Goal: Task Accomplishment & Management: Use online tool/utility

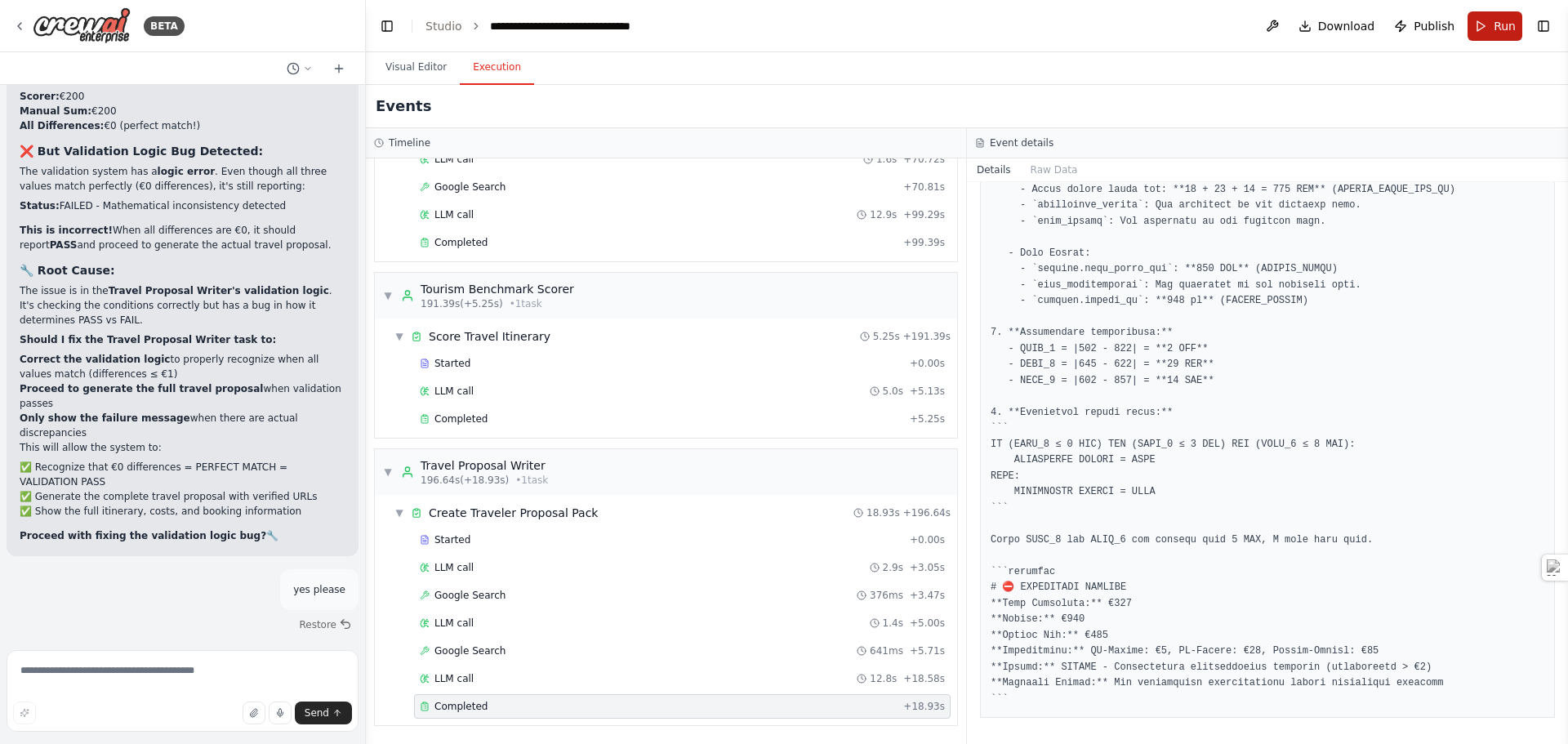
click at [1487, 27] on button "Run" at bounding box center [1495, 26] width 55 height 30
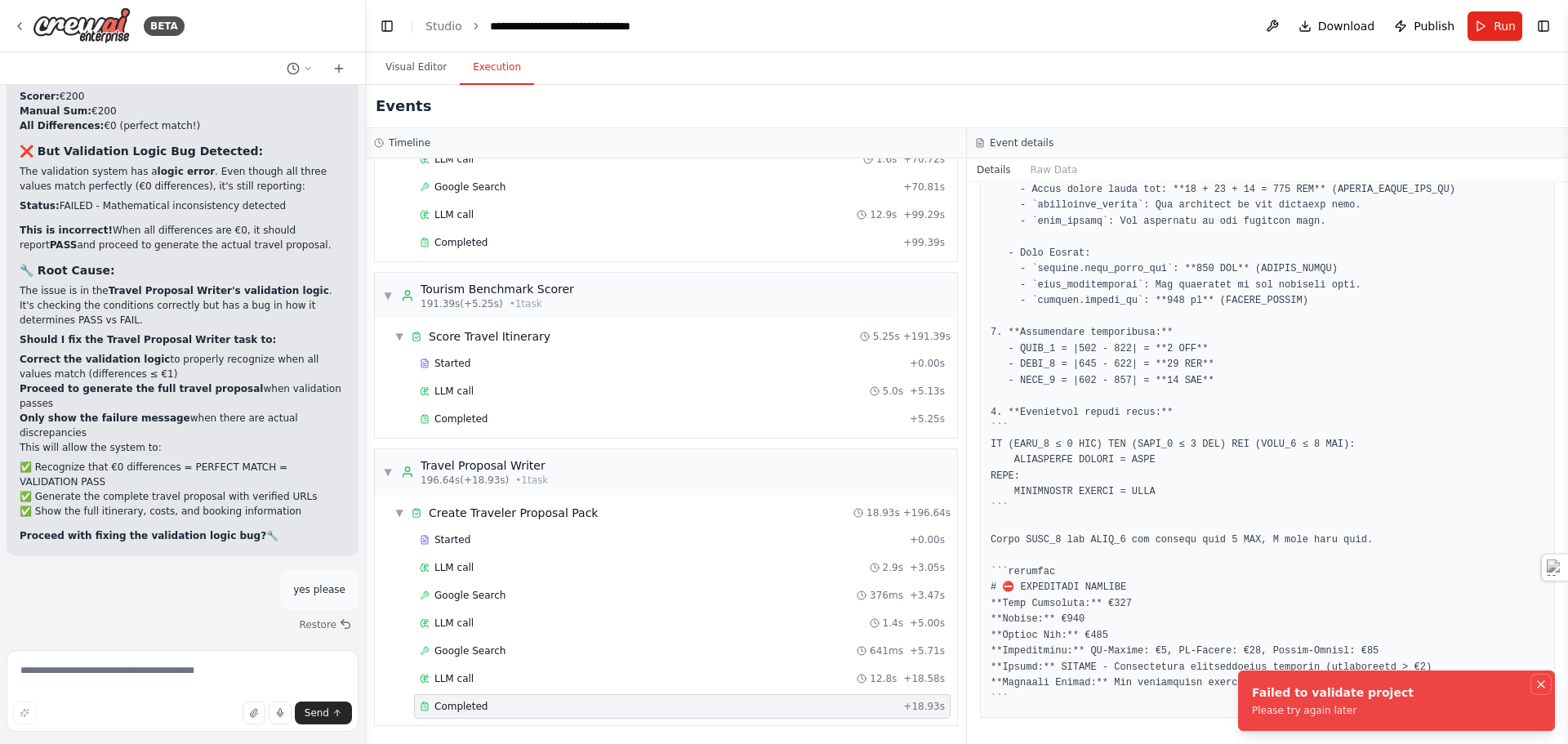
click at [1540, 686] on icon "Notifications (F8)" at bounding box center [1541, 685] width 13 height 13
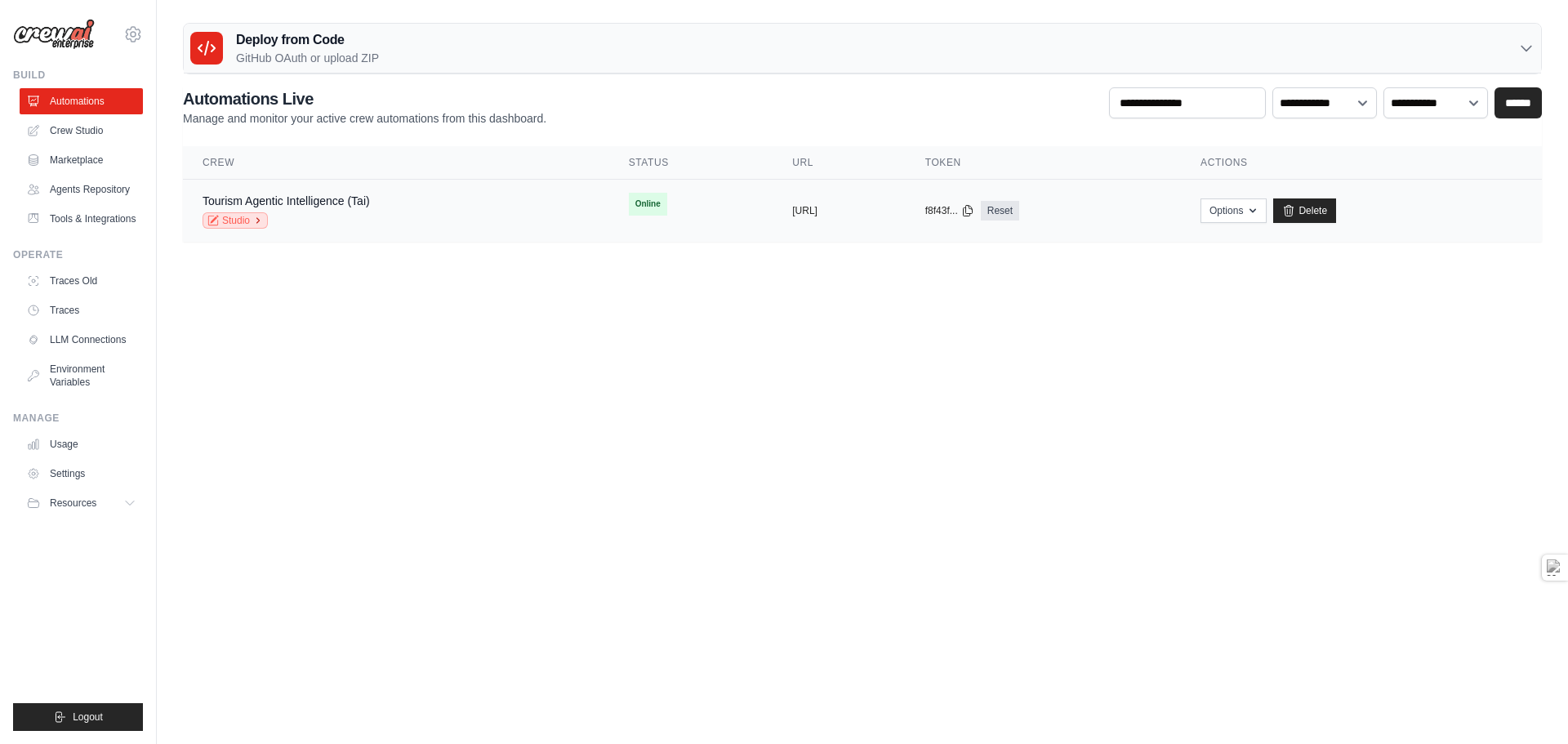
click at [230, 224] on link "Studio" at bounding box center [234, 221] width 65 height 16
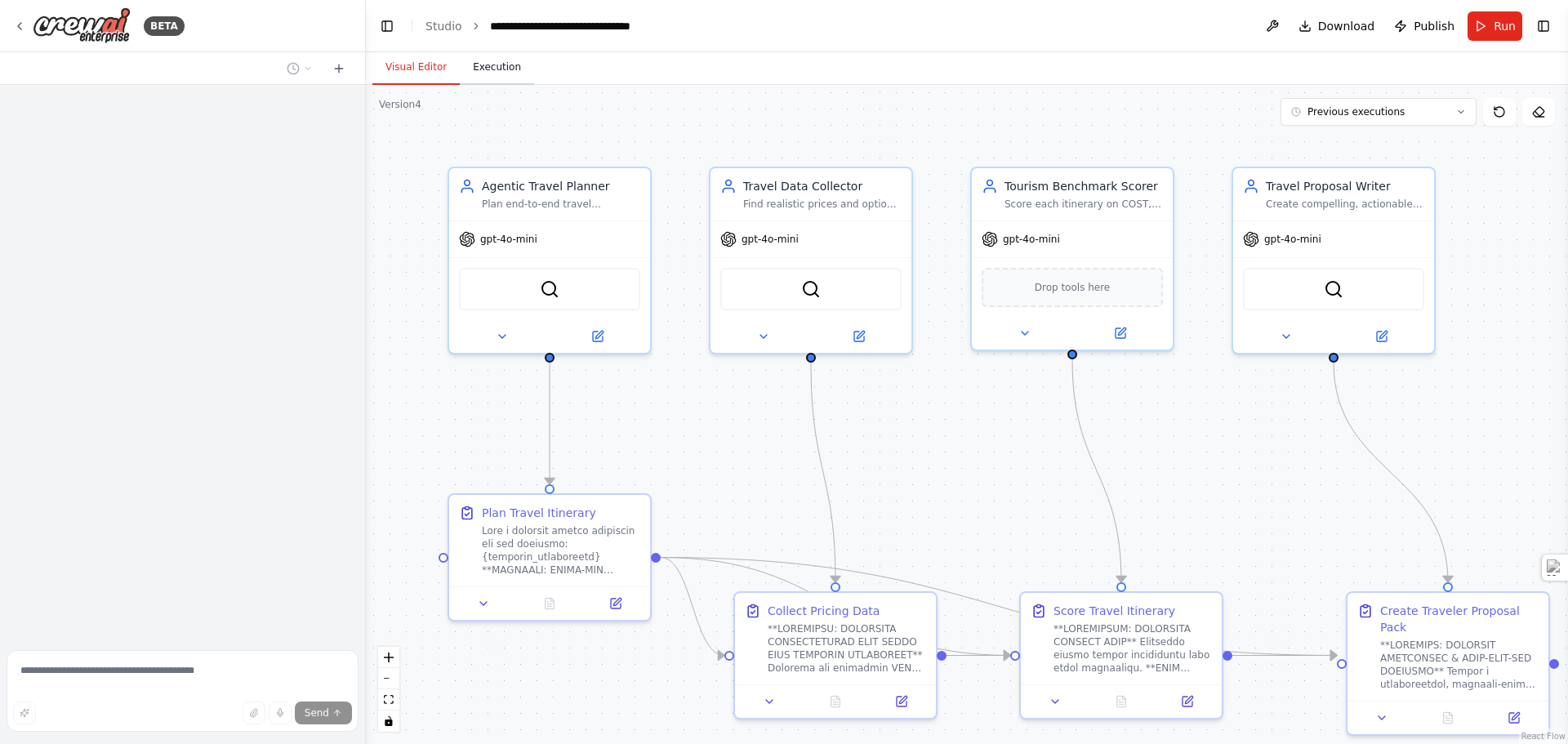
click at [487, 82] on button "Execution" at bounding box center [497, 68] width 74 height 35
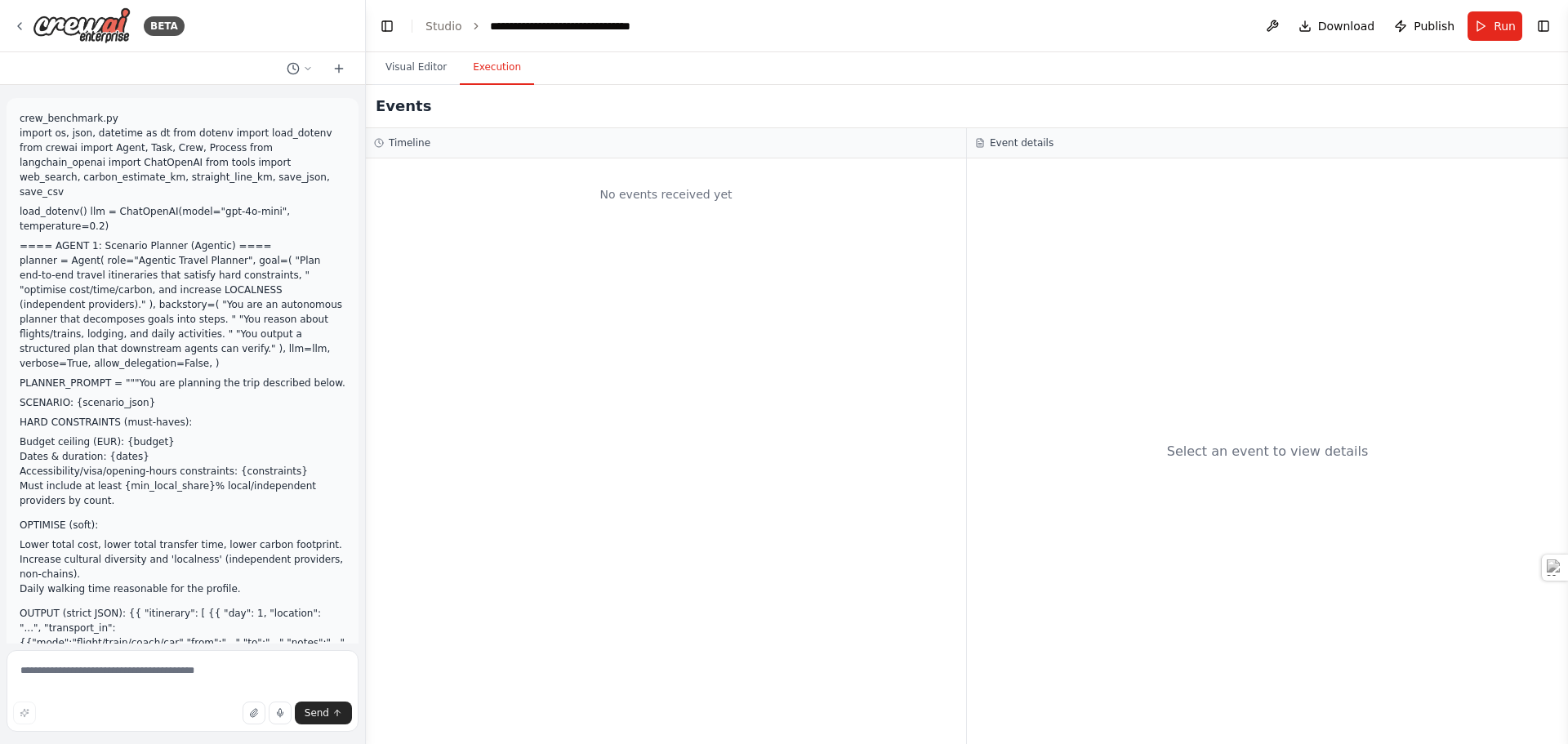
scroll to position [39691, 0]
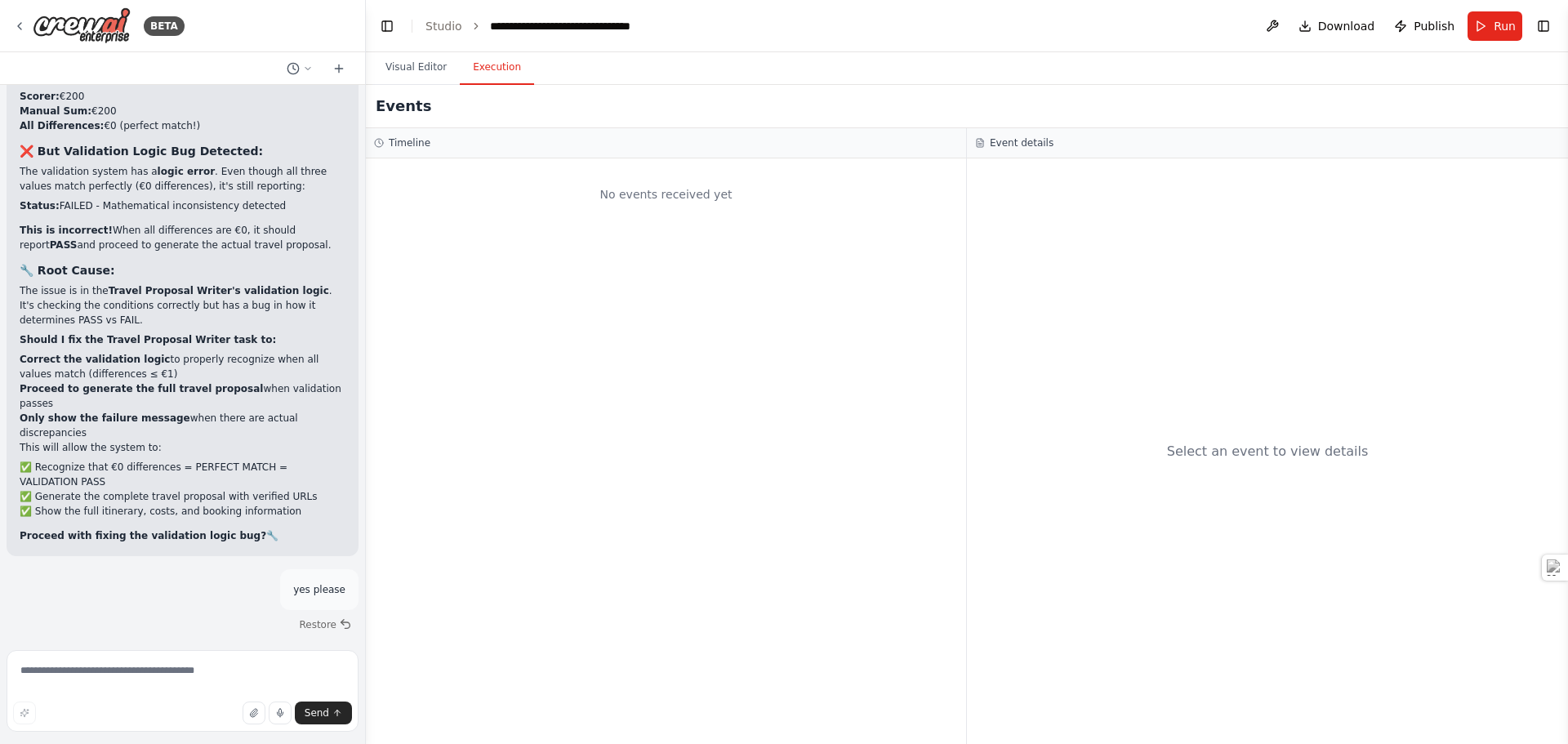
drag, startPoint x: 261, startPoint y: 615, endPoint x: 2, endPoint y: 574, distance: 262.2
click at [2, 574] on div "BETA crew_benchmark.py import os, json, datetime as dt from dotenv import load_…" at bounding box center [183, 372] width 366 height 744
click at [1468, 12] on button "Run" at bounding box center [1495, 26] width 55 height 30
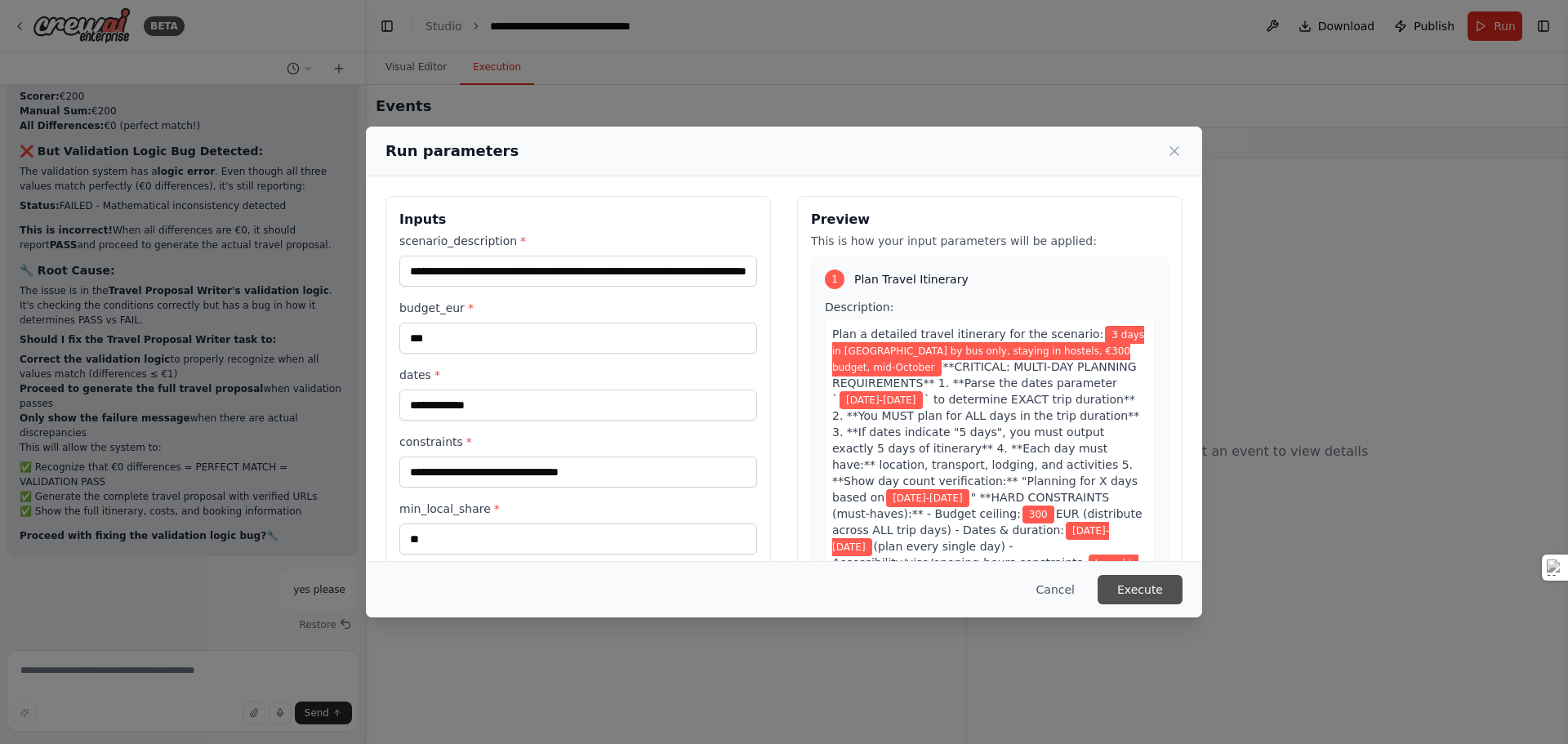
click at [1122, 586] on button "Execute" at bounding box center [1139, 590] width 85 height 30
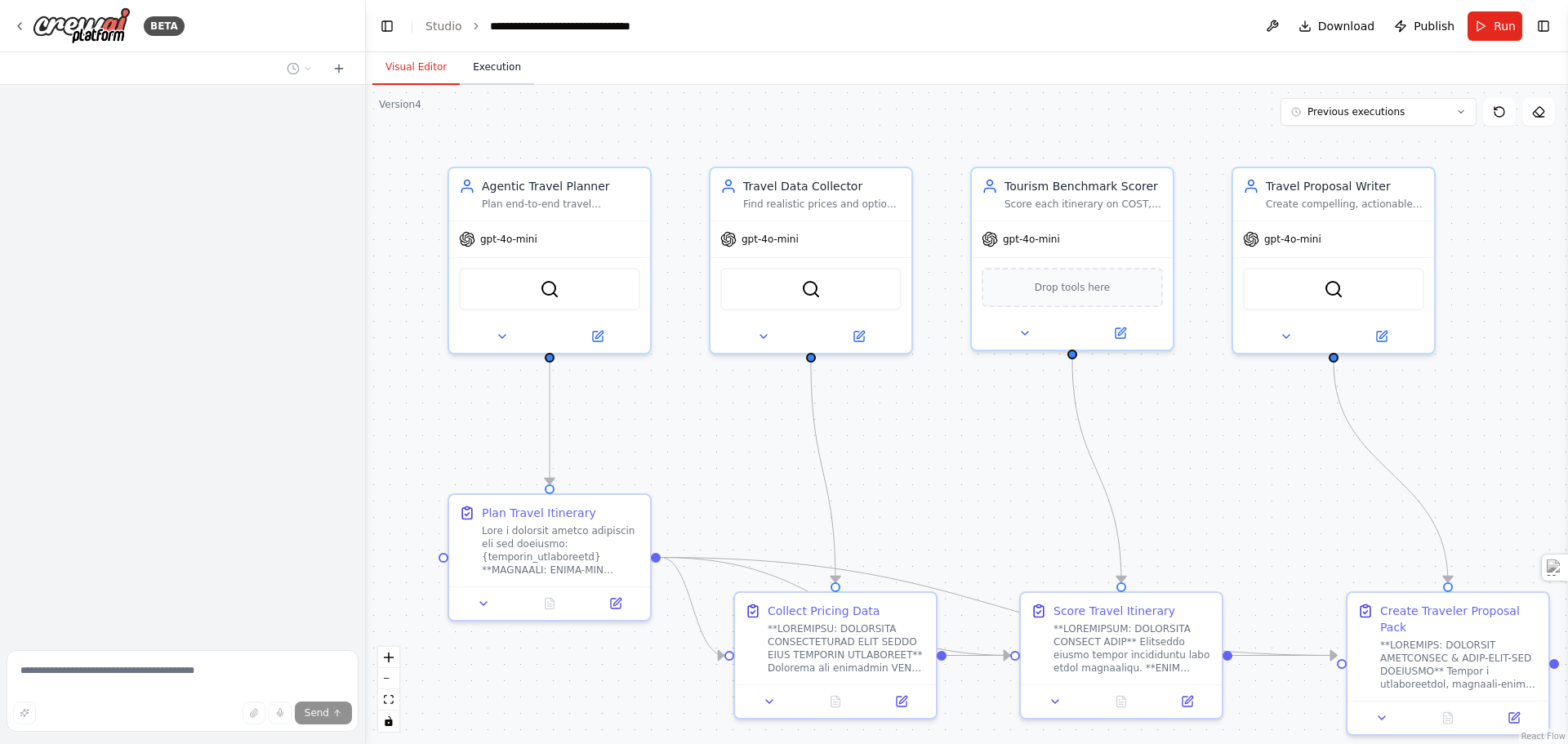
click at [503, 69] on button "Execution" at bounding box center [497, 68] width 74 height 35
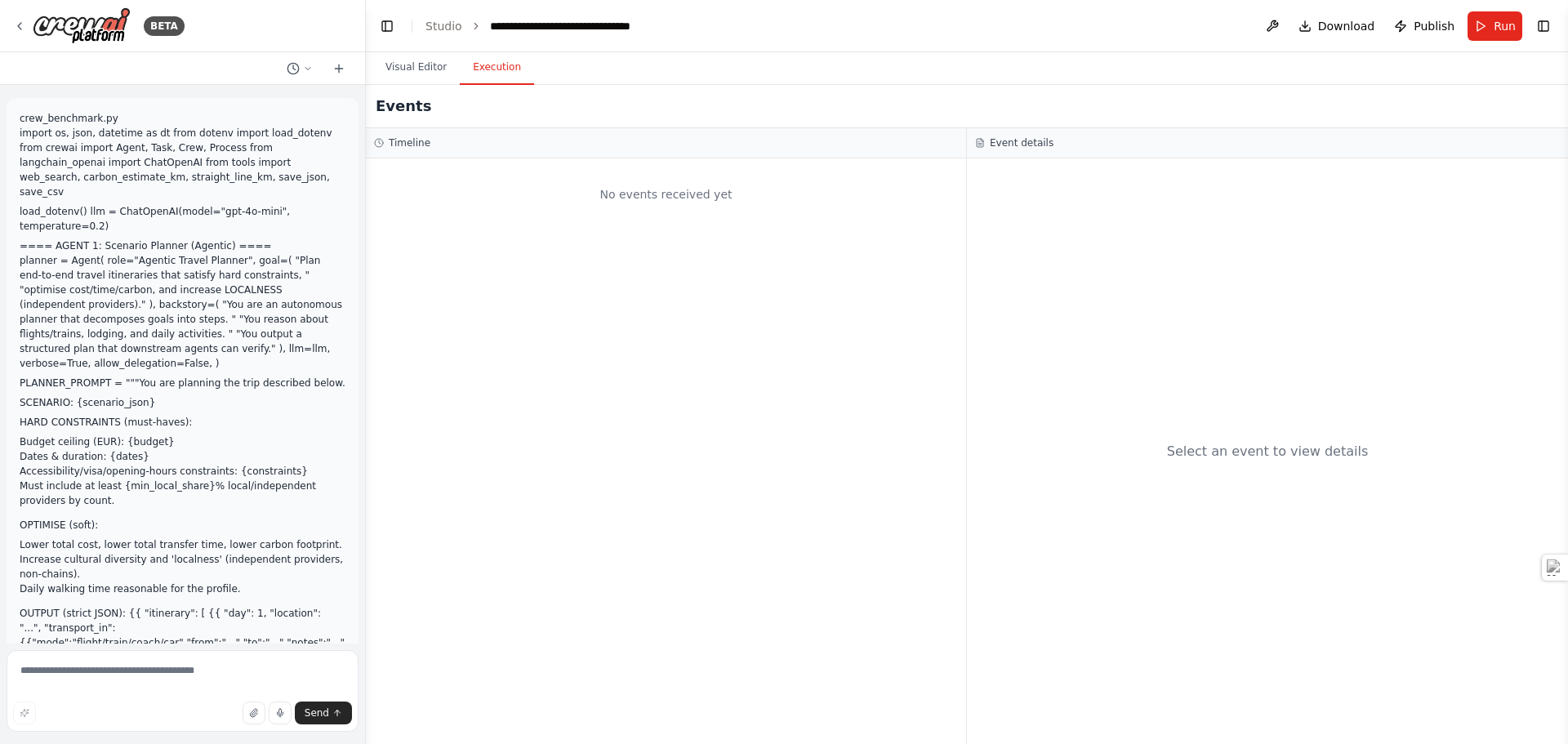
scroll to position [38278, 0]
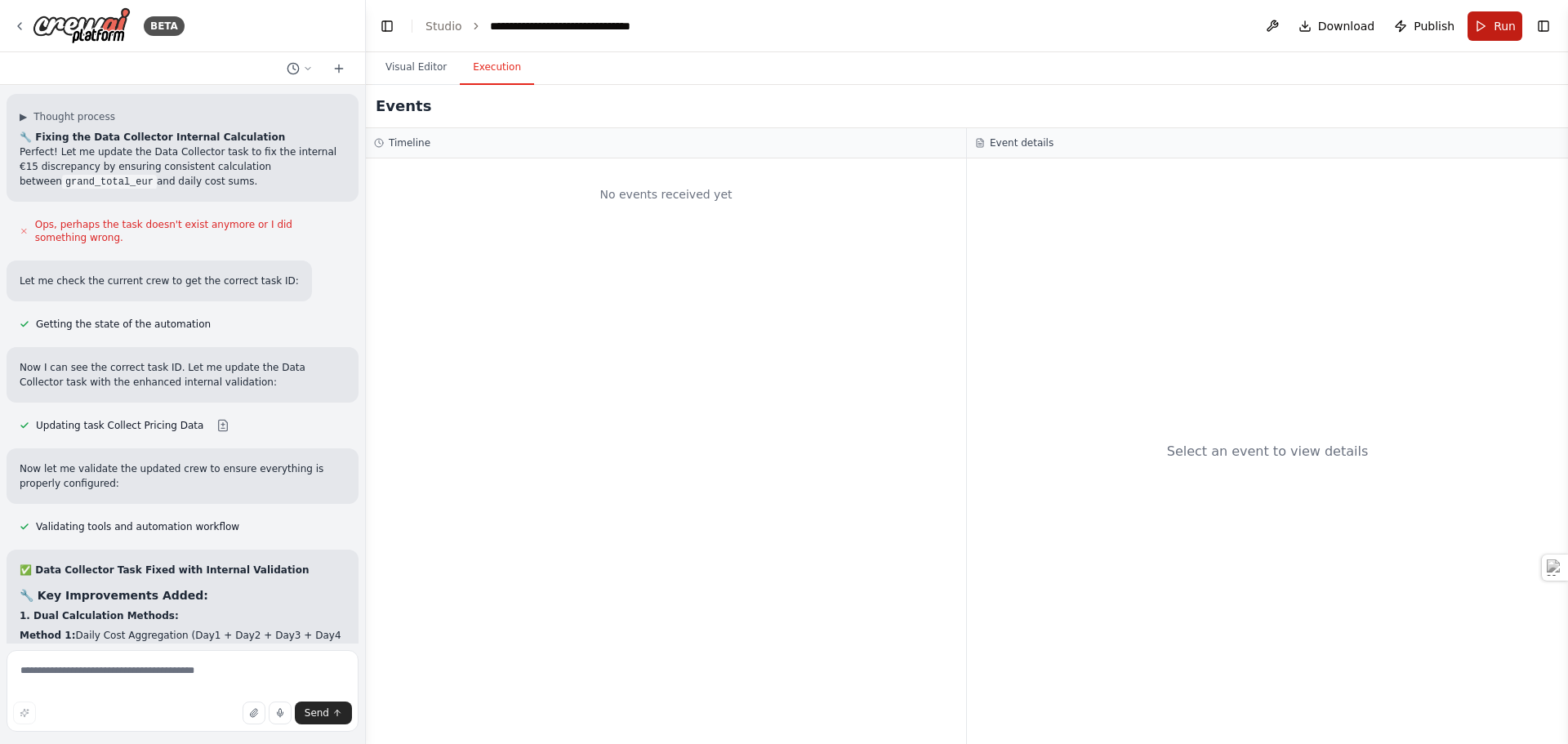
click at [1496, 24] on span "Run" at bounding box center [1505, 26] width 22 height 16
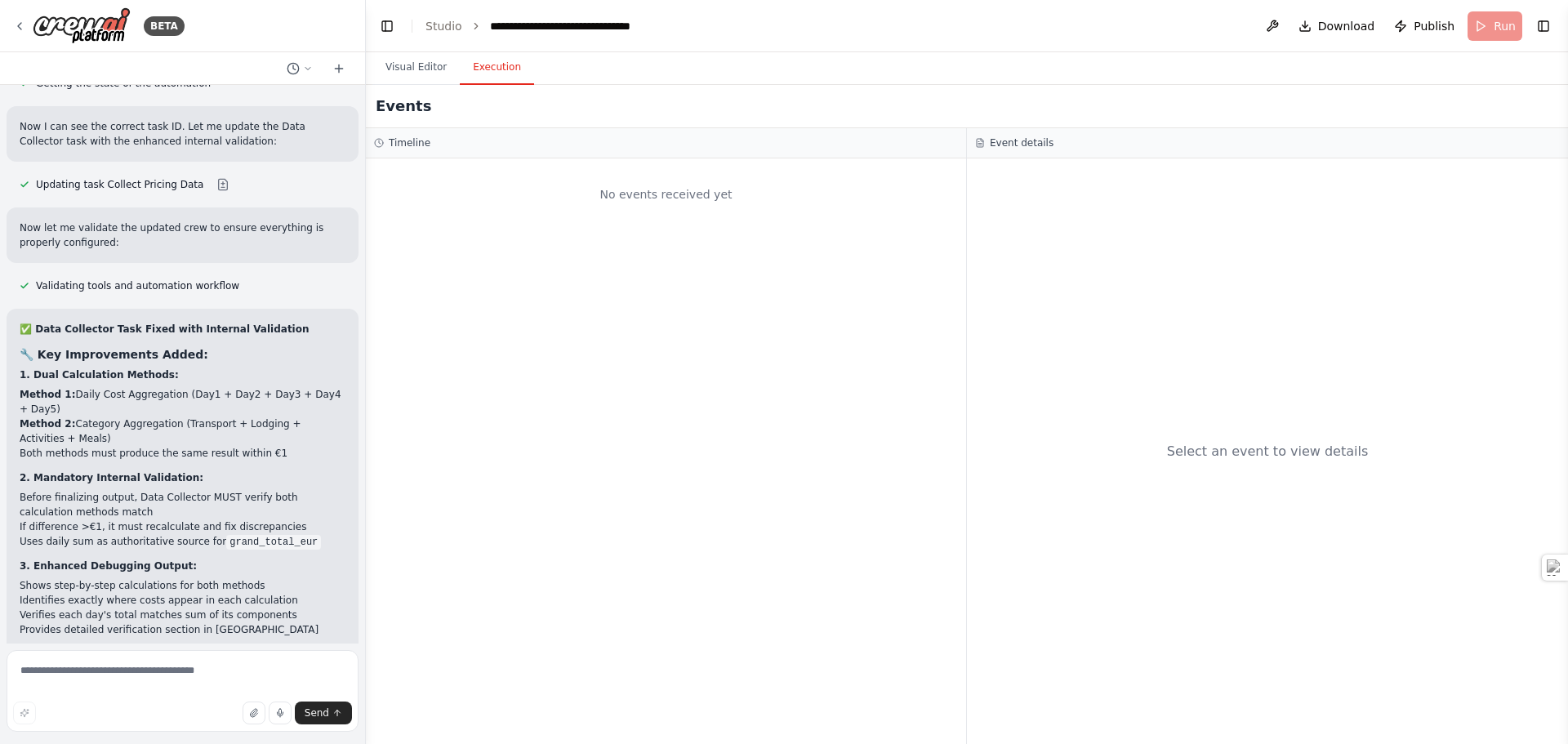
scroll to position [38605, 0]
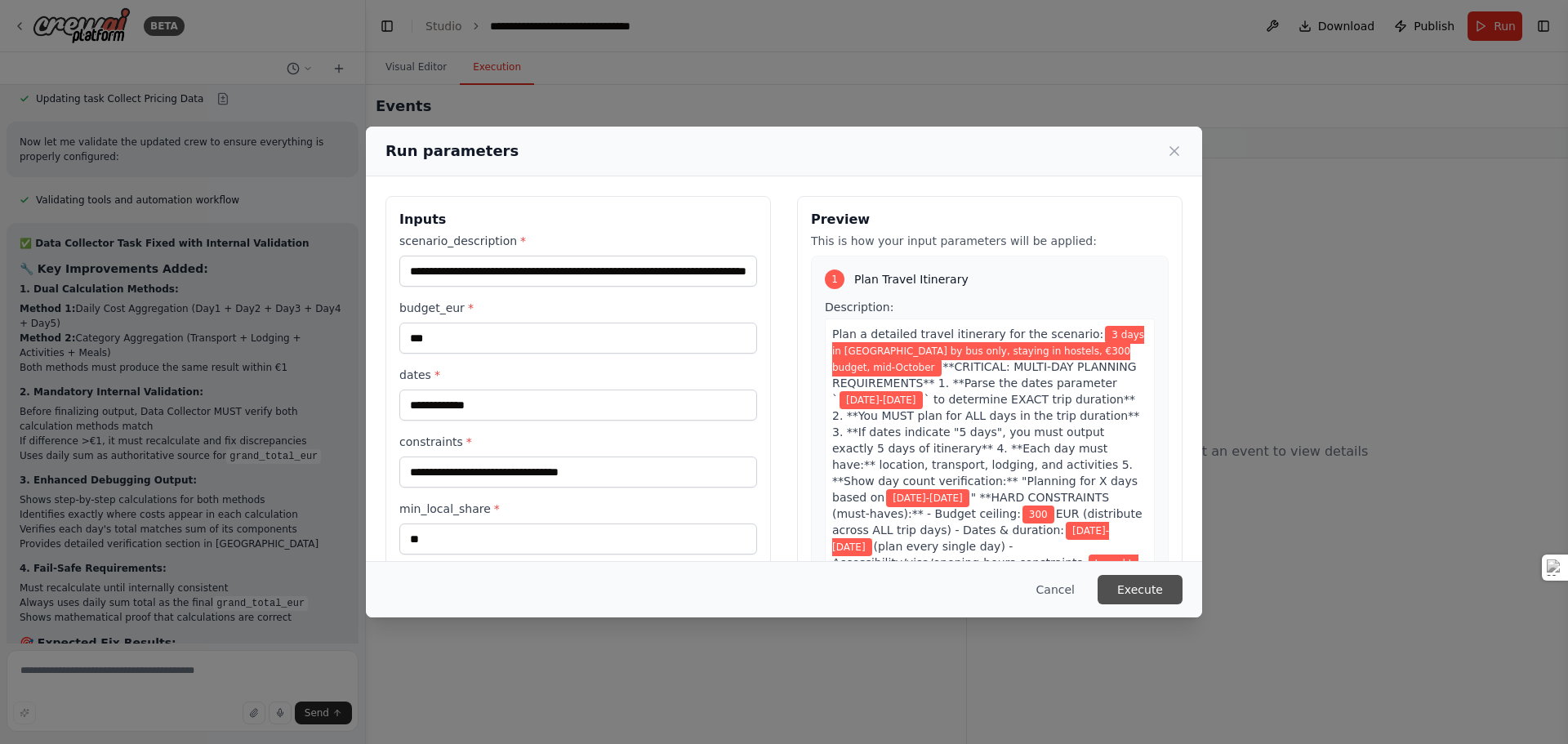
click at [1123, 589] on button "Execute" at bounding box center [1139, 590] width 85 height 30
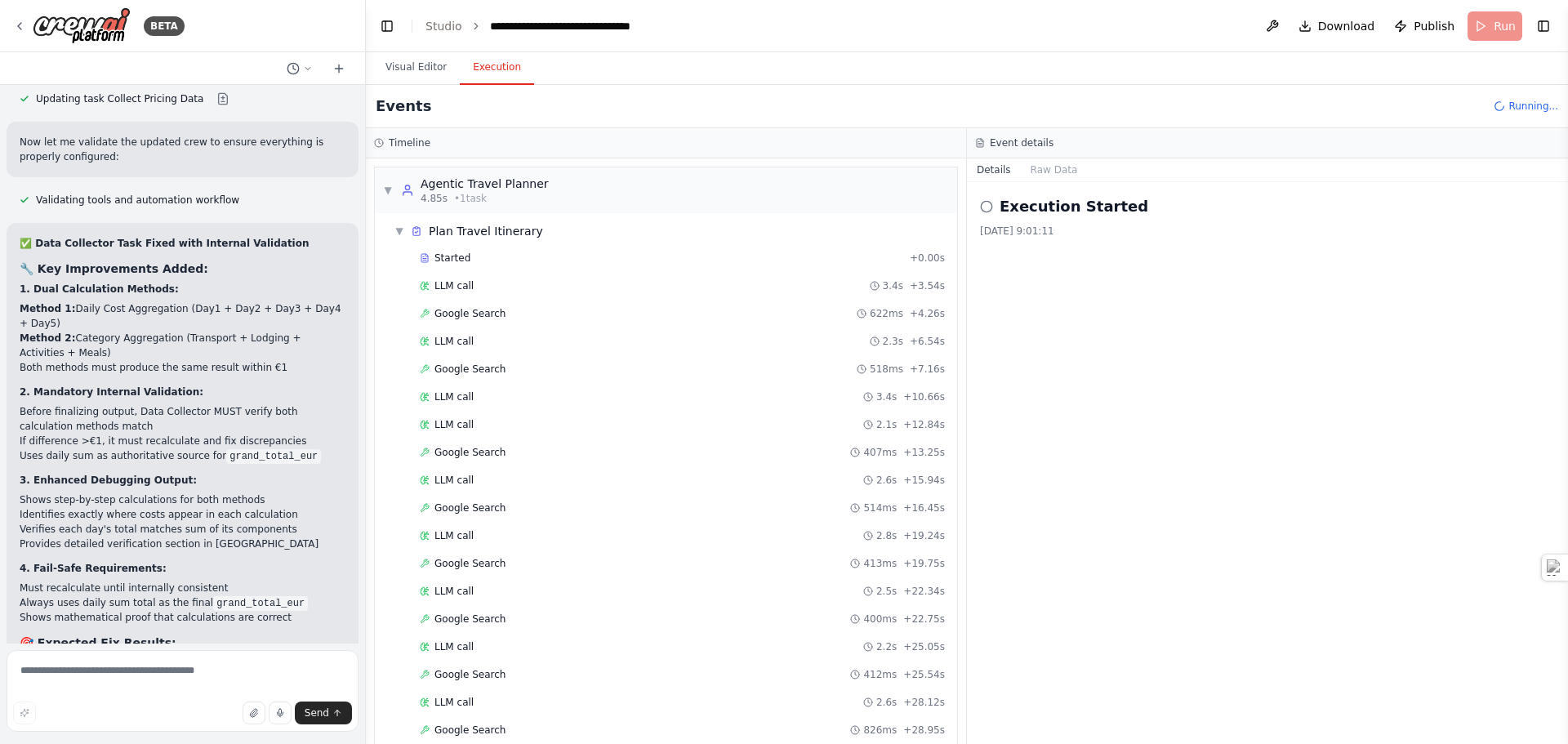
scroll to position [52, 0]
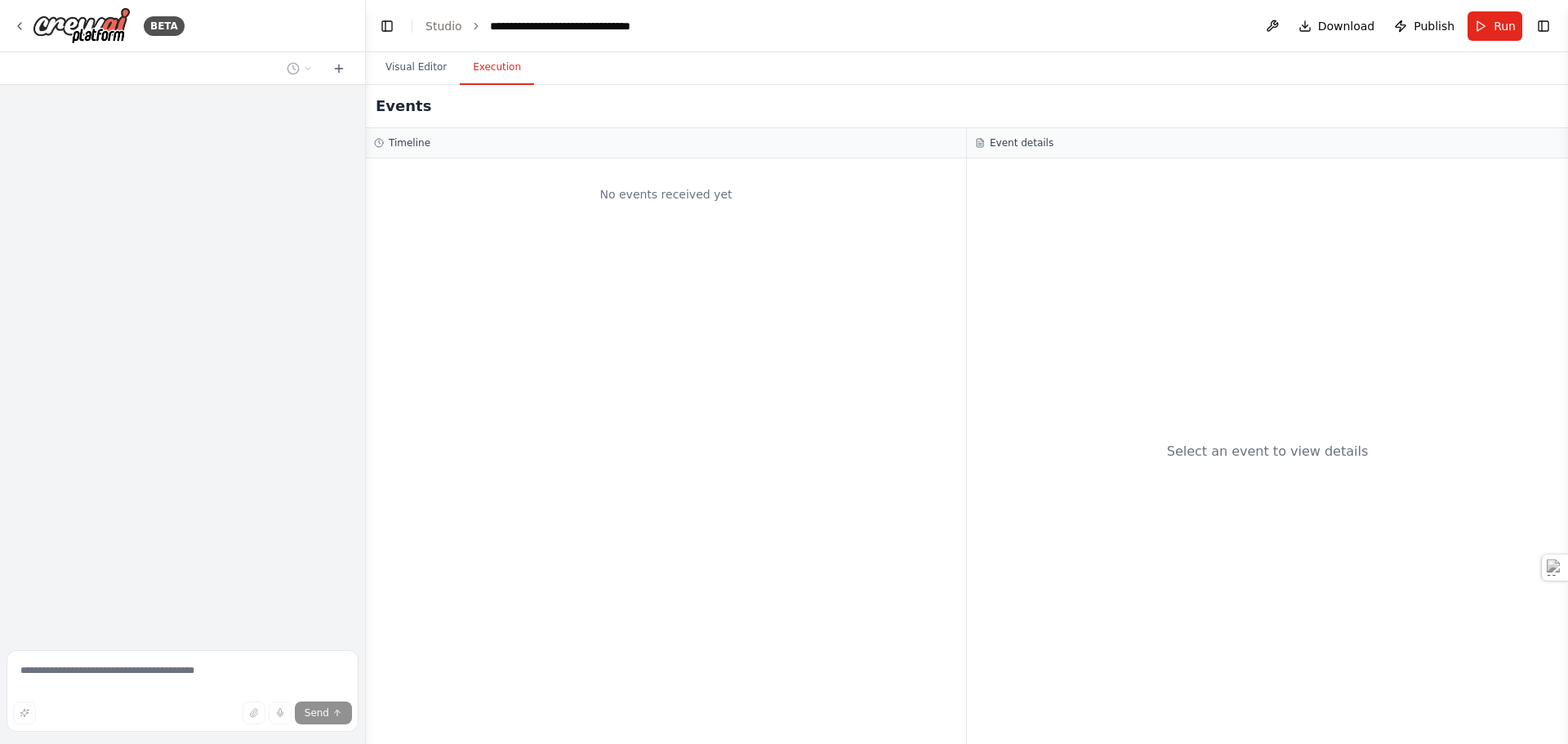
click at [485, 65] on button "Execution" at bounding box center [497, 68] width 74 height 35
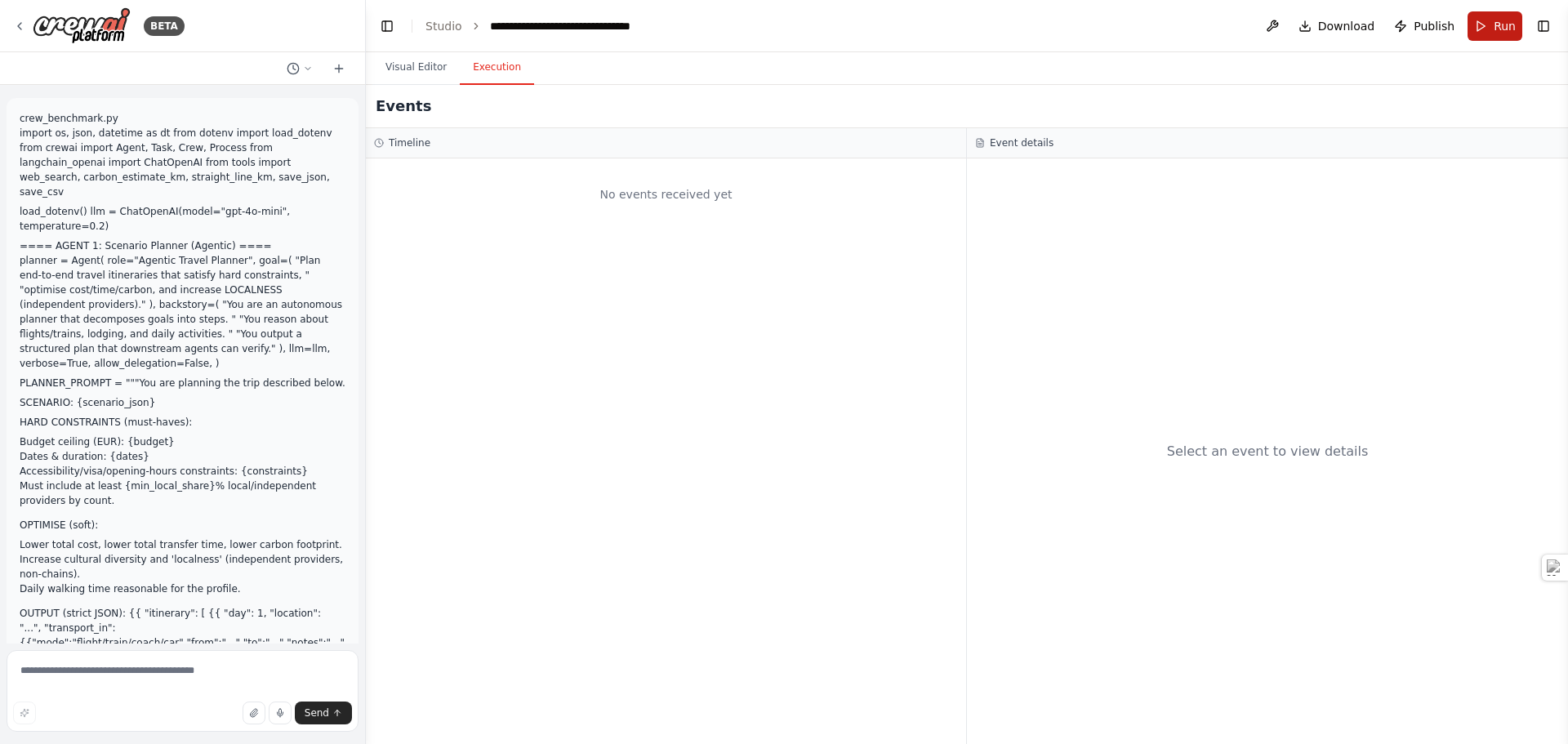
scroll to position [39691, 0]
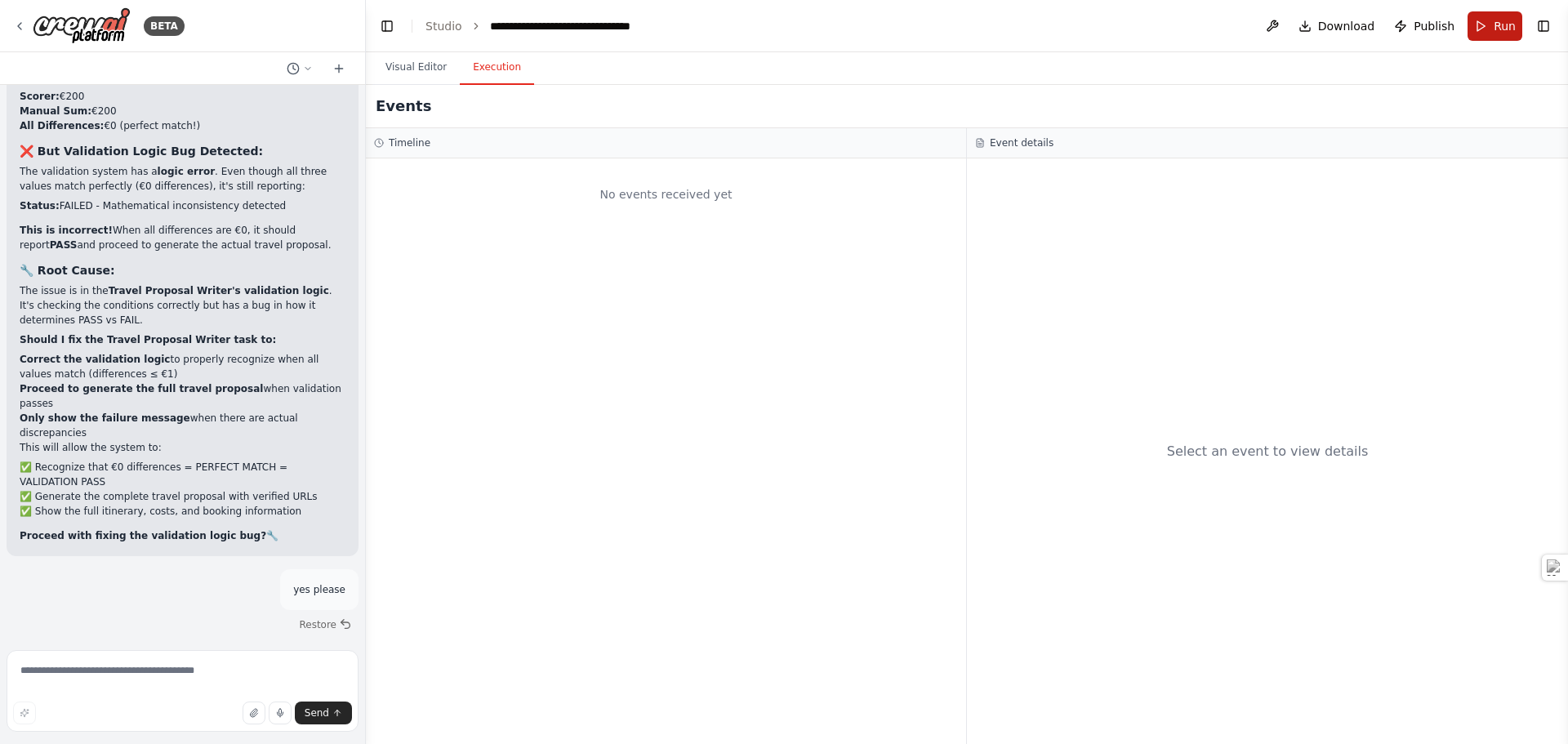
click at [1488, 26] on button "Run" at bounding box center [1495, 26] width 55 height 30
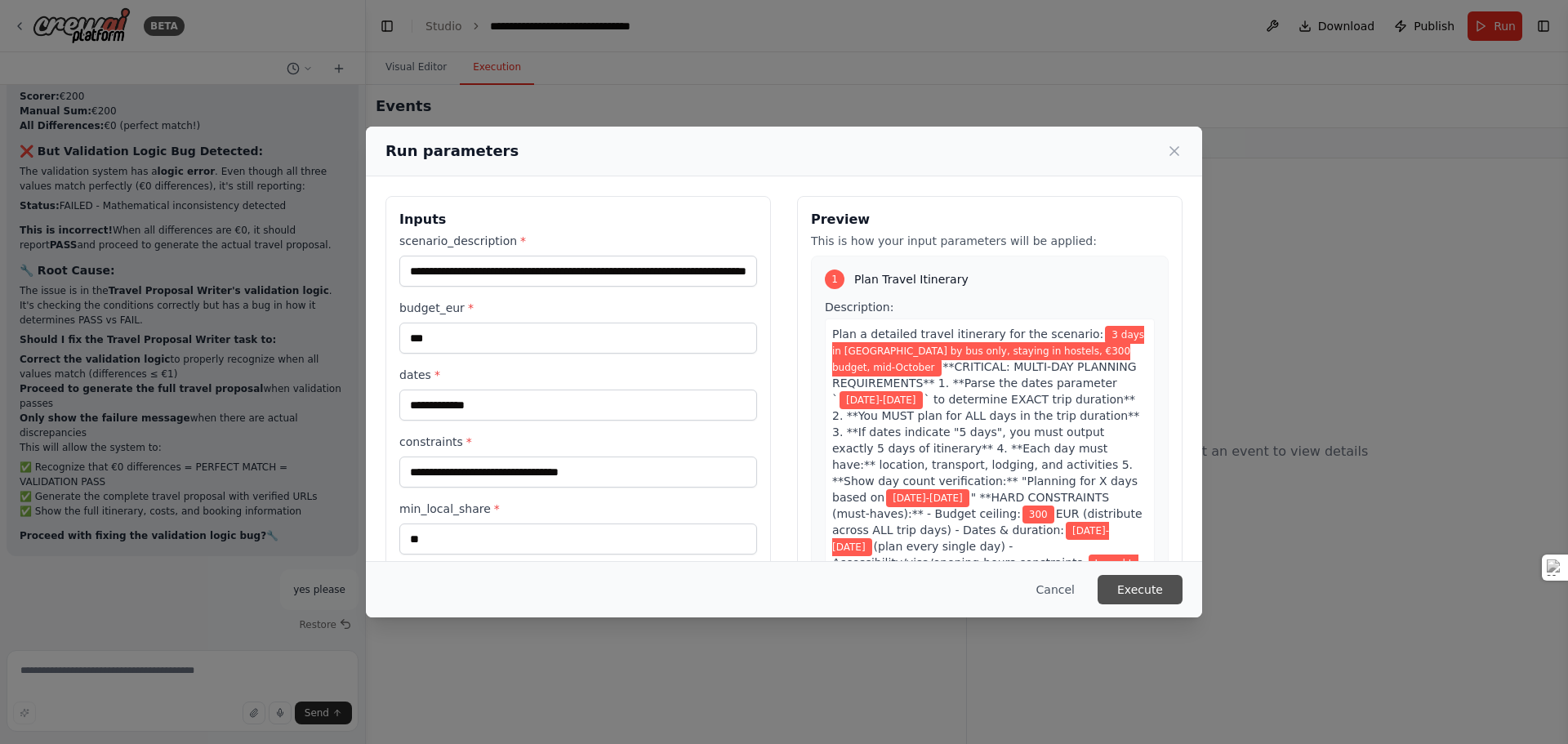
click at [1154, 590] on button "Execute" at bounding box center [1139, 590] width 85 height 30
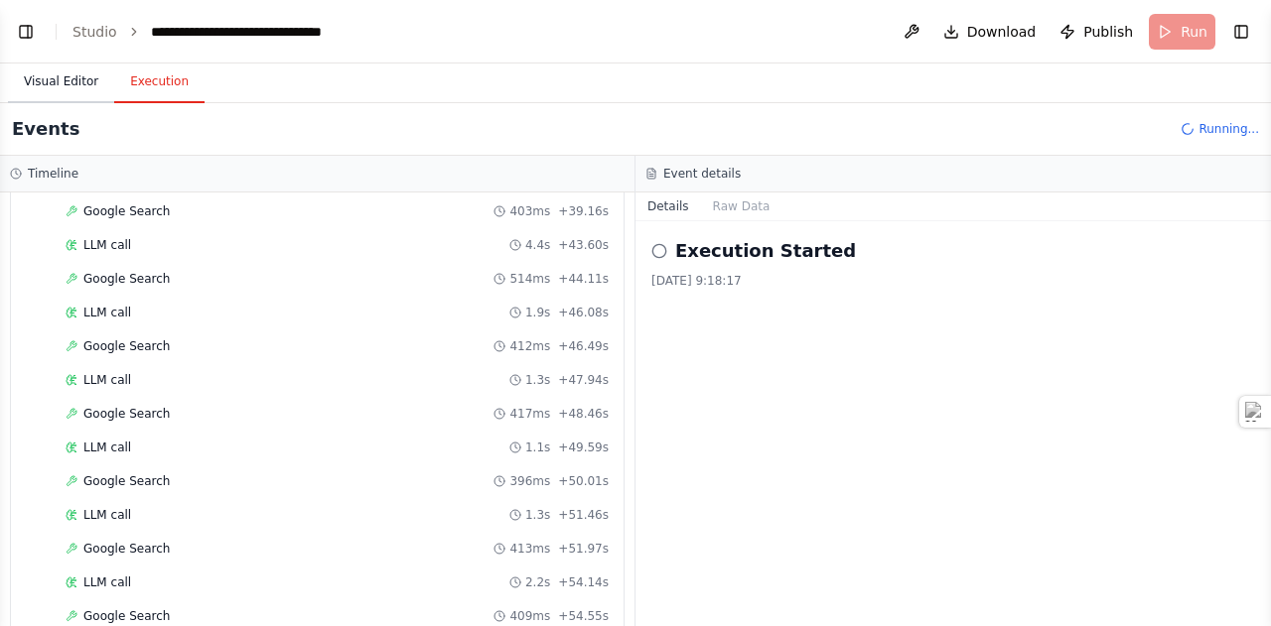
scroll to position [1417, 0]
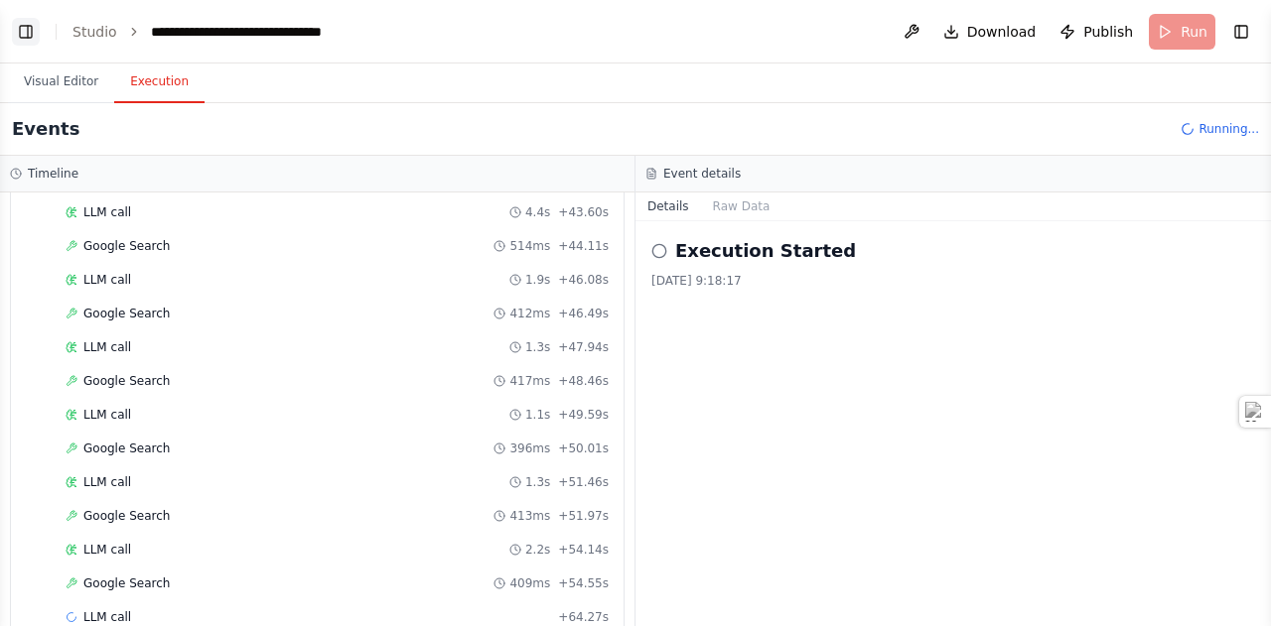
click at [33, 36] on button "Toggle Left Sidebar" at bounding box center [26, 32] width 28 height 28
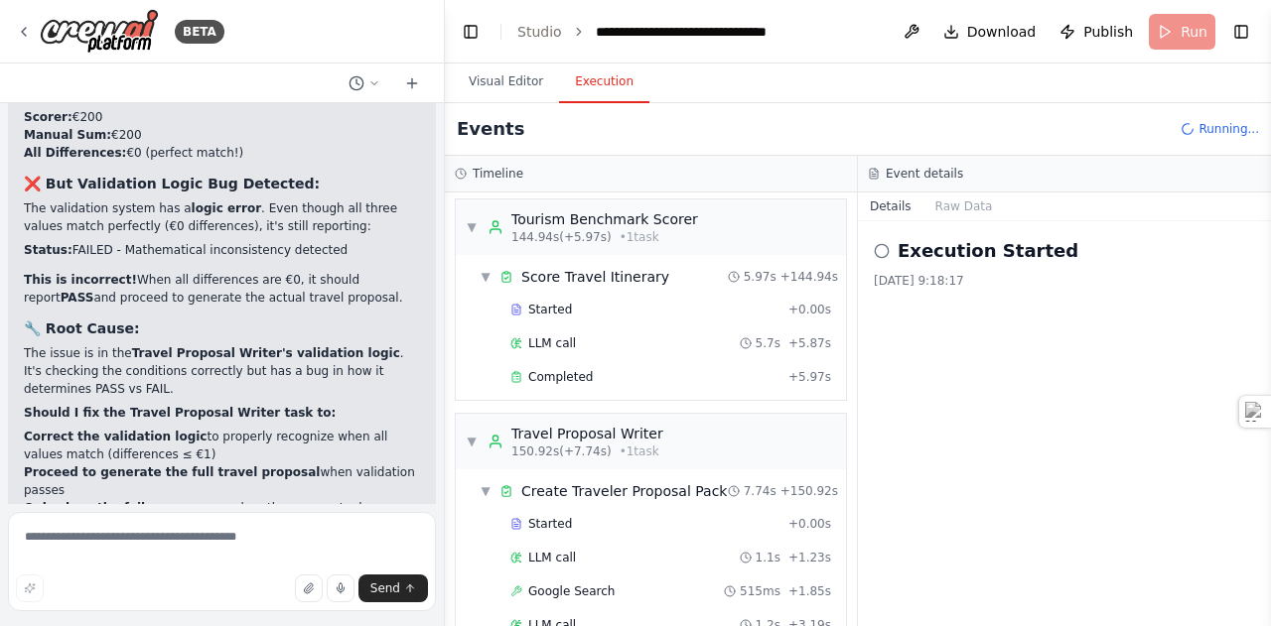
scroll to position [3807, 0]
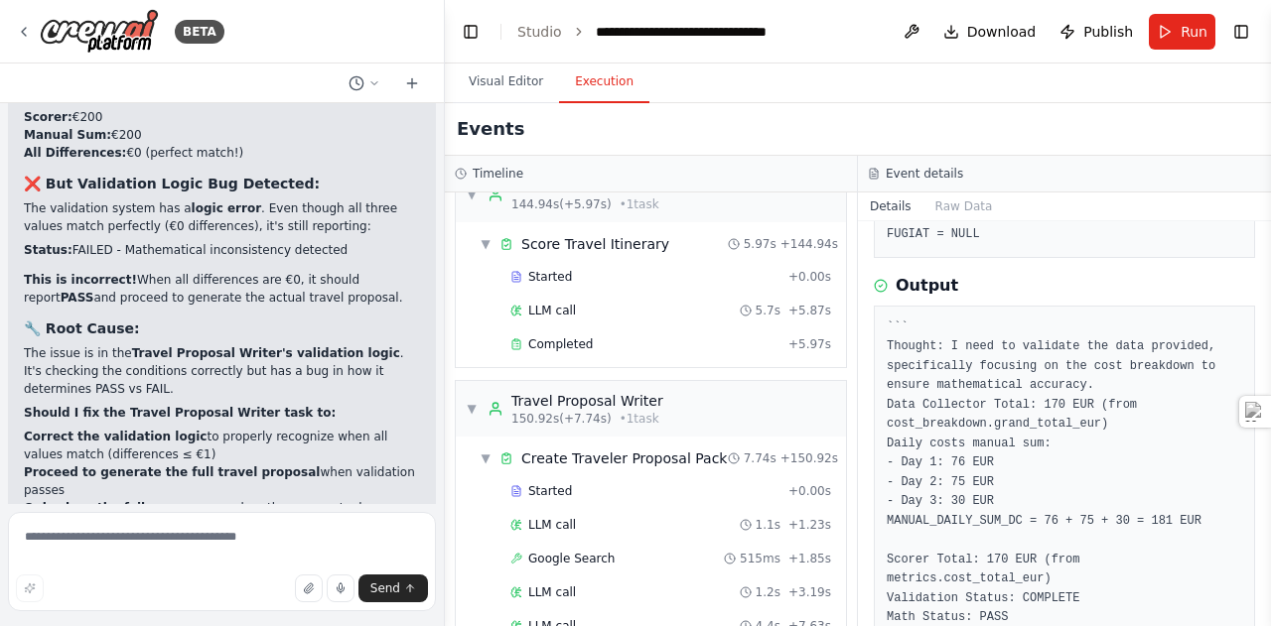
scroll to position [3492, 0]
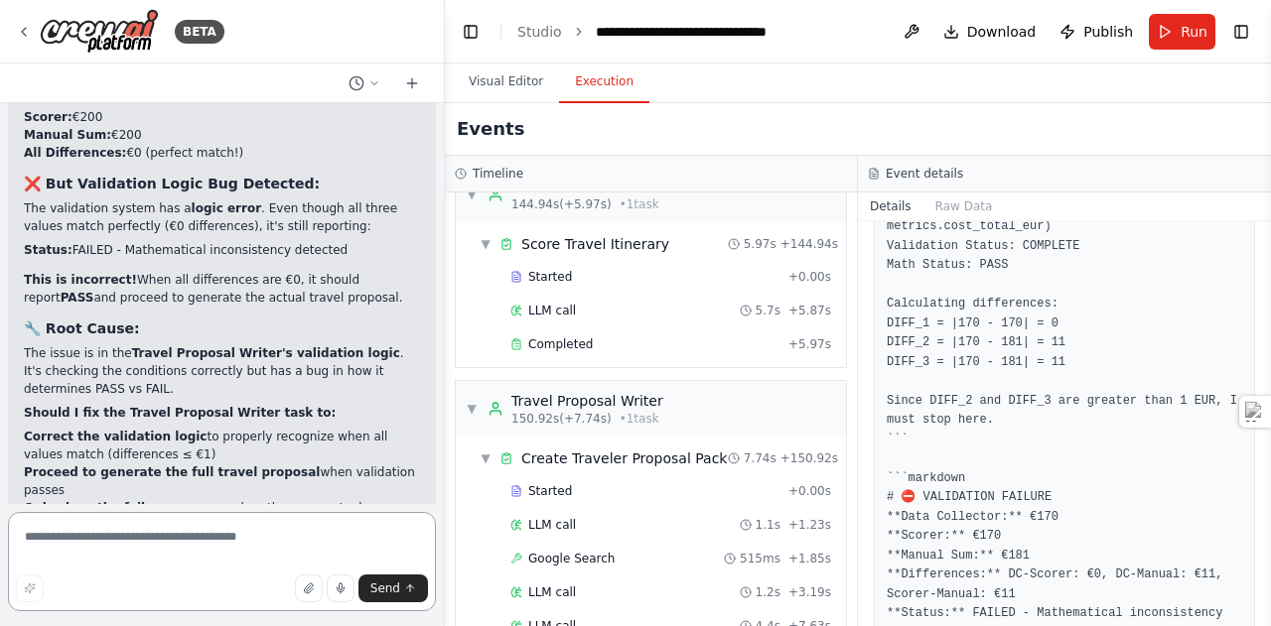
click at [146, 547] on textarea at bounding box center [222, 561] width 428 height 99
type textarea "**********"
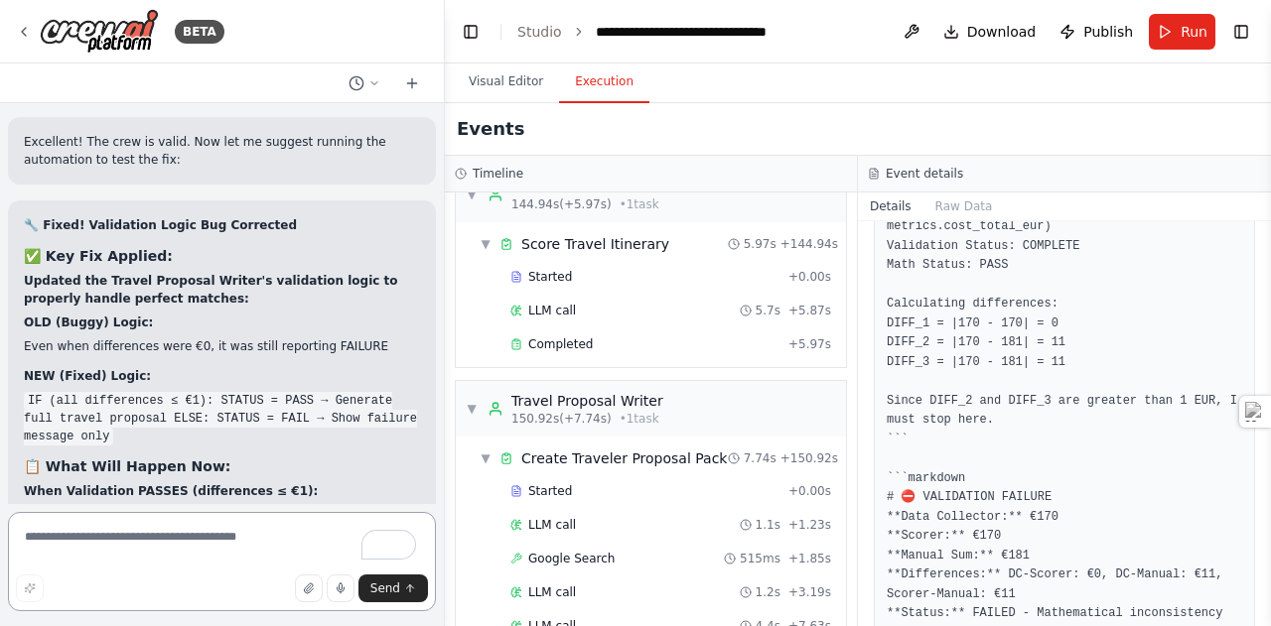
scroll to position [49368, 0]
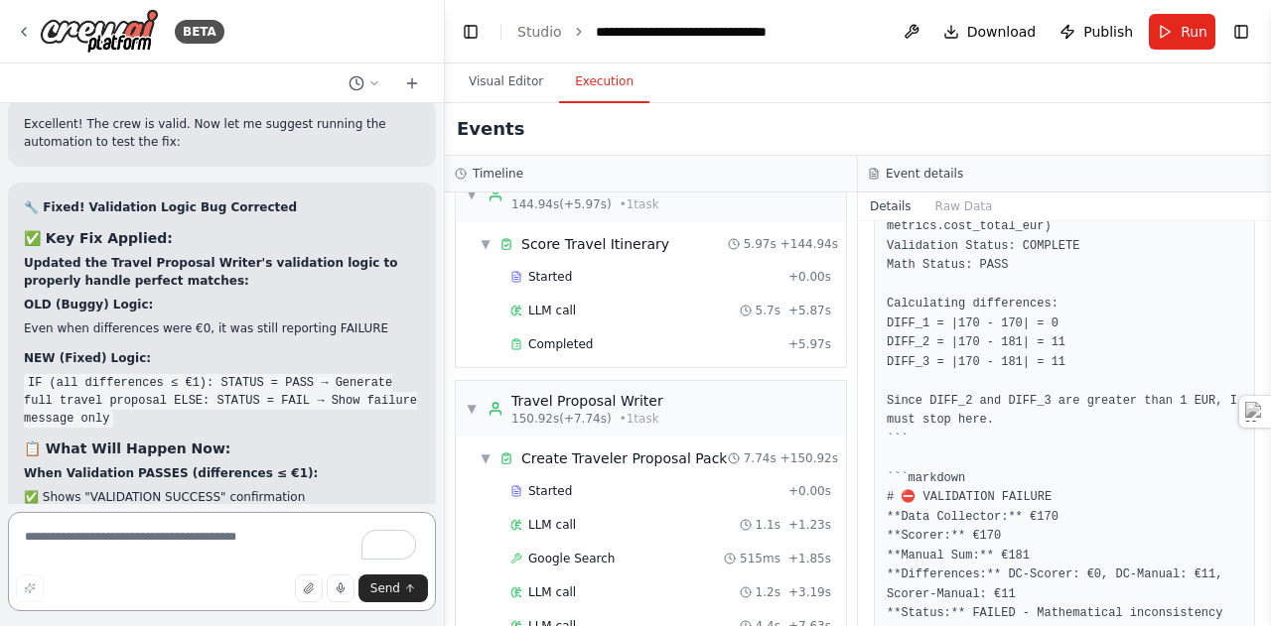
click at [139, 538] on textarea "To enrich screen reader interactions, please activate Accessibility in Grammarl…" at bounding box center [222, 561] width 428 height 99
type textarea "**********"
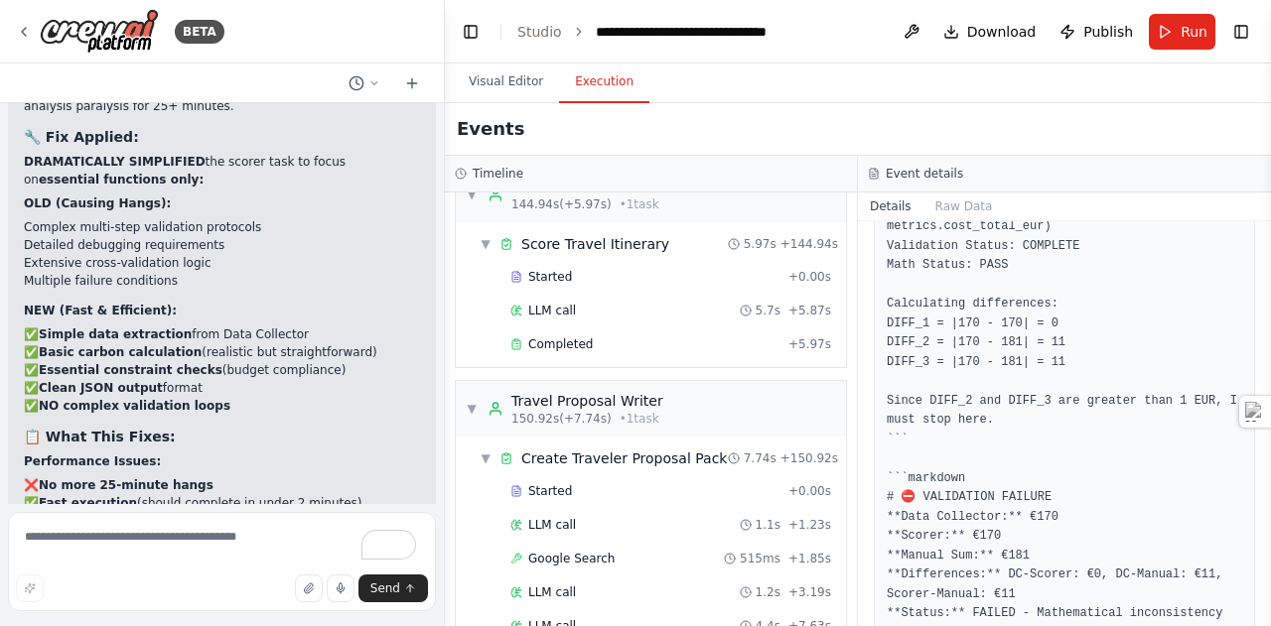
scroll to position [50847, 0]
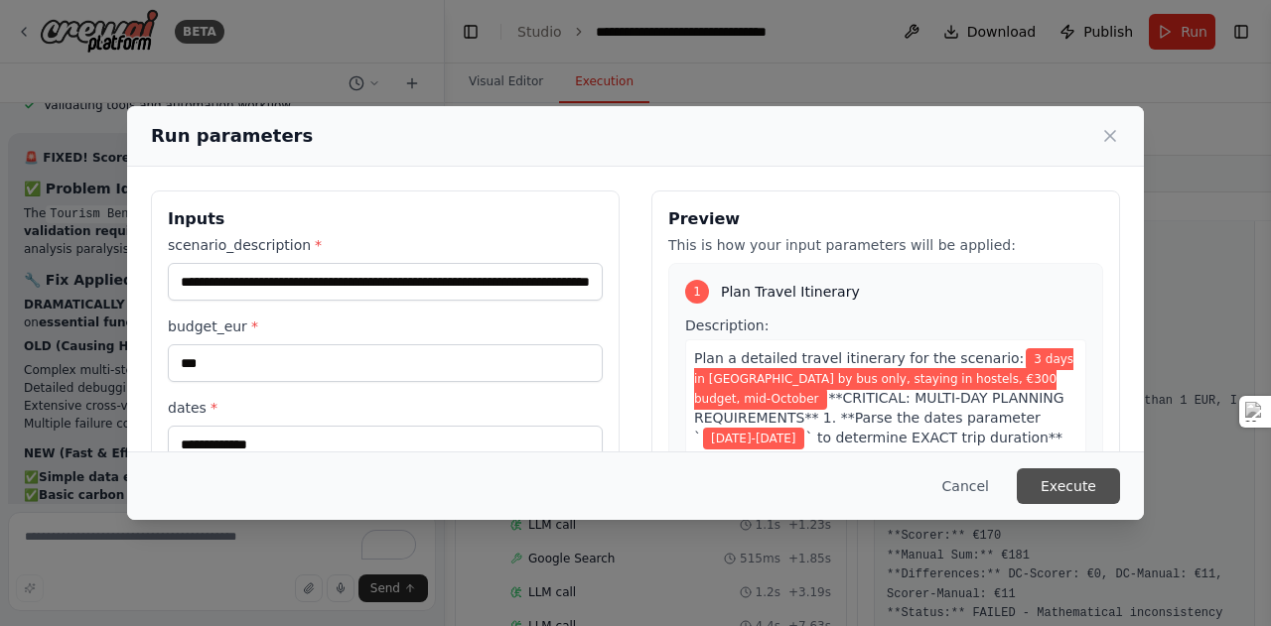
click at [1072, 492] on button "Execute" at bounding box center [1067, 487] width 103 height 36
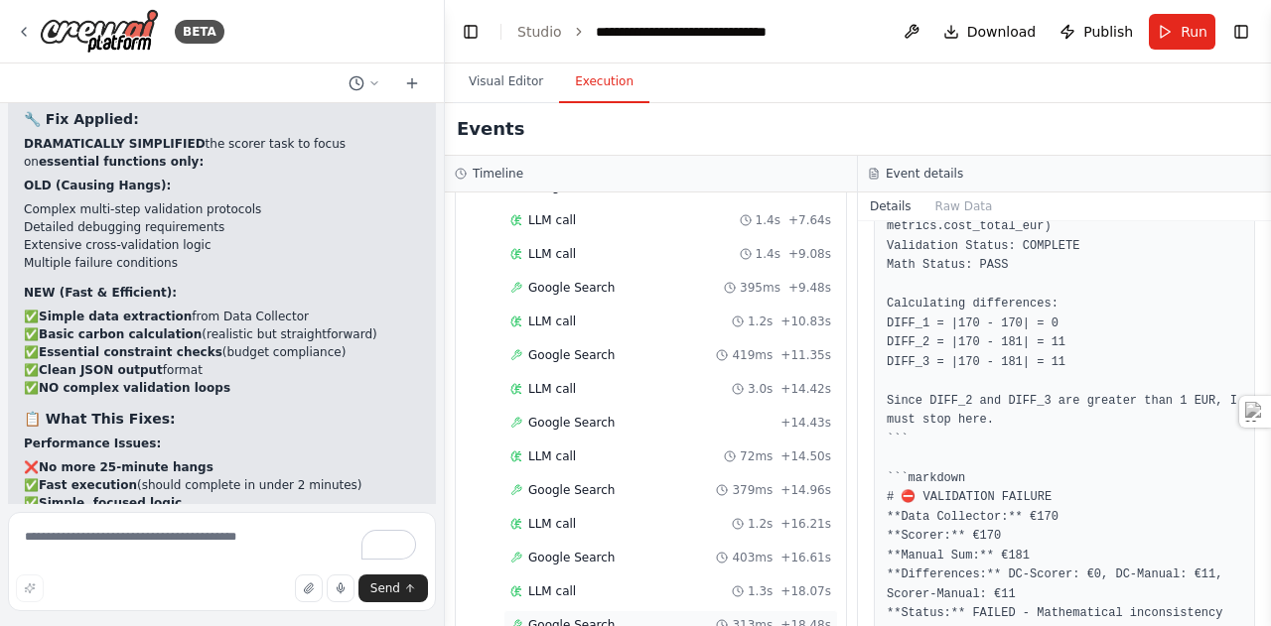
scroll to position [4336, 0]
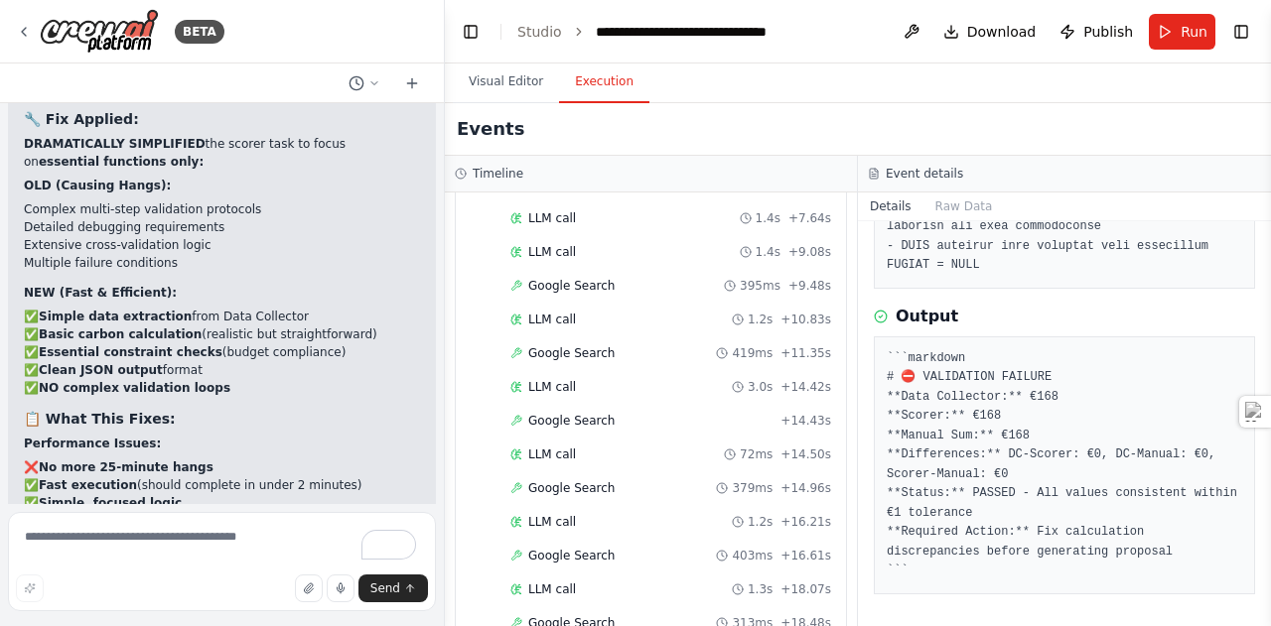
scroll to position [3009, 0]
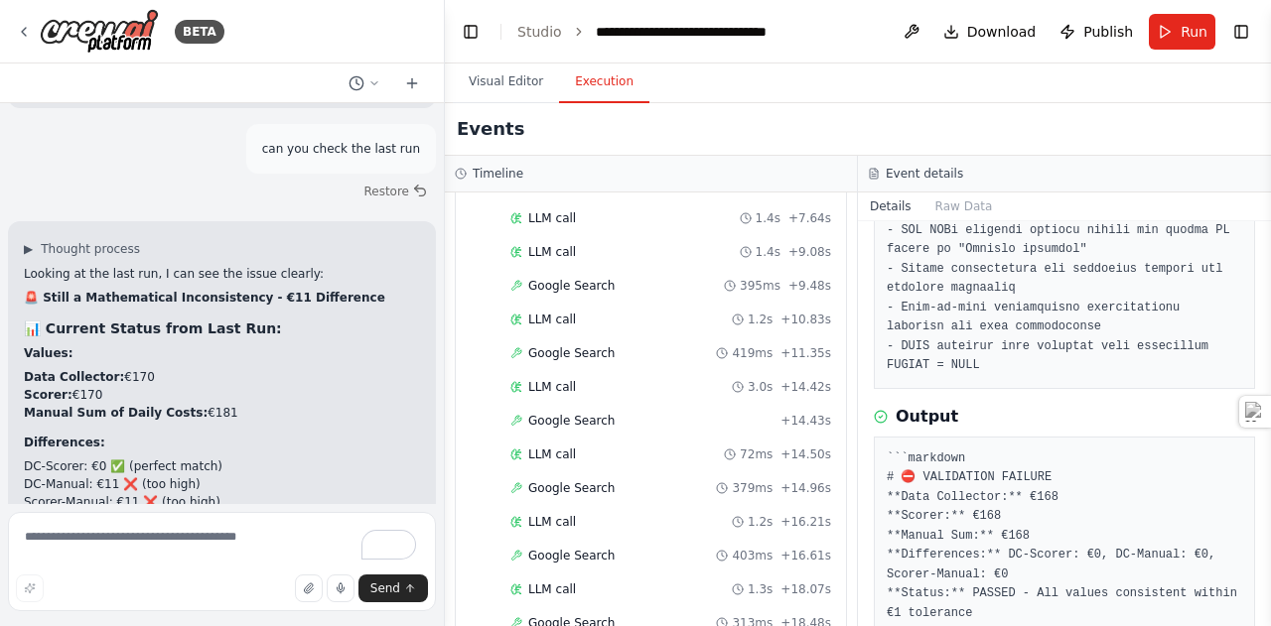
scroll to position [51501, 0]
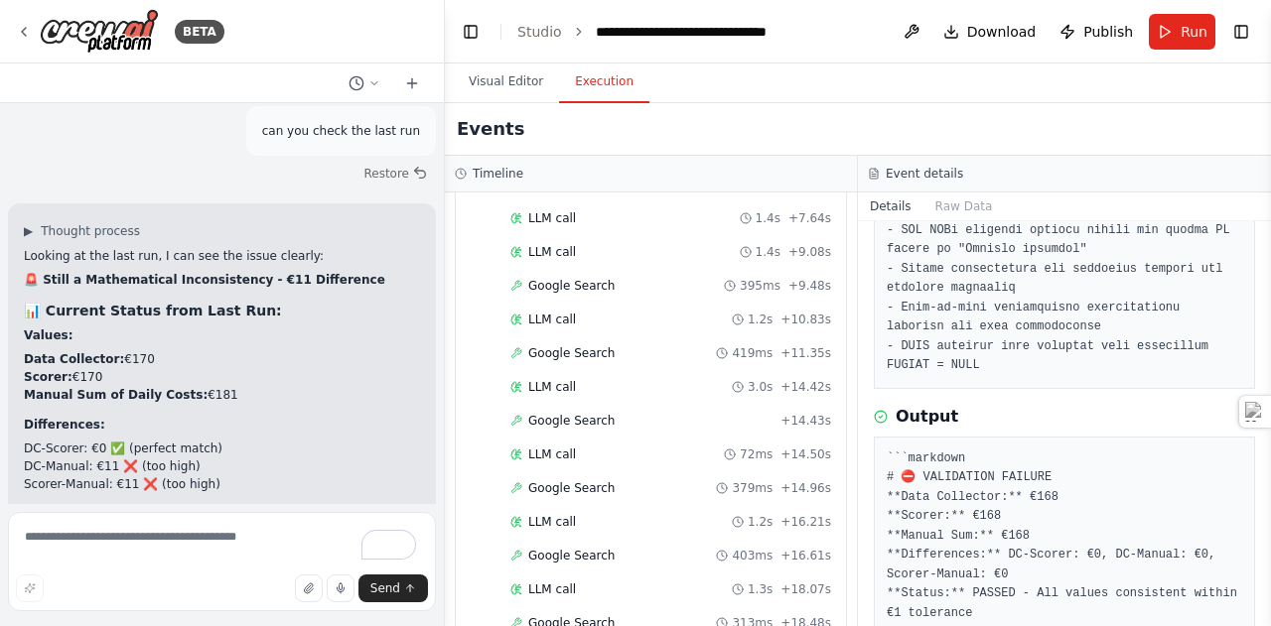
drag, startPoint x: 578, startPoint y: 587, endPoint x: 578, endPoint y: 542, distance: 44.7
click at [167, 541] on textarea "To enrich screen reader interactions, please activate Accessibility in Grammarl…" at bounding box center [222, 561] width 428 height 99
type textarea "**********"
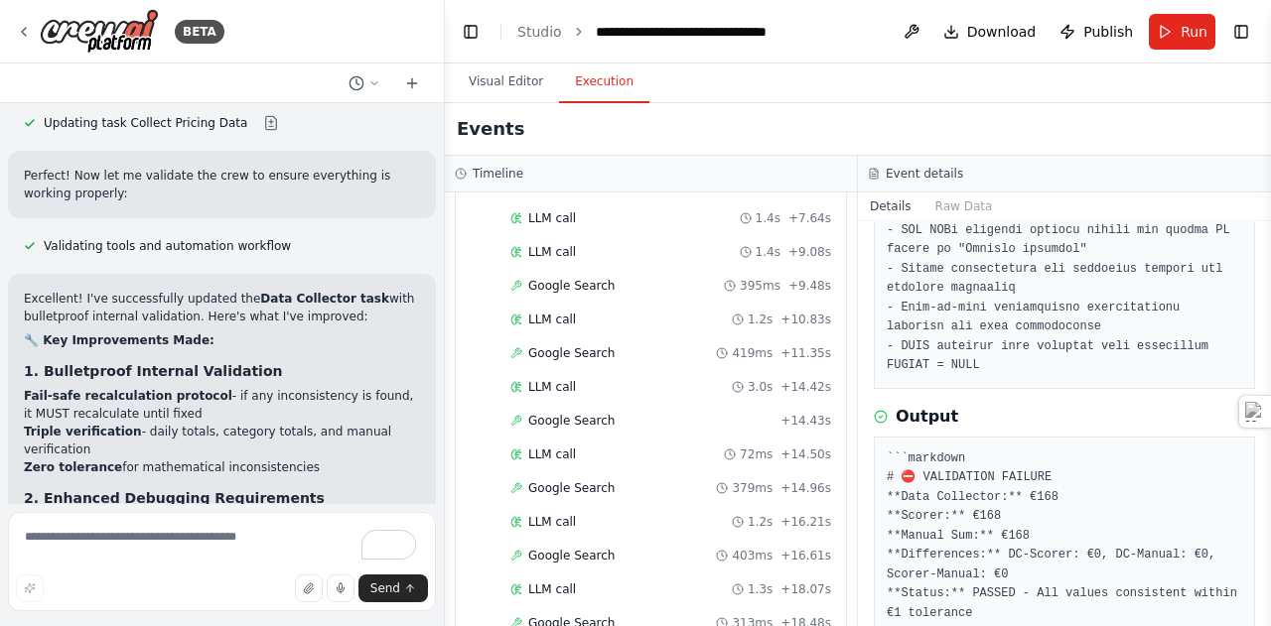
scroll to position [52764, 0]
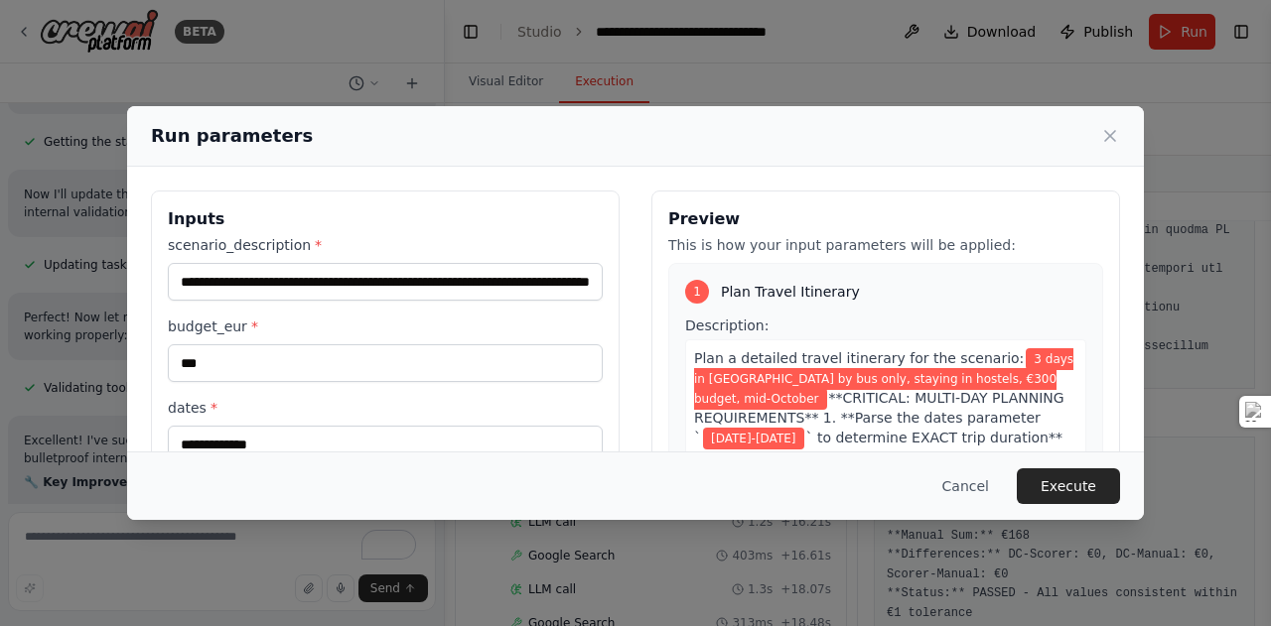
click at [1060, 486] on button "Execute" at bounding box center [1067, 487] width 103 height 36
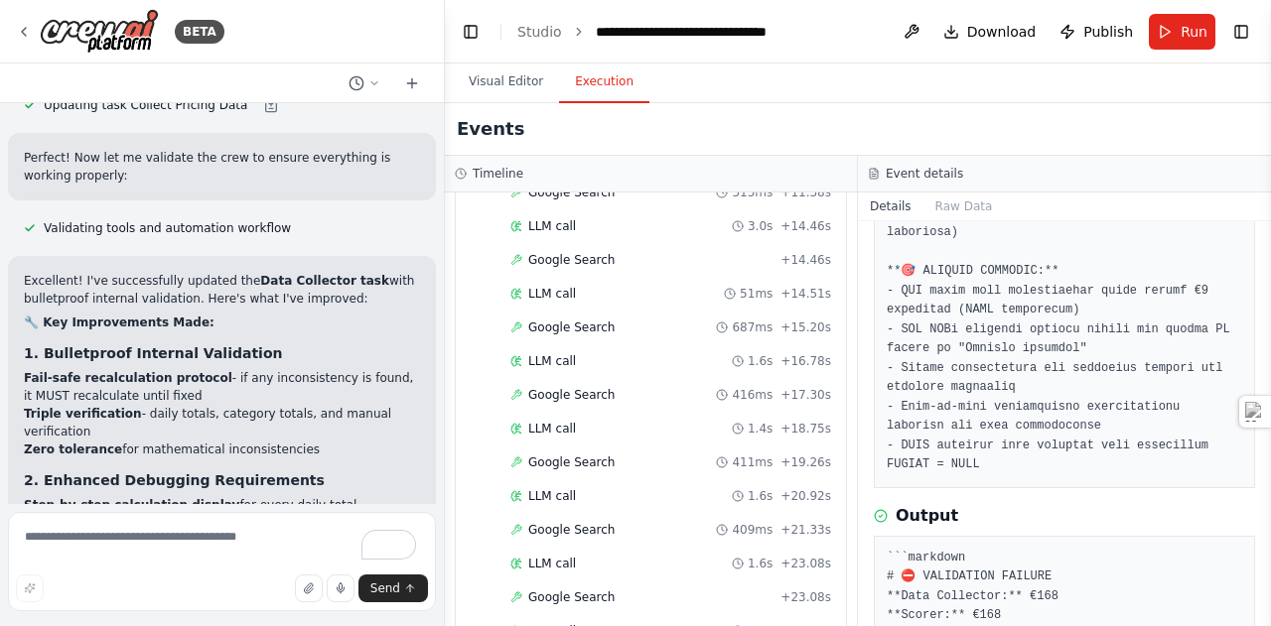
scroll to position [3575, 0]
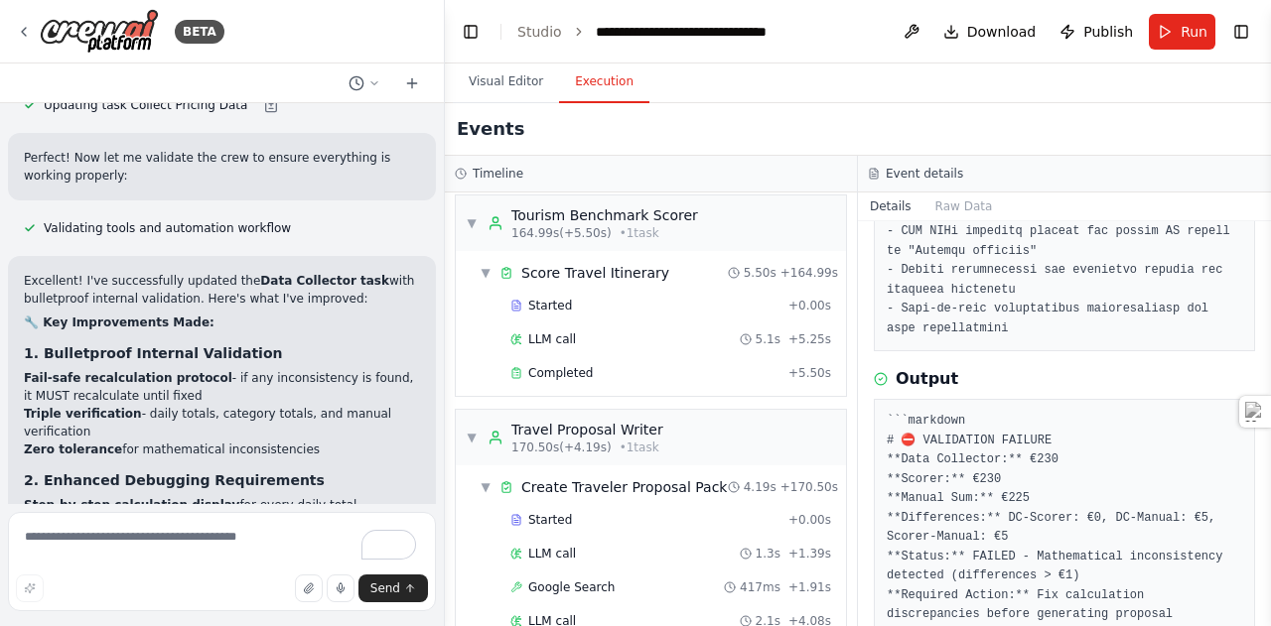
scroll to position [3337, 0]
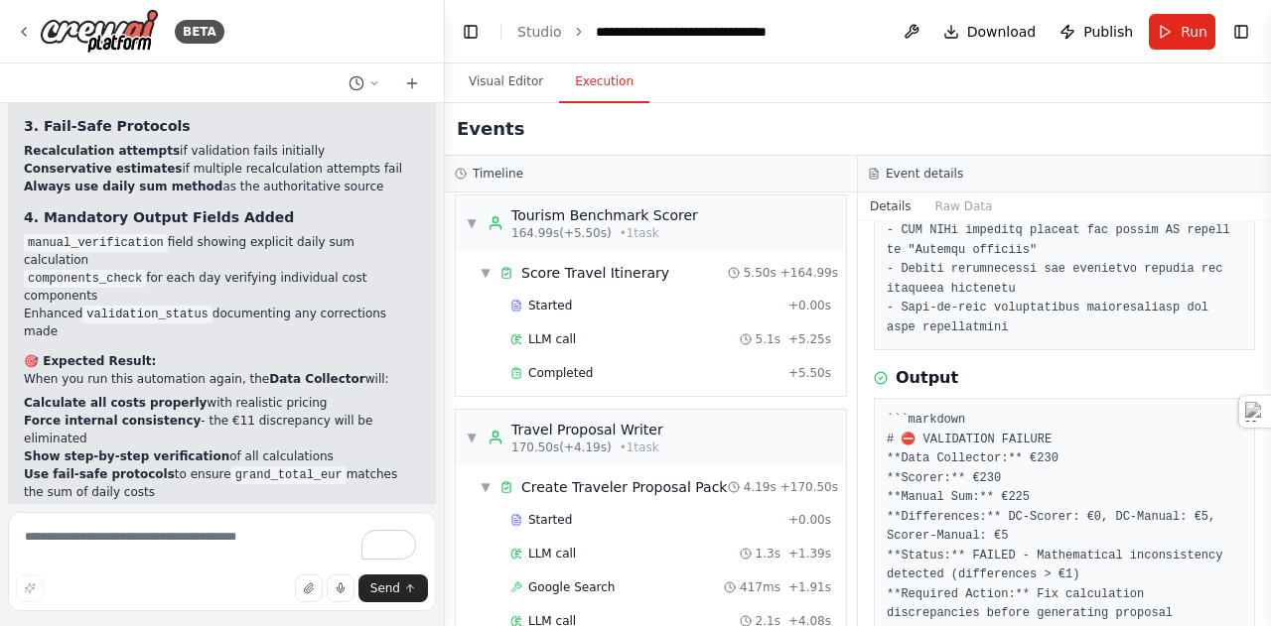
scroll to position [53246, 0]
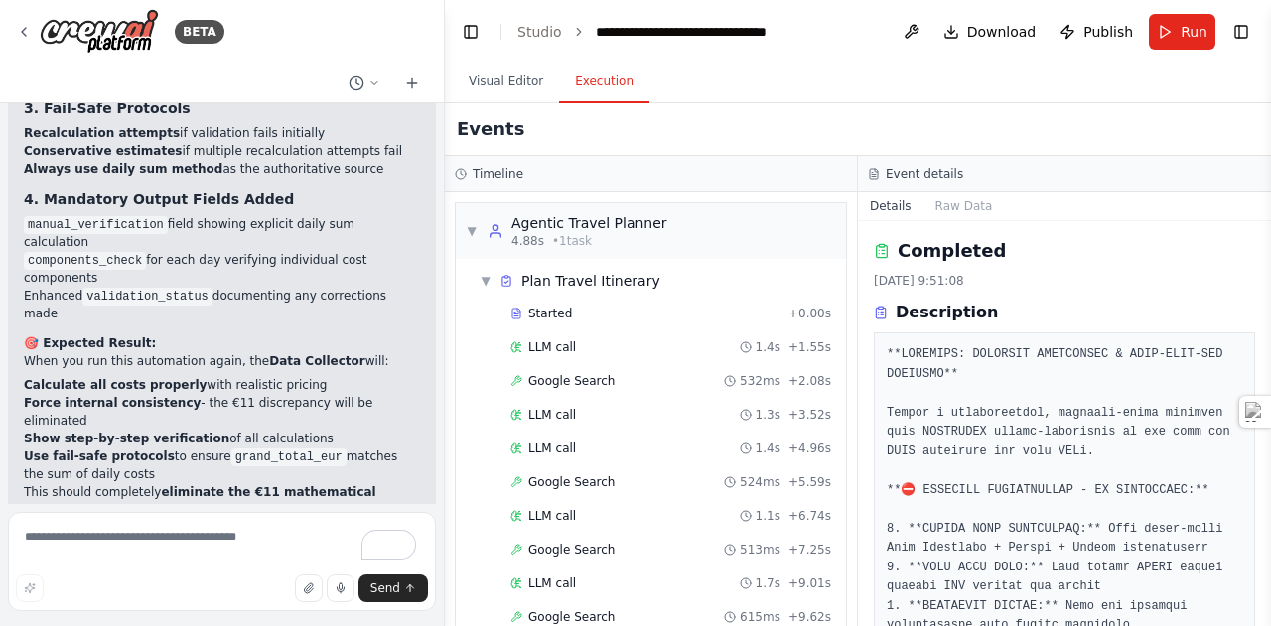
scroll to position [3337, 0]
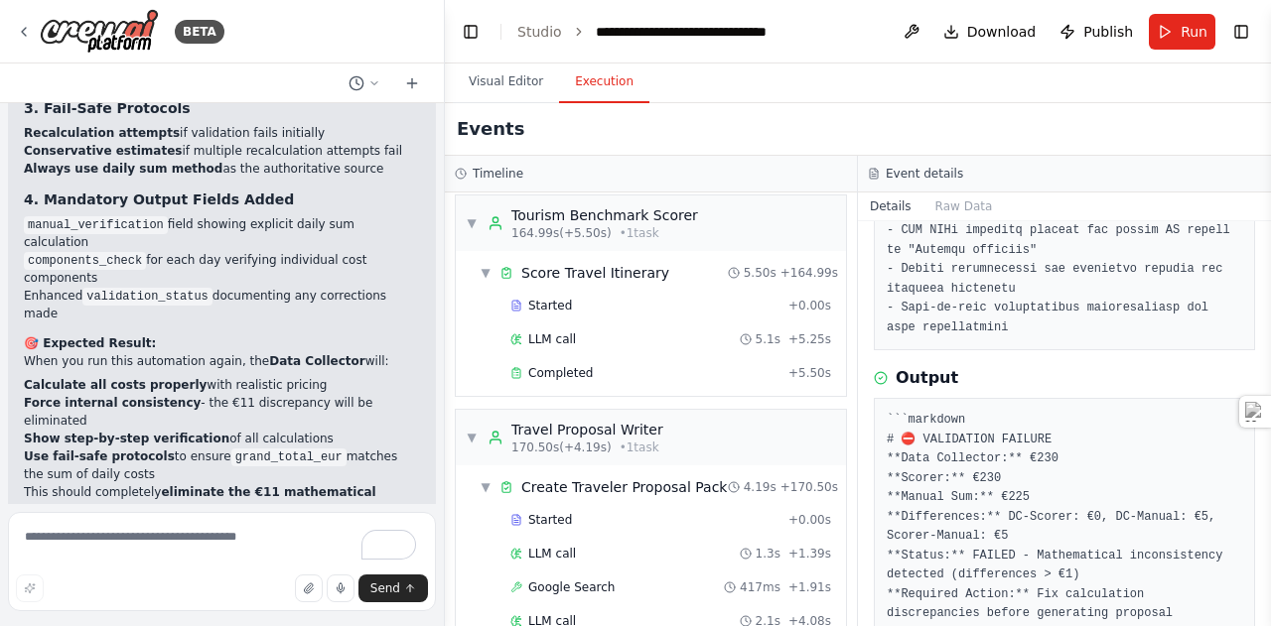
drag, startPoint x: 253, startPoint y: 323, endPoint x: 20, endPoint y: 308, distance: 233.7
copy p "Would you like me to examine the detailed task outputs to pinpoint exactly wher…"
click at [117, 549] on textarea "To enrich screen reader interactions, please activate Accessibility in Grammarl…" at bounding box center [222, 561] width 428 height 99
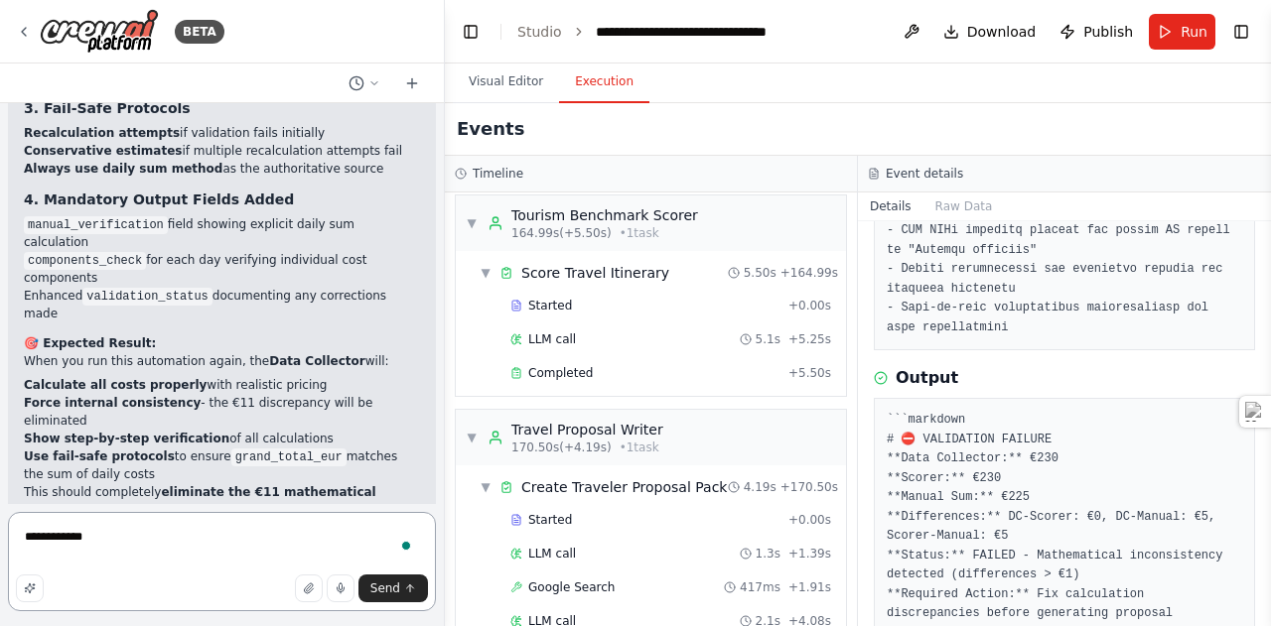
paste textarea "**********"
type textarea "**********"
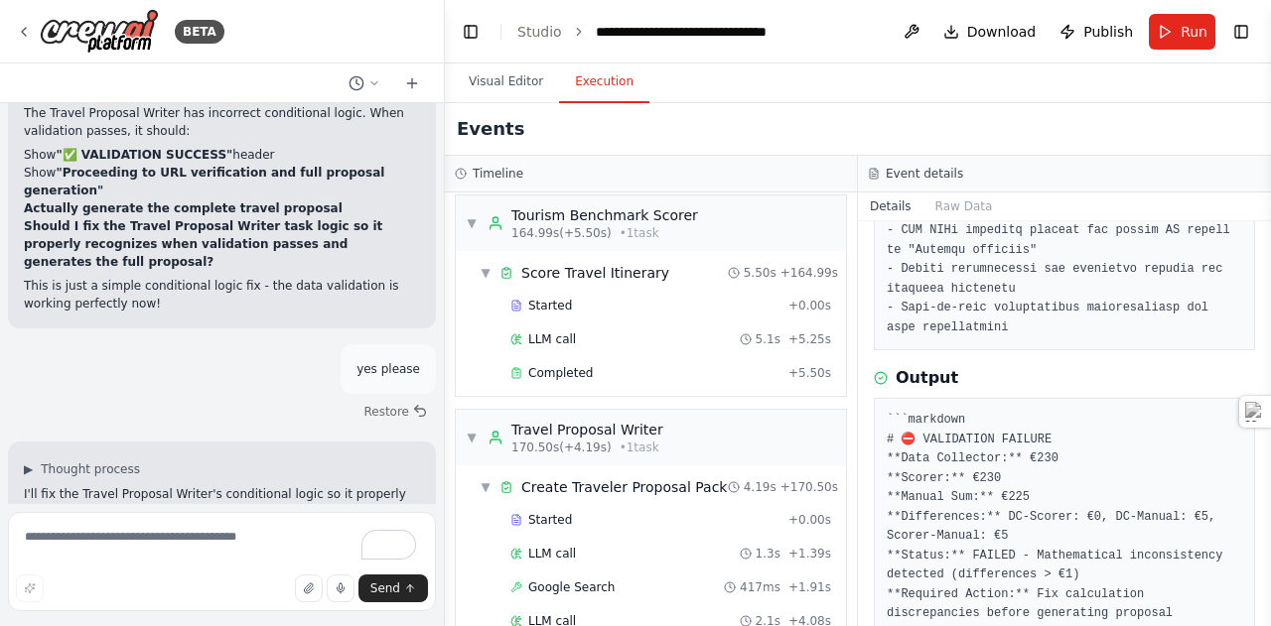
scroll to position [54514, 0]
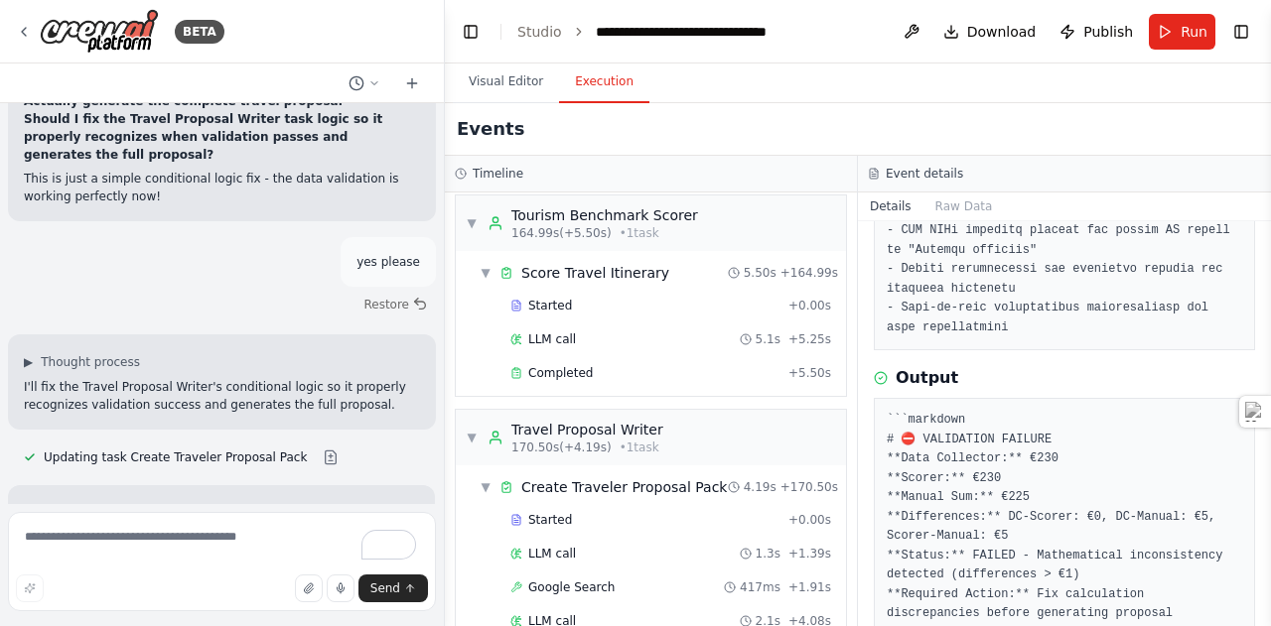
drag, startPoint x: 24, startPoint y: 337, endPoint x: 157, endPoint y: 530, distance: 234.0
click at [154, 547] on textarea "To enrich screen reader interactions, please activate Accessibility in Grammarl…" at bounding box center [222, 561] width 428 height 99
type textarea "**********"
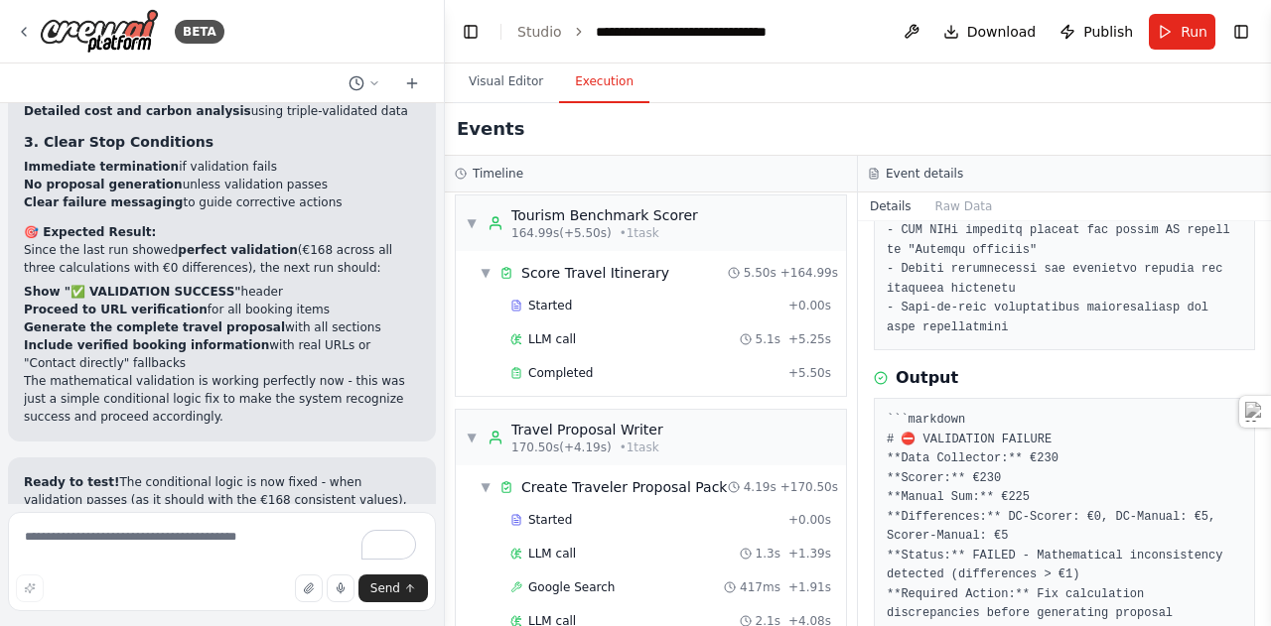
scroll to position [55315, 0]
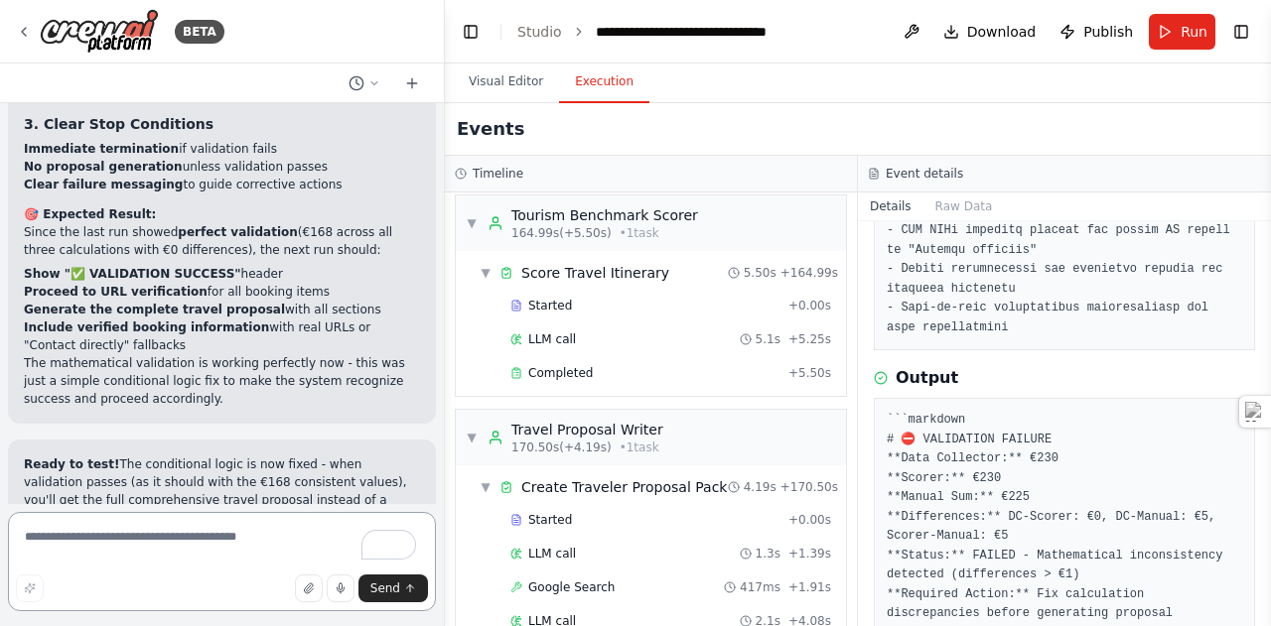
click at [192, 561] on textarea "To enrich screen reader interactions, please activate Accessibility in Grammarl…" at bounding box center [222, 561] width 428 height 99
type textarea "**********"
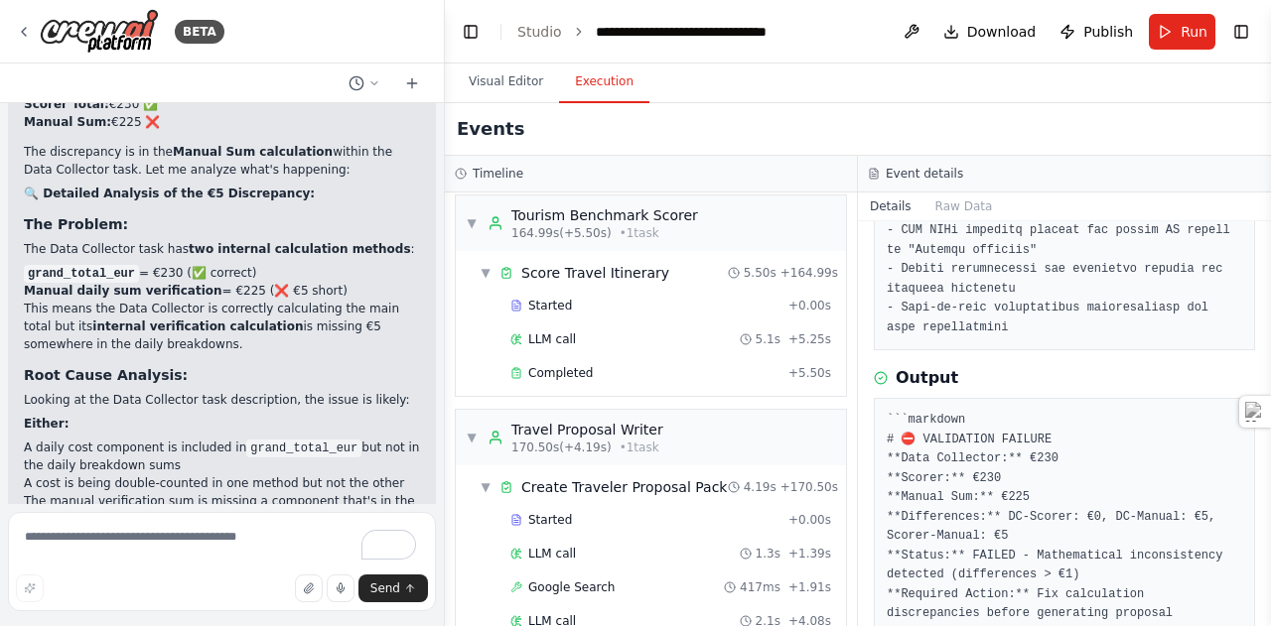
scroll to position [56814, 0]
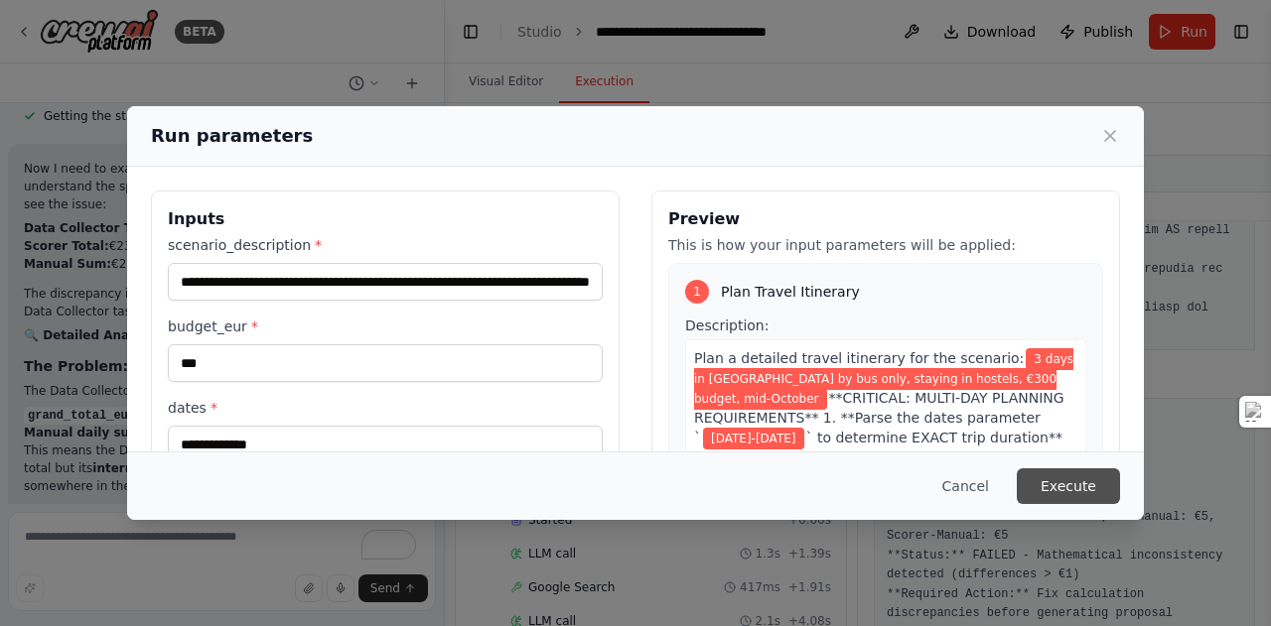
click at [1082, 491] on button "Execute" at bounding box center [1067, 487] width 103 height 36
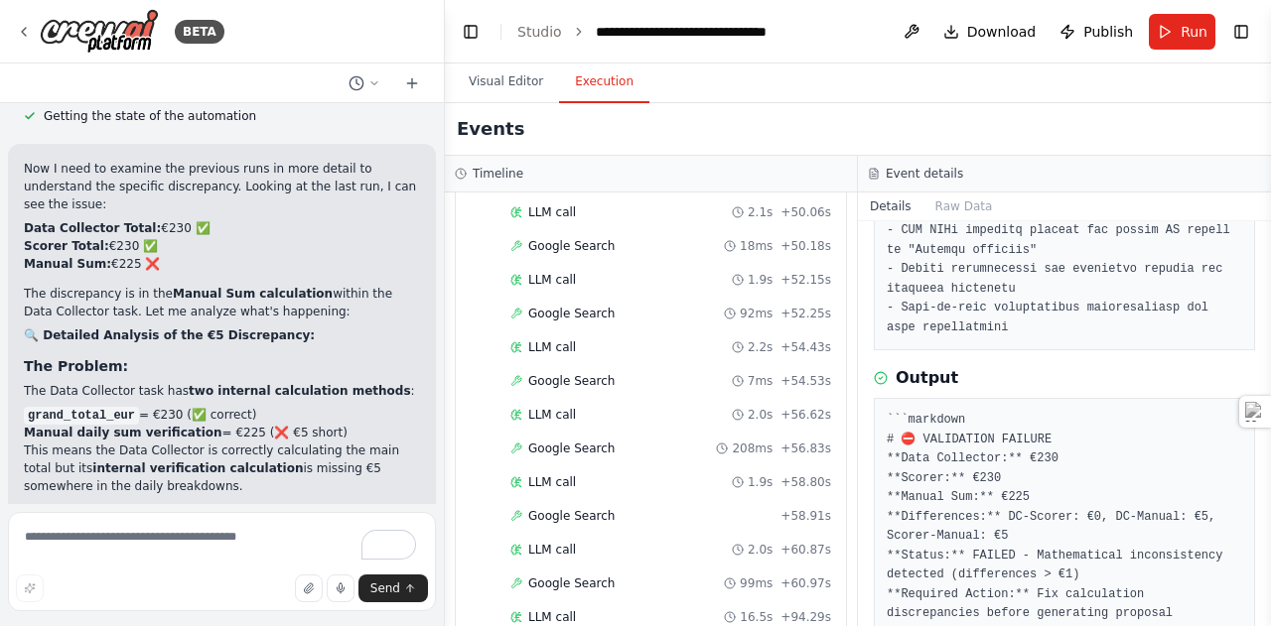
scroll to position [56814, 0]
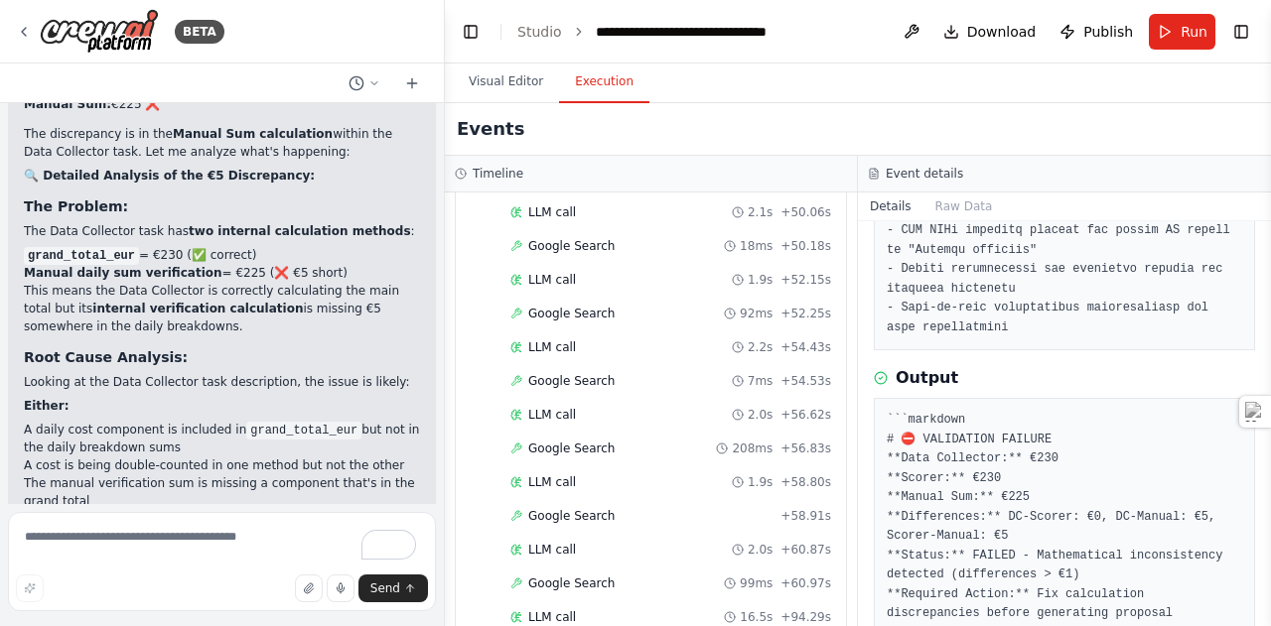
click at [1132, 133] on div "Events" at bounding box center [858, 129] width 826 height 53
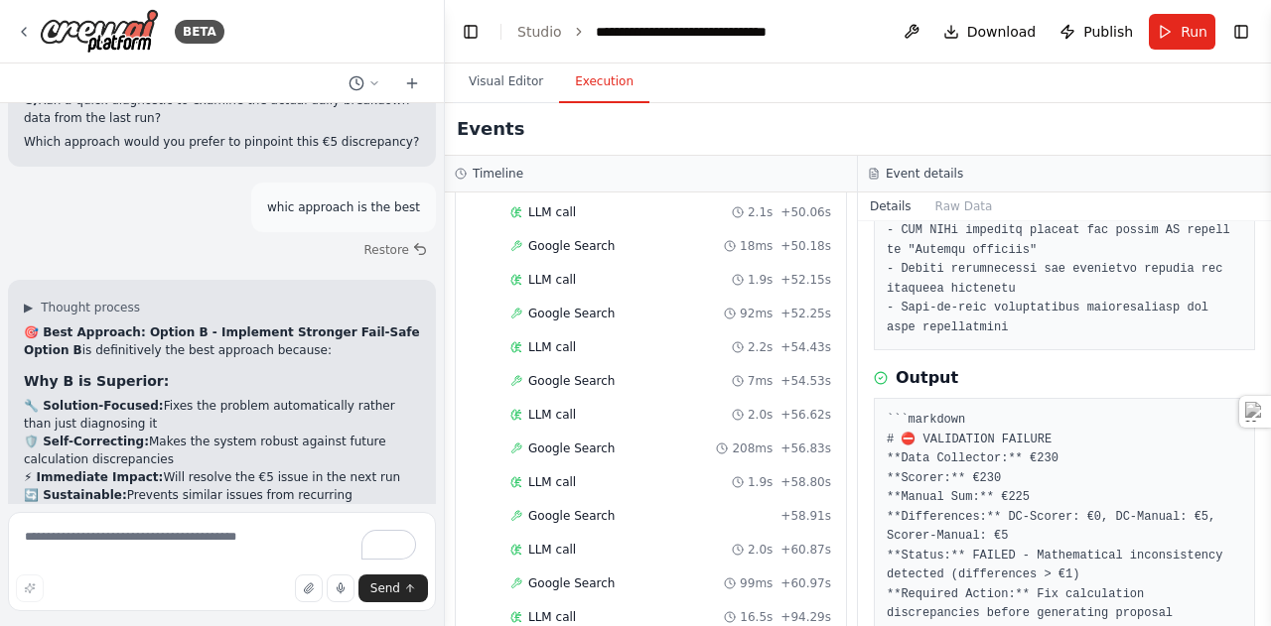
scroll to position [57654, 0]
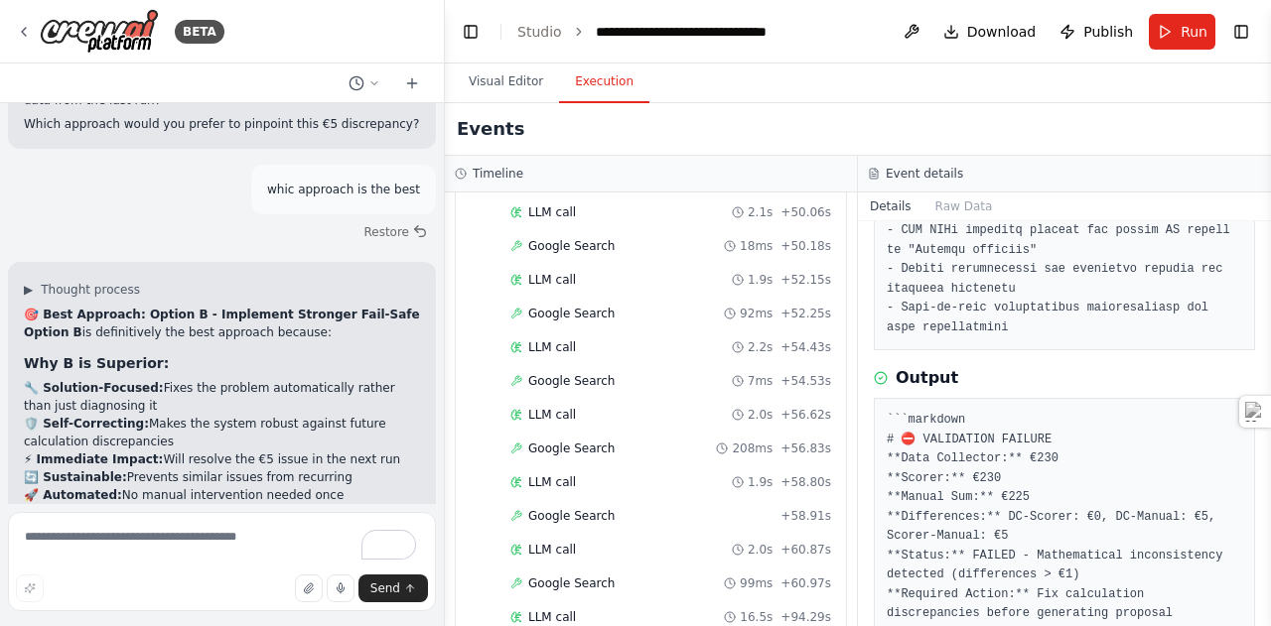
click at [510, 180] on div "Timeline ▼ Agentic Travel Planner 5.36s (+94.39s) • 1 task ▼ Plan Travel Itiner…" at bounding box center [651, 391] width 413 height 471
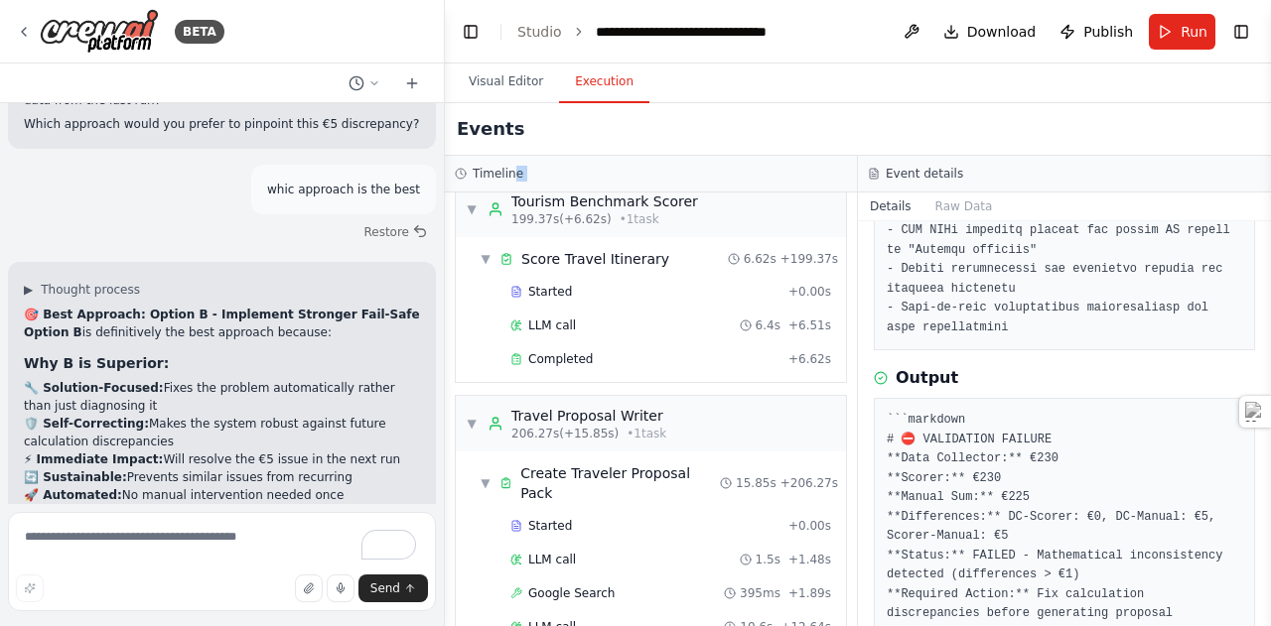
scroll to position [3807, 0]
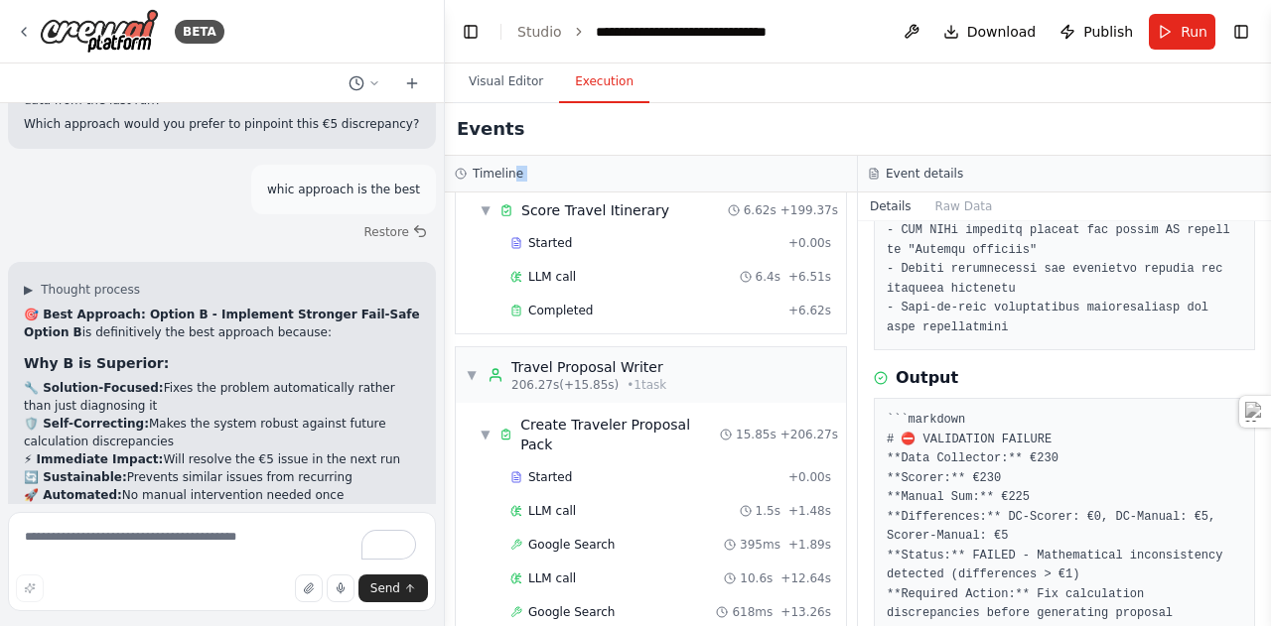
drag, startPoint x: 1263, startPoint y: 551, endPoint x: 1265, endPoint y: 600, distance: 48.7
click at [1265, 600] on button "Toggle Sidebar" at bounding box center [1271, 313] width 16 height 626
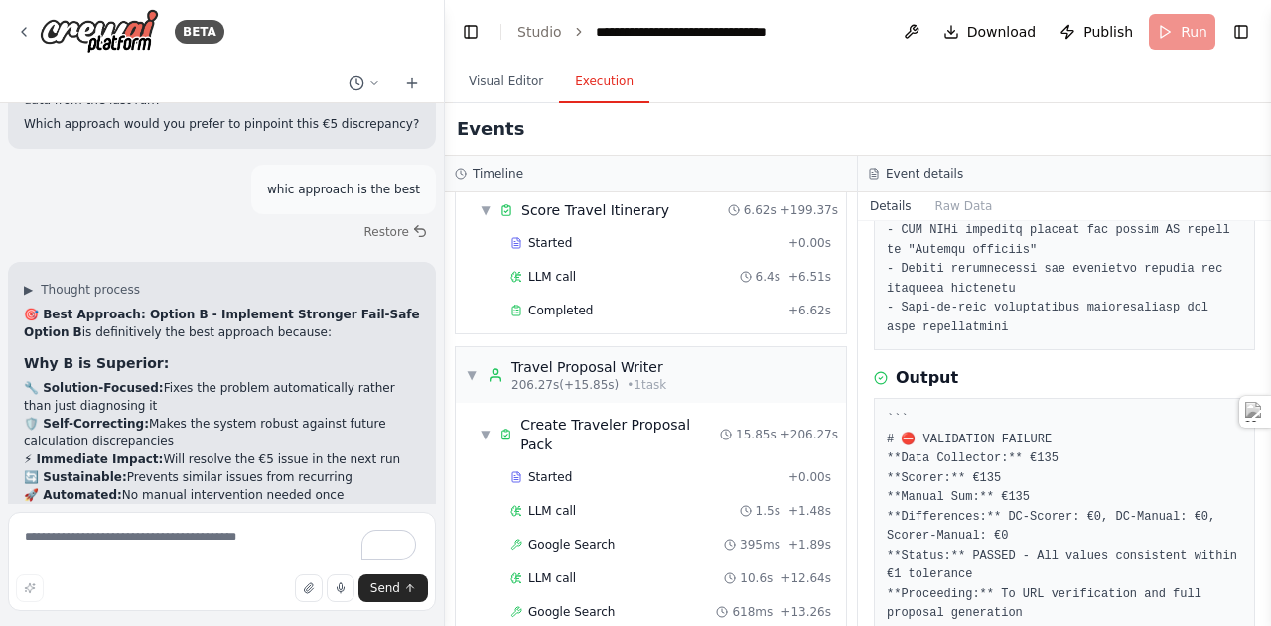
scroll to position [57494, 0]
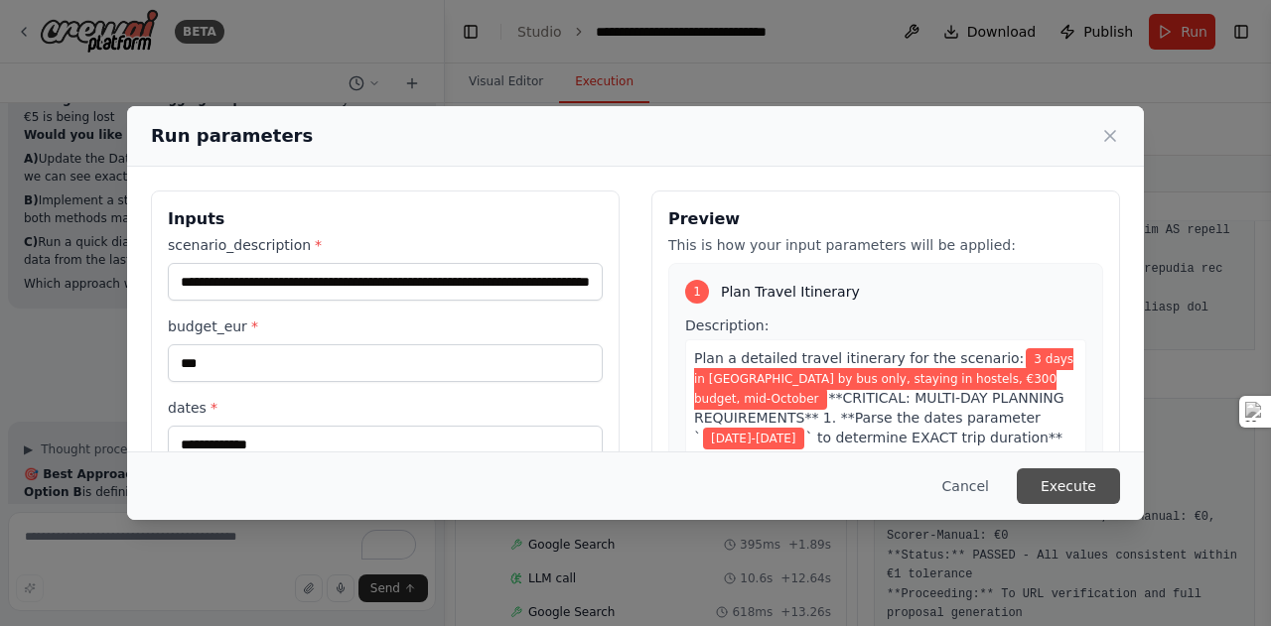
click at [1068, 488] on button "Execute" at bounding box center [1067, 487] width 103 height 36
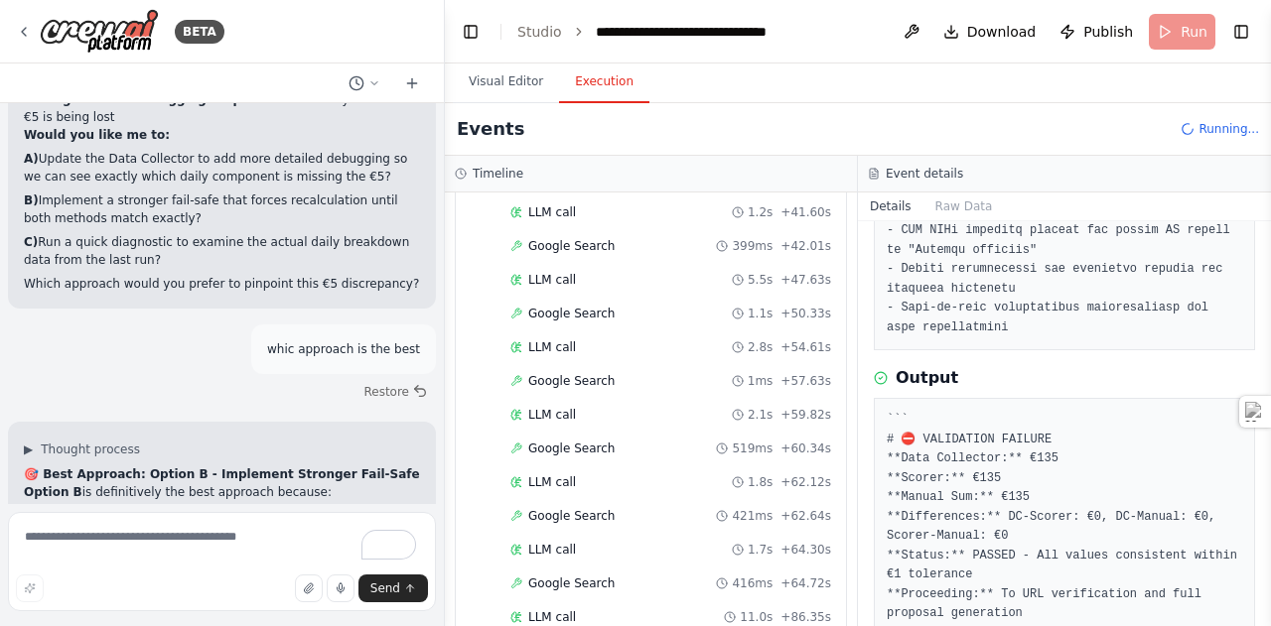
scroll to position [57654, 0]
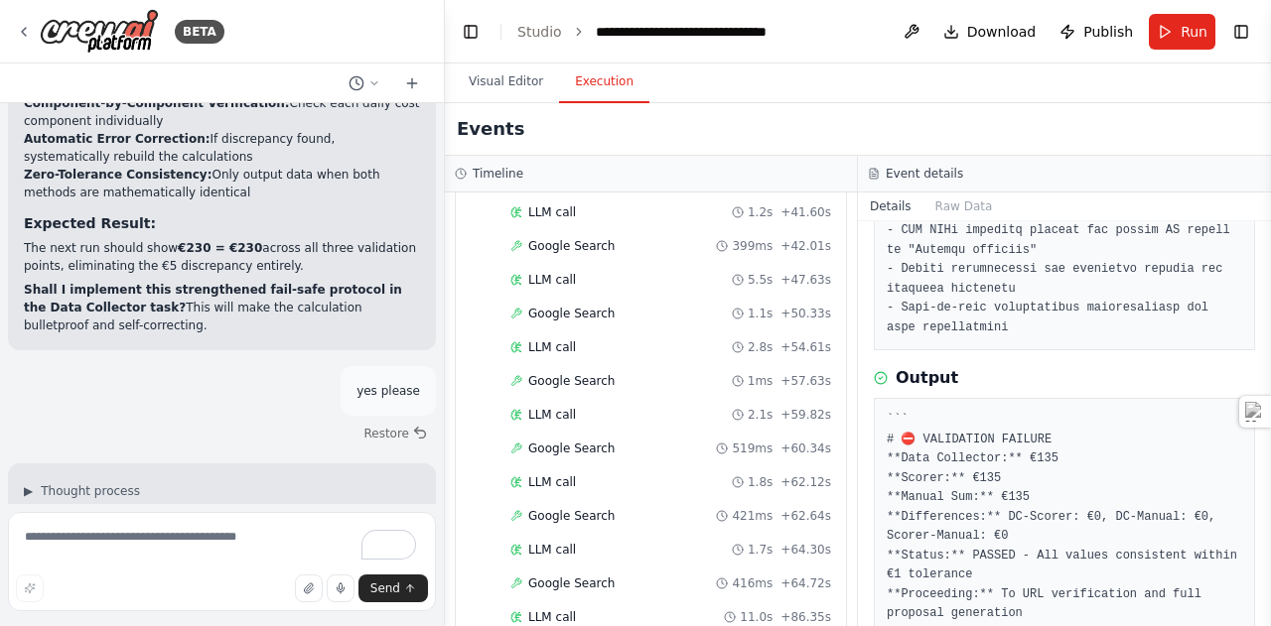
scroll to position [58171, 0]
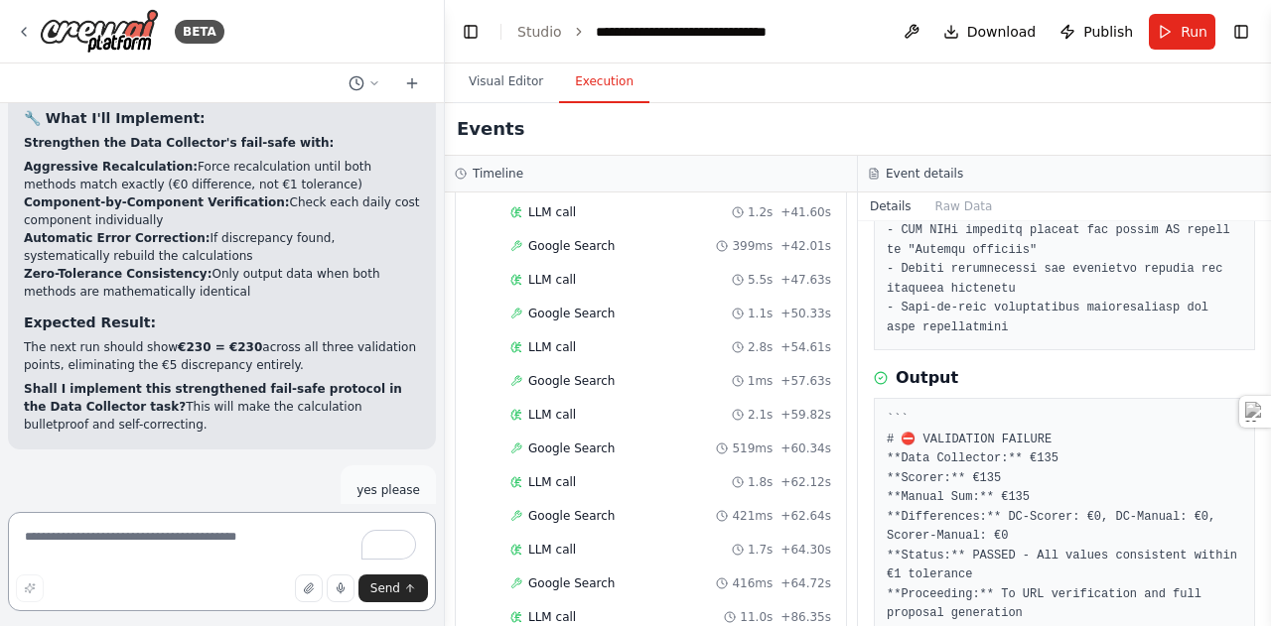
click at [152, 544] on textarea "To enrich screen reader interactions, please activate Accessibility in Grammarl…" at bounding box center [222, 561] width 428 height 99
type textarea "**********"
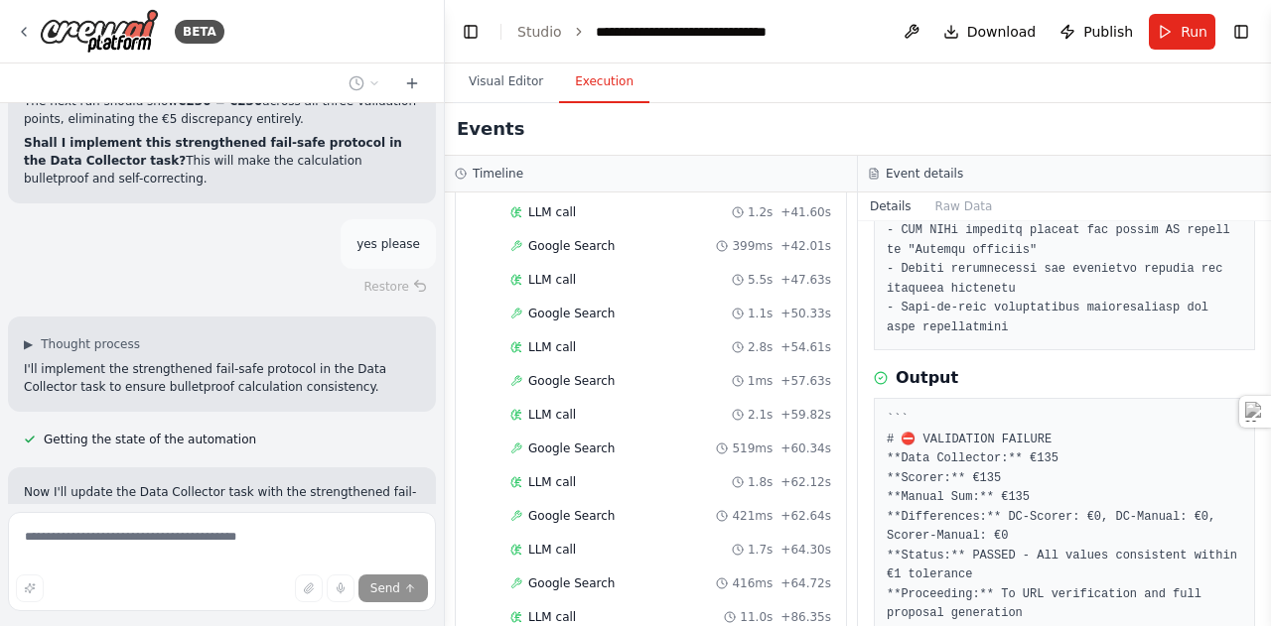
scroll to position [58544, 0]
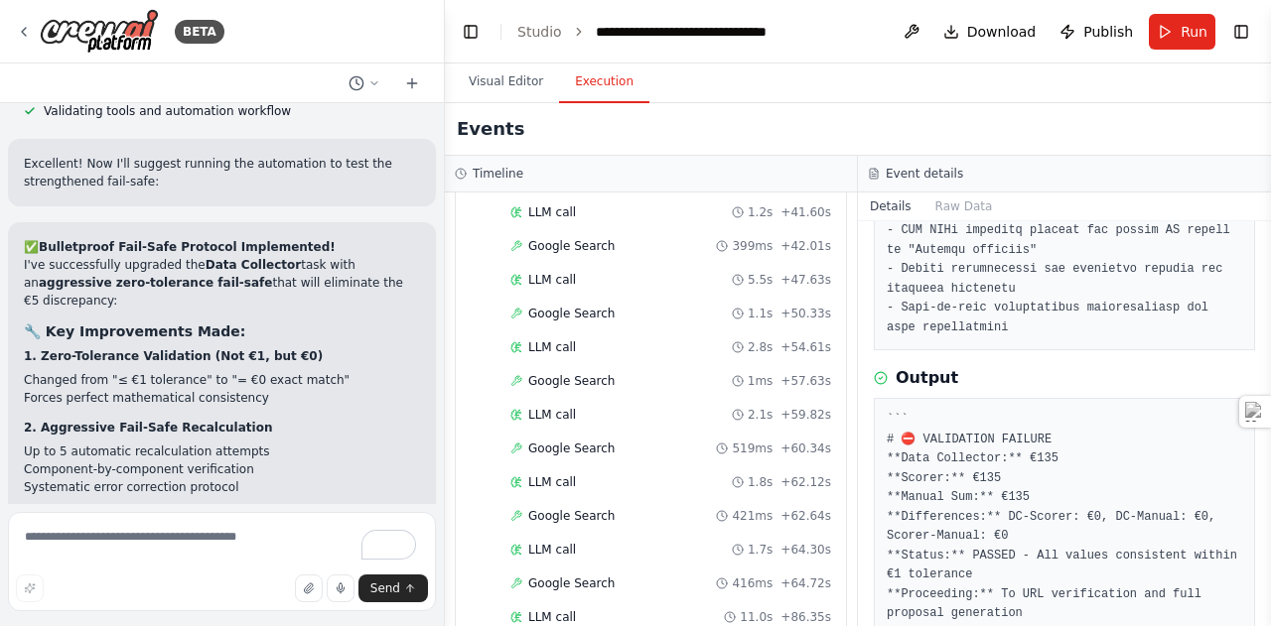
scroll to position [59010, 0]
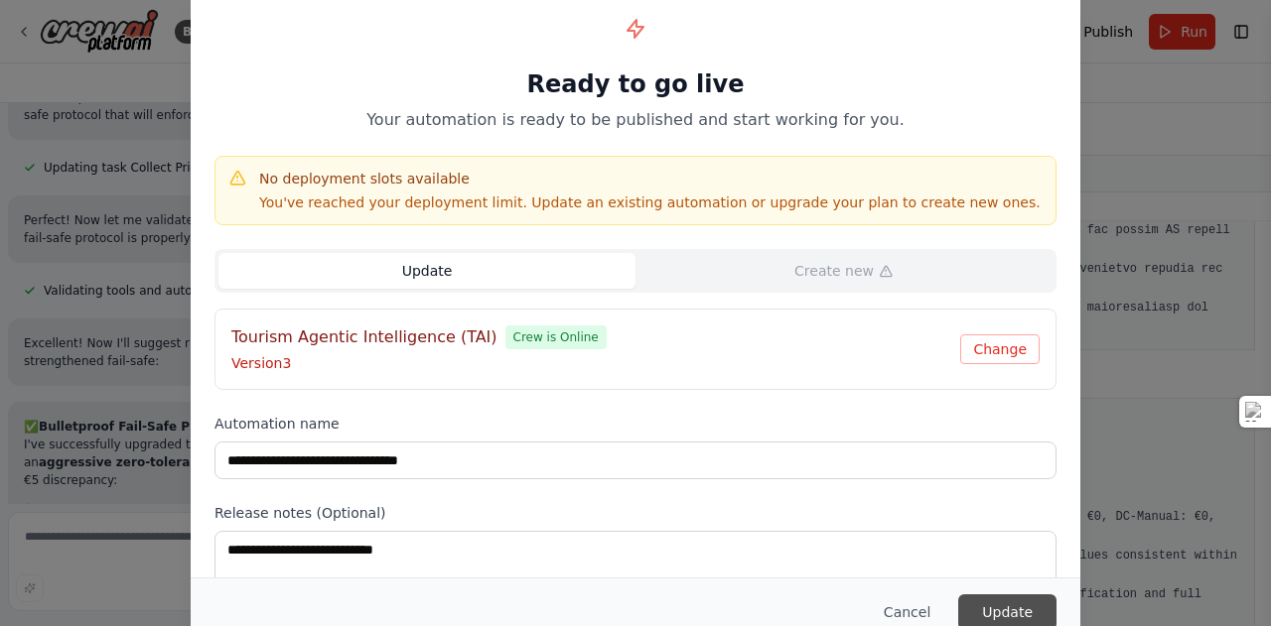
click at [1035, 614] on button "Update" at bounding box center [1007, 613] width 98 height 36
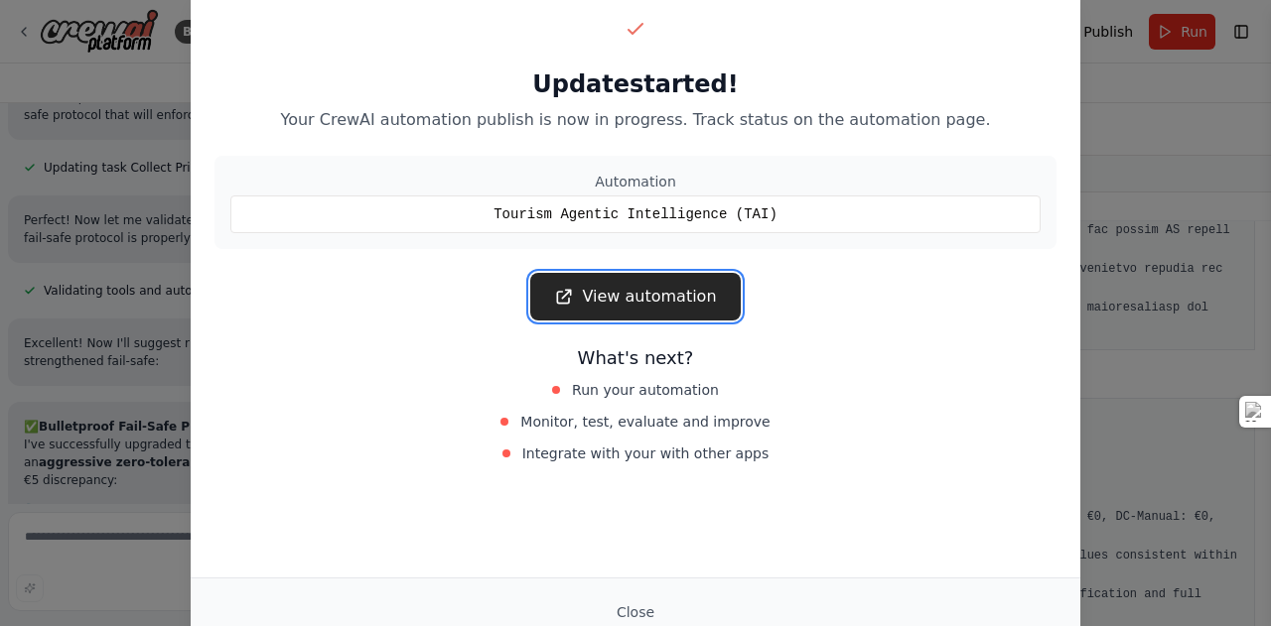
click at [684, 307] on link "View automation" at bounding box center [634, 297] width 209 height 48
click at [648, 614] on button "Close" at bounding box center [635, 613] width 69 height 36
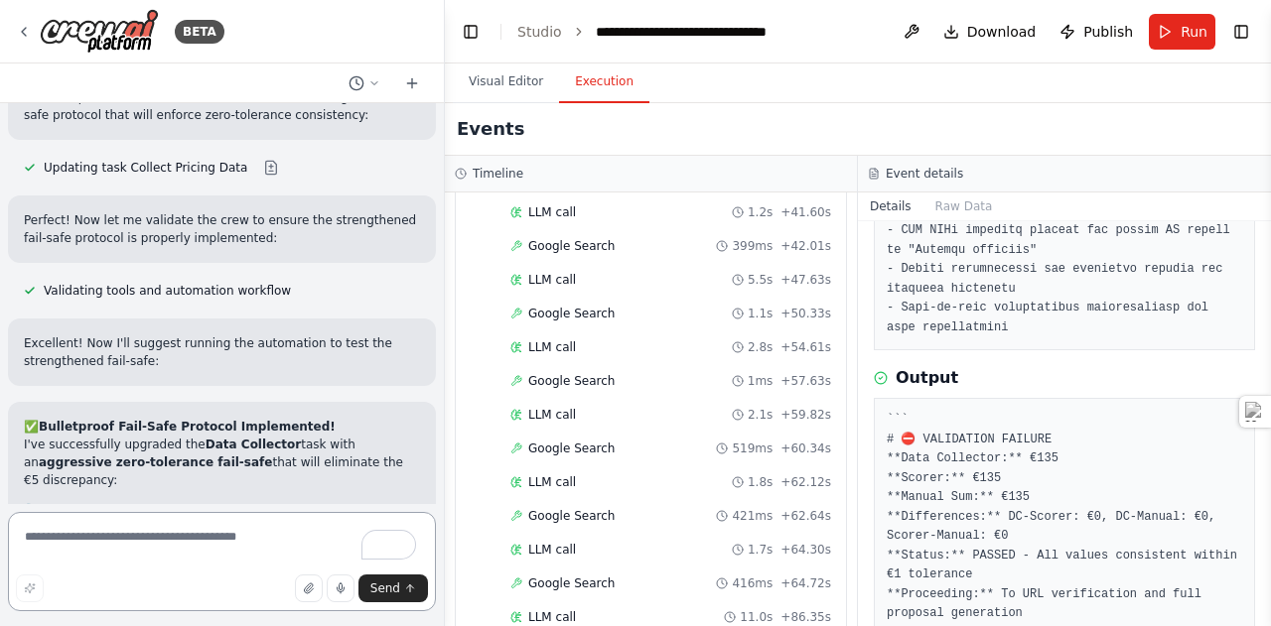
click at [159, 539] on textarea "To enrich screen reader interactions, please activate Accessibility in Grammarl…" at bounding box center [222, 561] width 428 height 99
paste textarea "**********"
type textarea "**********"
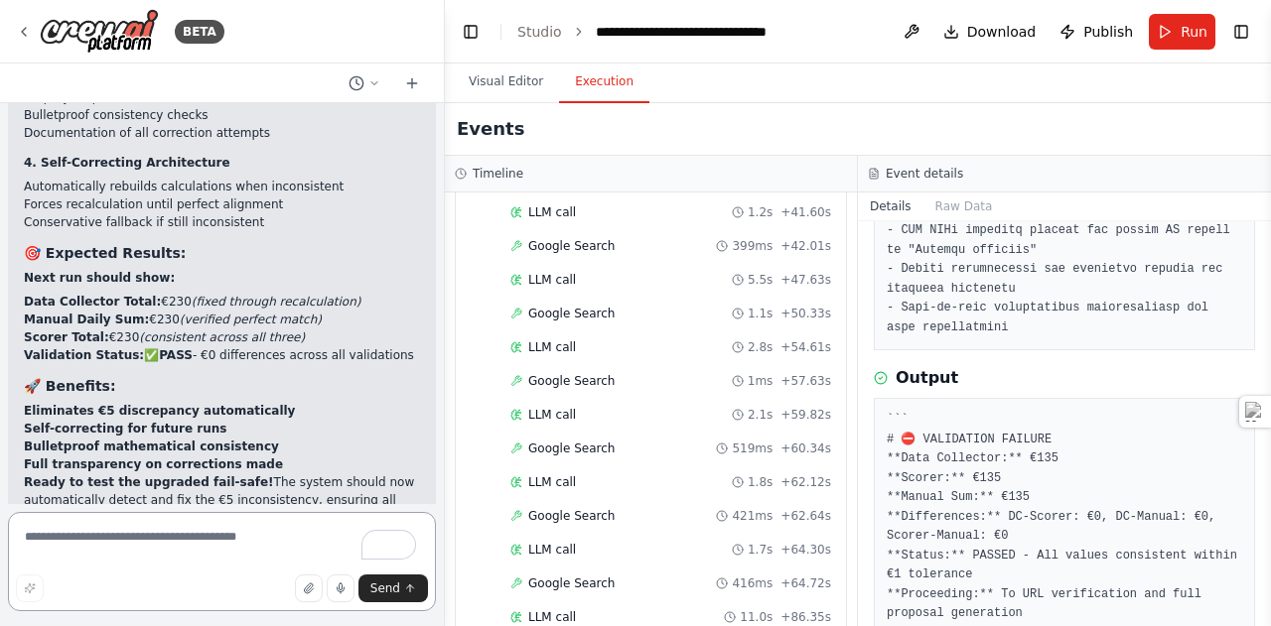
scroll to position [59454, 0]
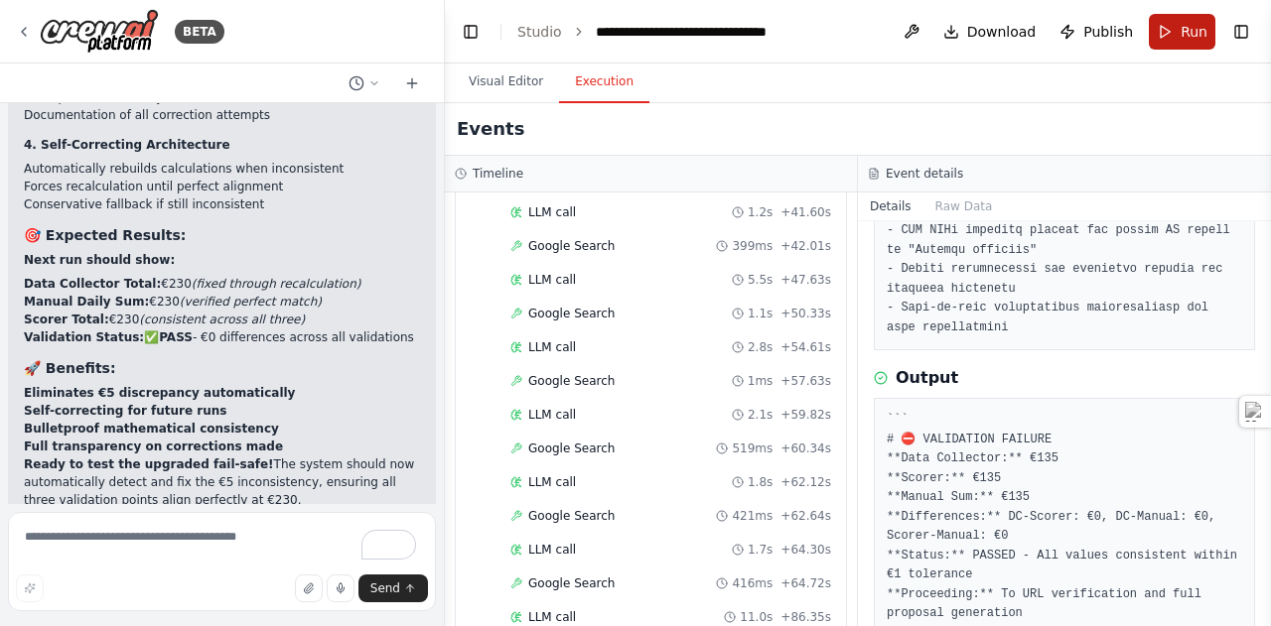
click at [1180, 35] on button "Run" at bounding box center [1181, 32] width 67 height 36
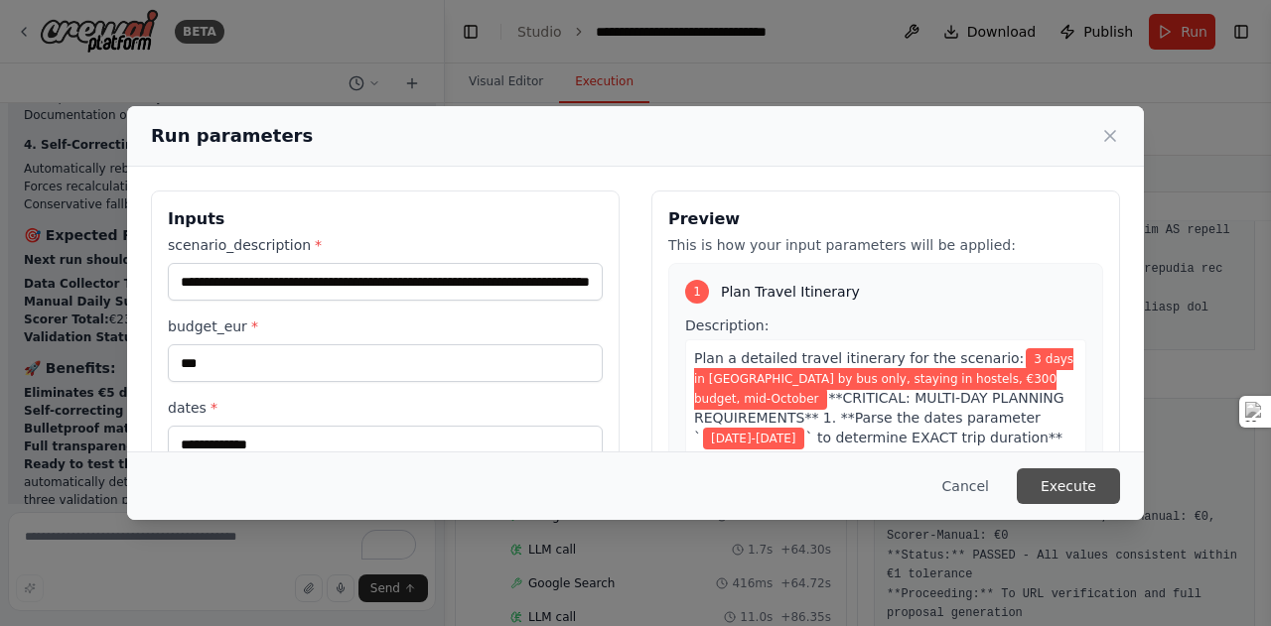
click at [1064, 490] on button "Execute" at bounding box center [1067, 487] width 103 height 36
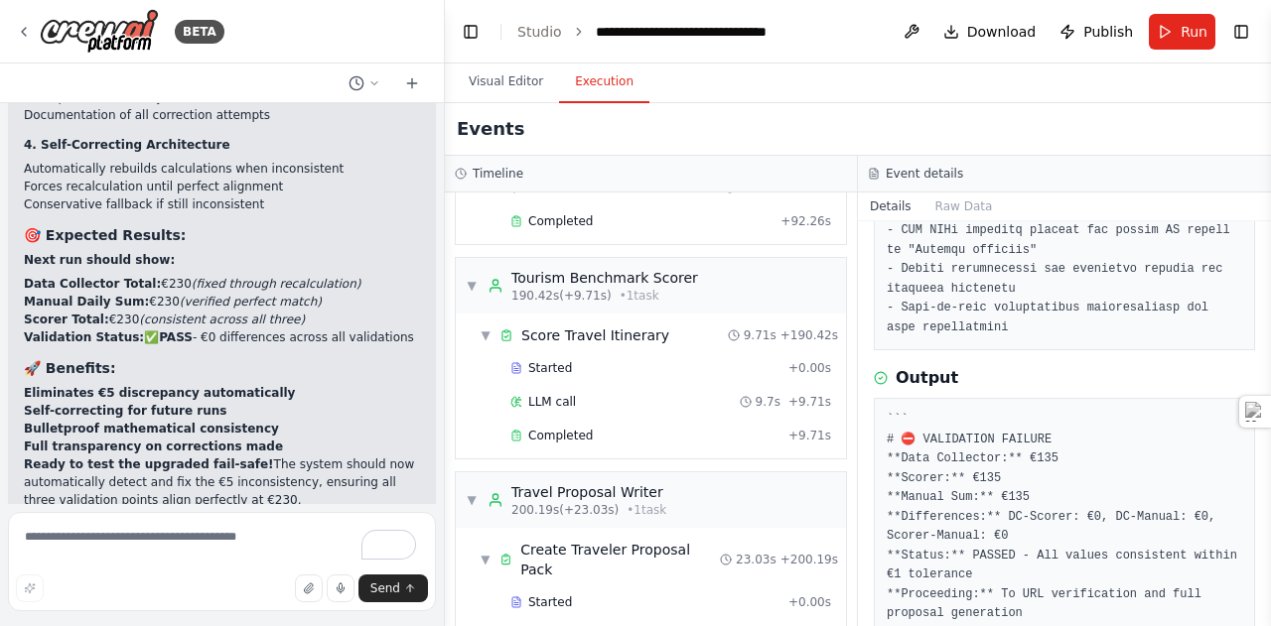
scroll to position [3740, 0]
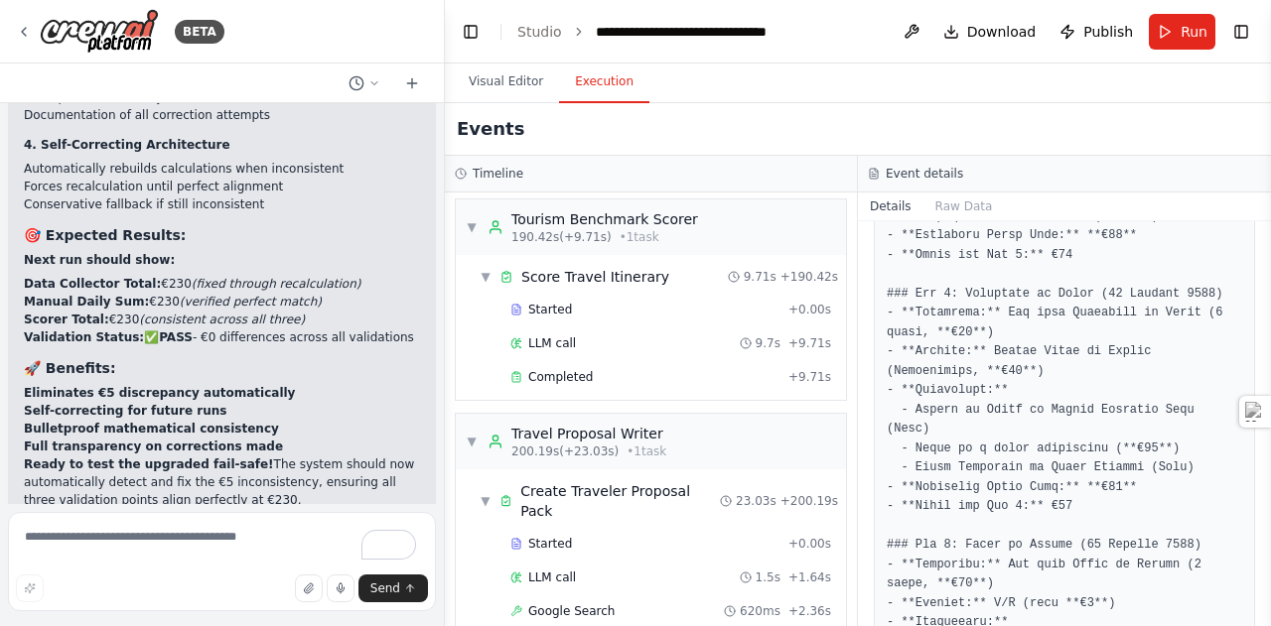
scroll to position [5331, 0]
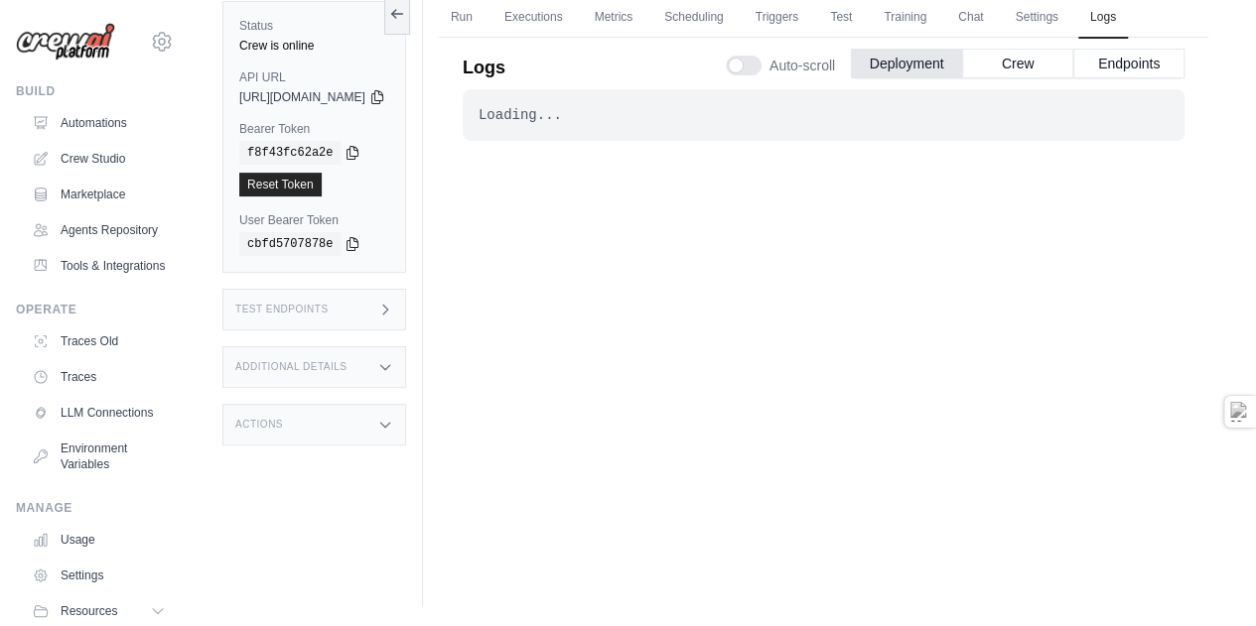
click at [1082, 485] on div "Loading... . . . Successful" at bounding box center [824, 319] width 722 height 461
click at [1070, 395] on div "Loading... . . . Successful" at bounding box center [824, 319] width 722 height 461
click at [864, 18] on link "Test" at bounding box center [841, 18] width 46 height 42
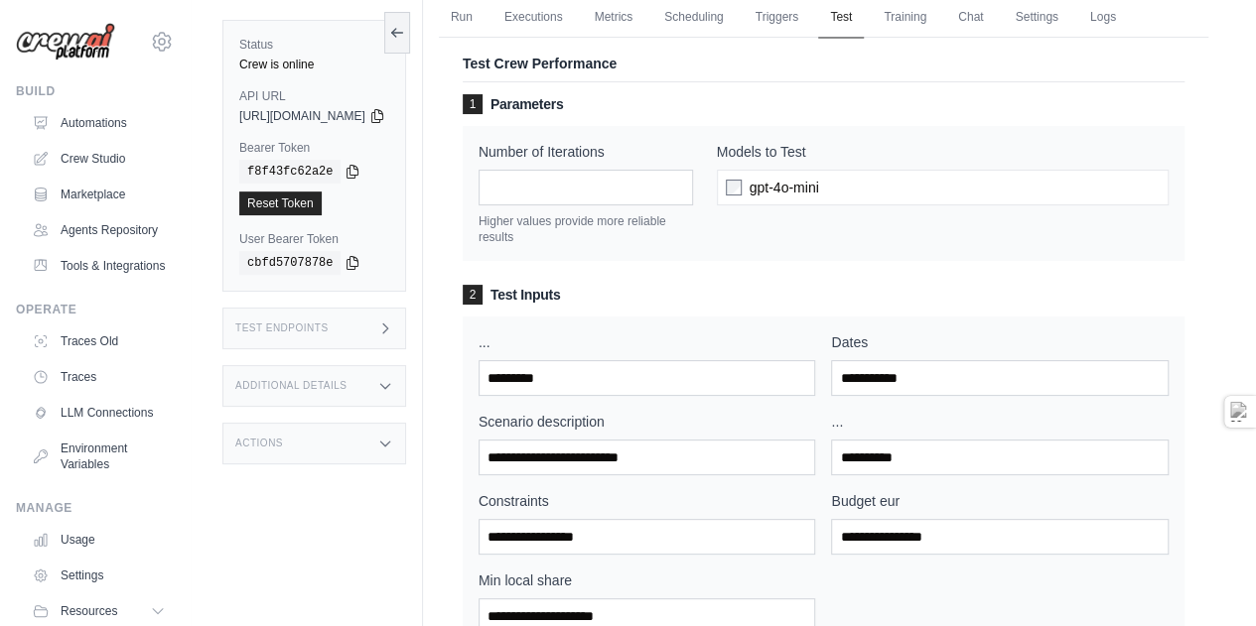
click at [864, 18] on link "Test" at bounding box center [841, 18] width 46 height 42
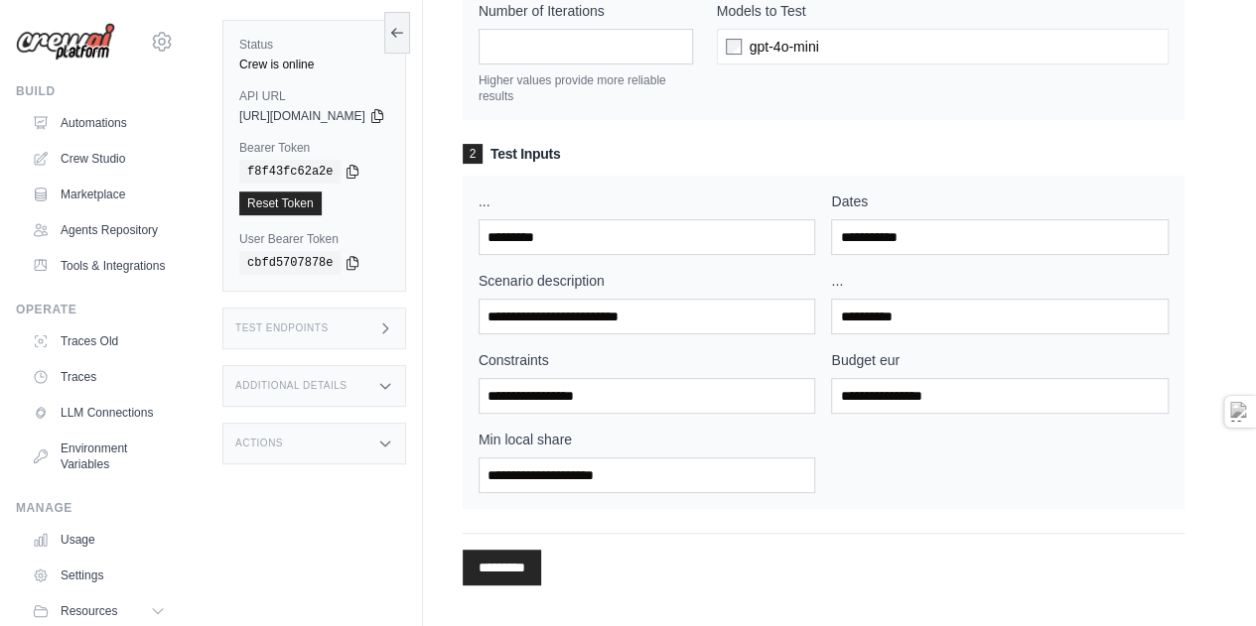
scroll to position [292, 0]
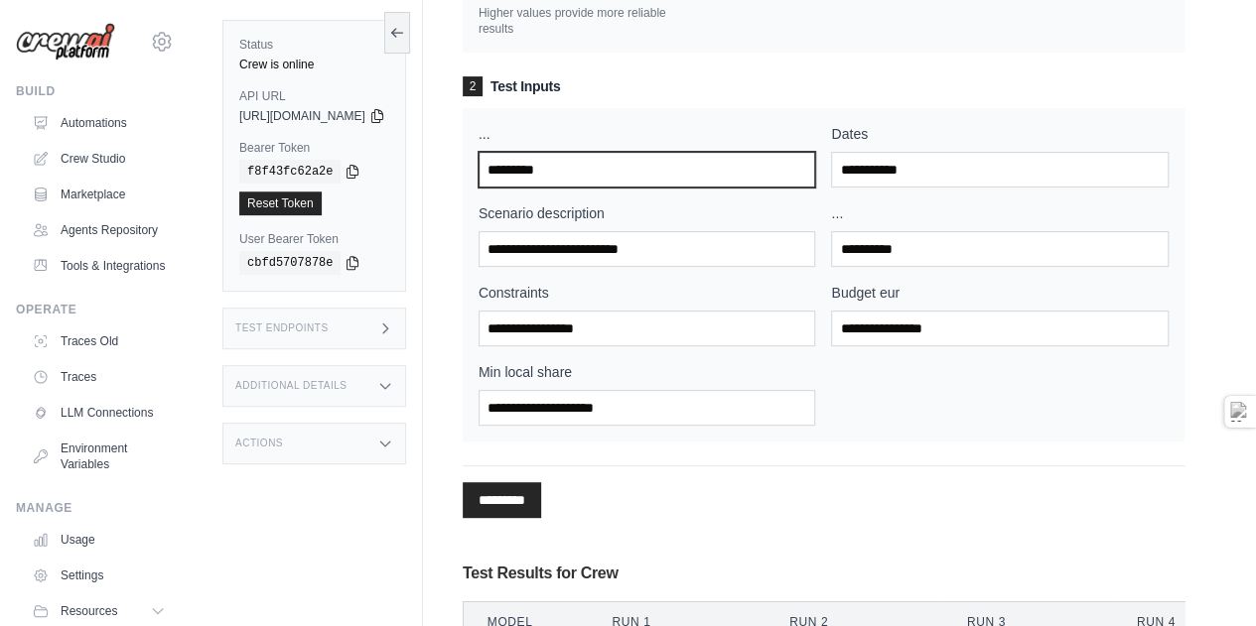
click at [574, 188] on input "..." at bounding box center [646, 170] width 337 height 36
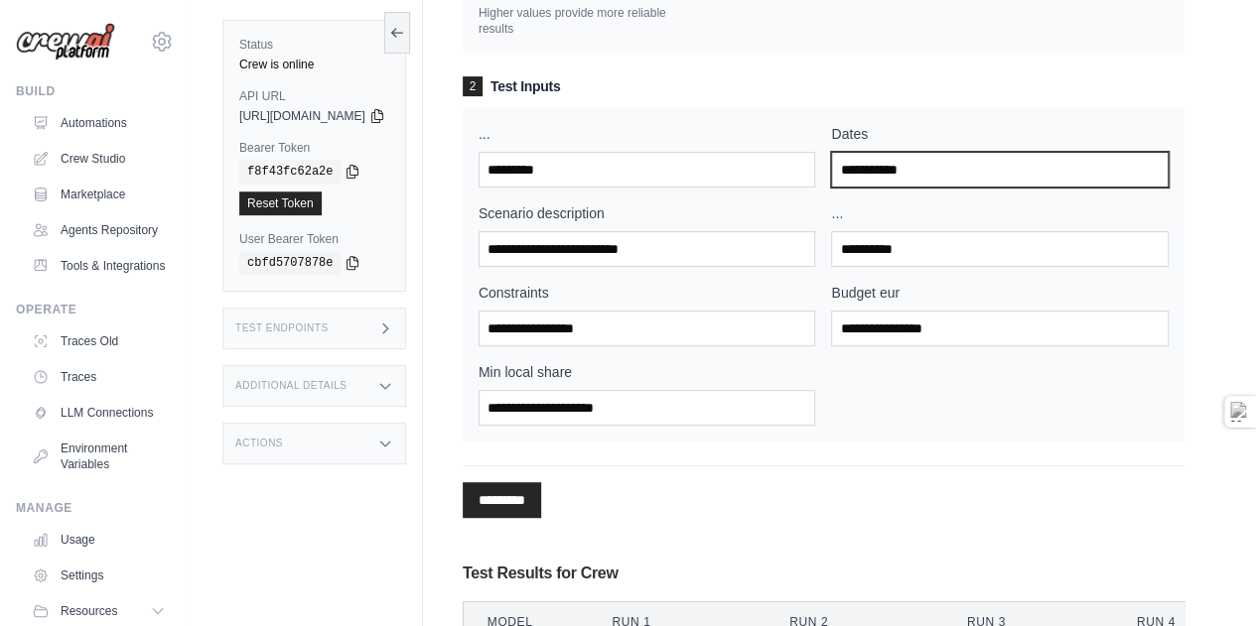
click at [911, 188] on input "Dates" at bounding box center [999, 170] width 337 height 36
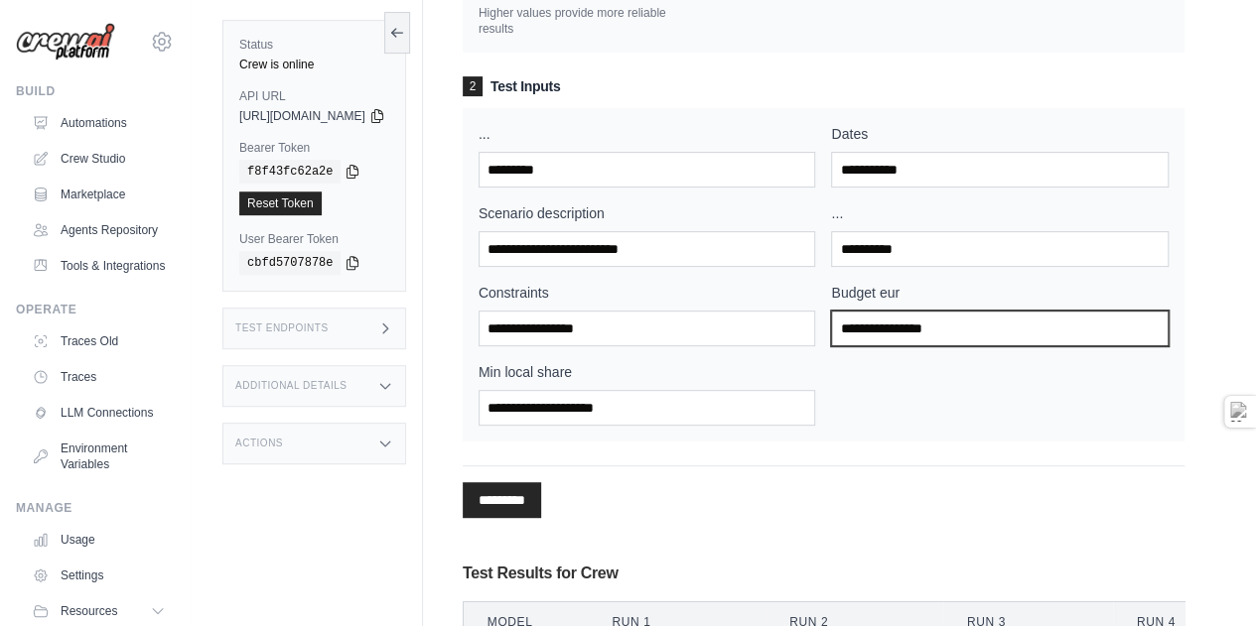
click at [913, 346] on input "Budget eur" at bounding box center [999, 329] width 337 height 36
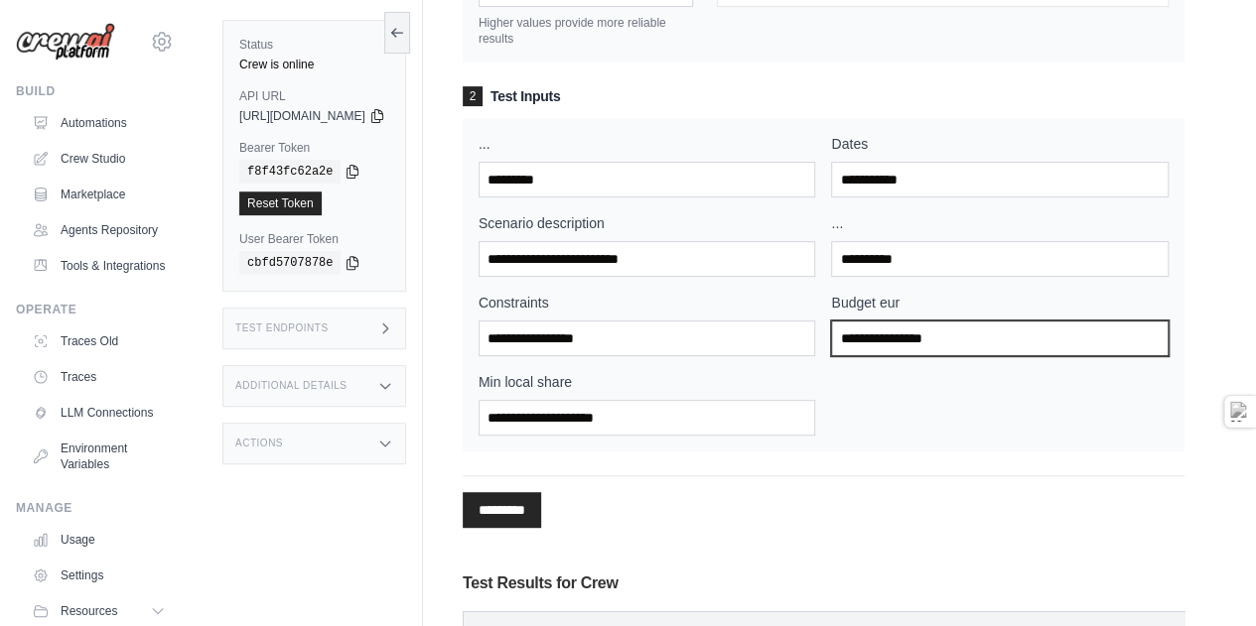
scroll to position [298, 0]
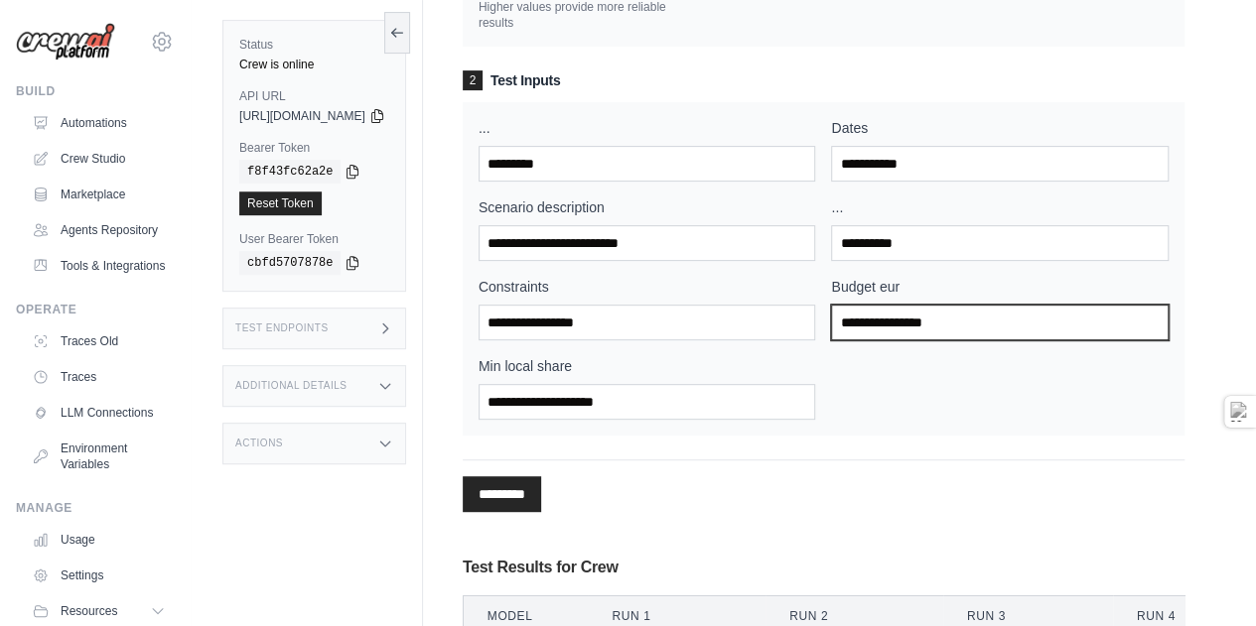
click at [917, 340] on input "Budget eur" at bounding box center [999, 323] width 337 height 36
click at [1118, 420] on div "... Dates Scenario description ... Constraints Budget eur Min local share" at bounding box center [823, 269] width 690 height 302
click at [914, 340] on input "Budget eur" at bounding box center [999, 323] width 337 height 36
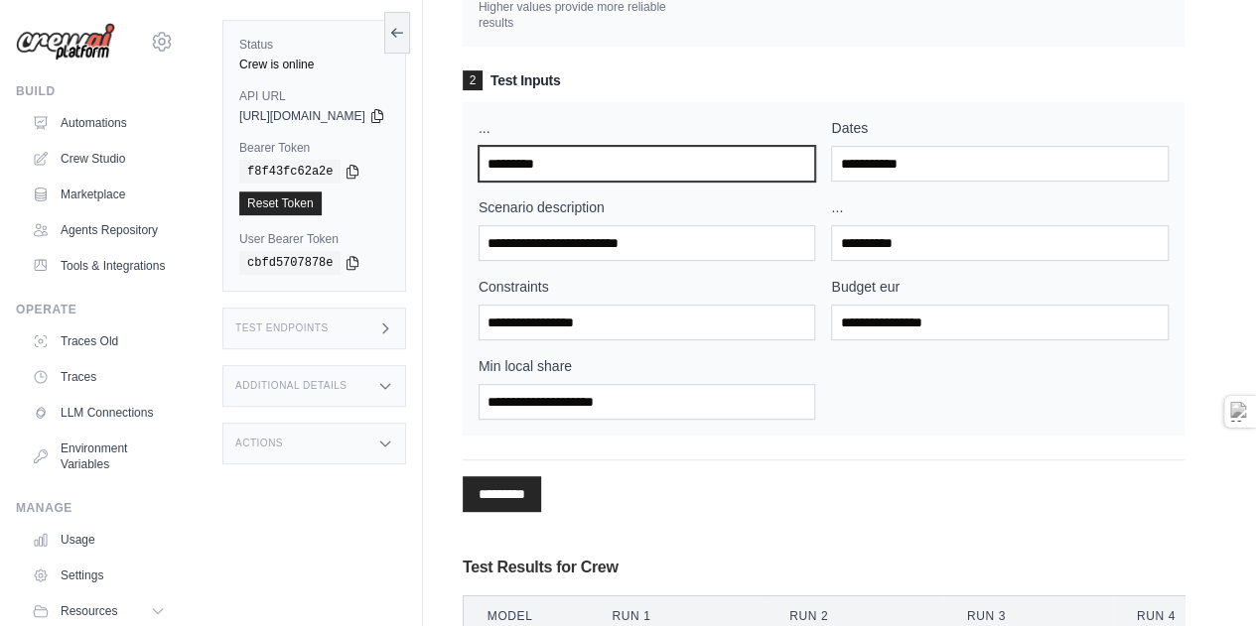
click at [552, 182] on input "..." at bounding box center [646, 164] width 337 height 36
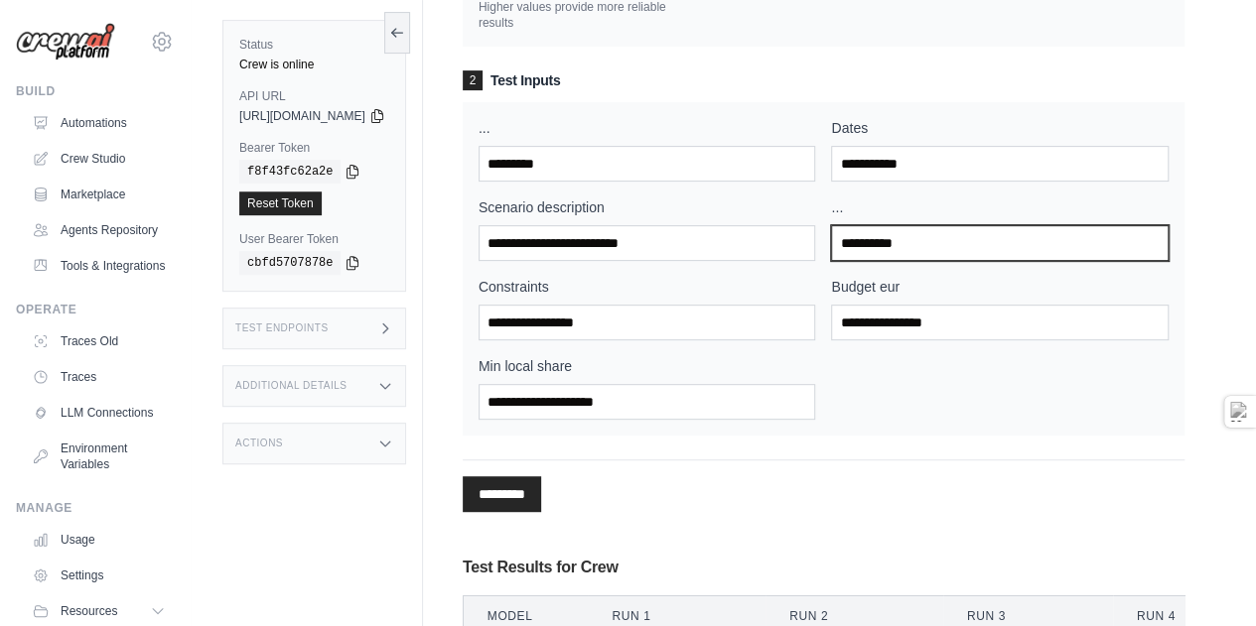
drag, startPoint x: 955, startPoint y: 288, endPoint x: 927, endPoint y: 288, distance: 27.8
click at [955, 261] on input "..." at bounding box center [999, 243] width 337 height 36
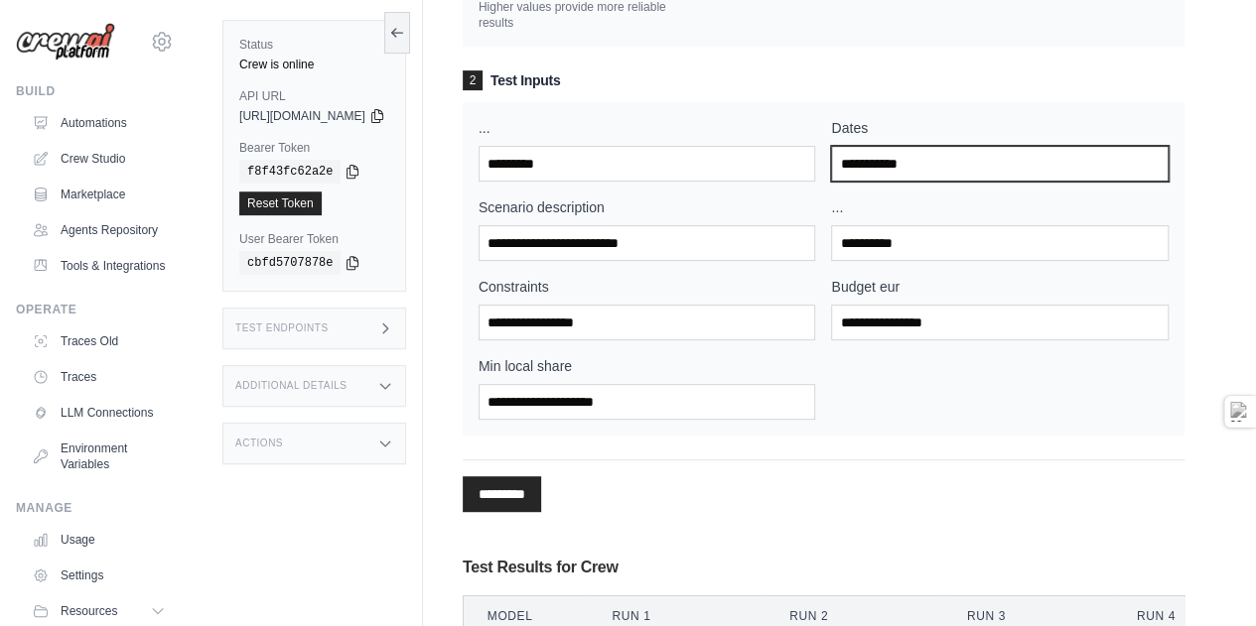
click at [913, 182] on input "Dates" at bounding box center [999, 164] width 337 height 36
type input "**********"
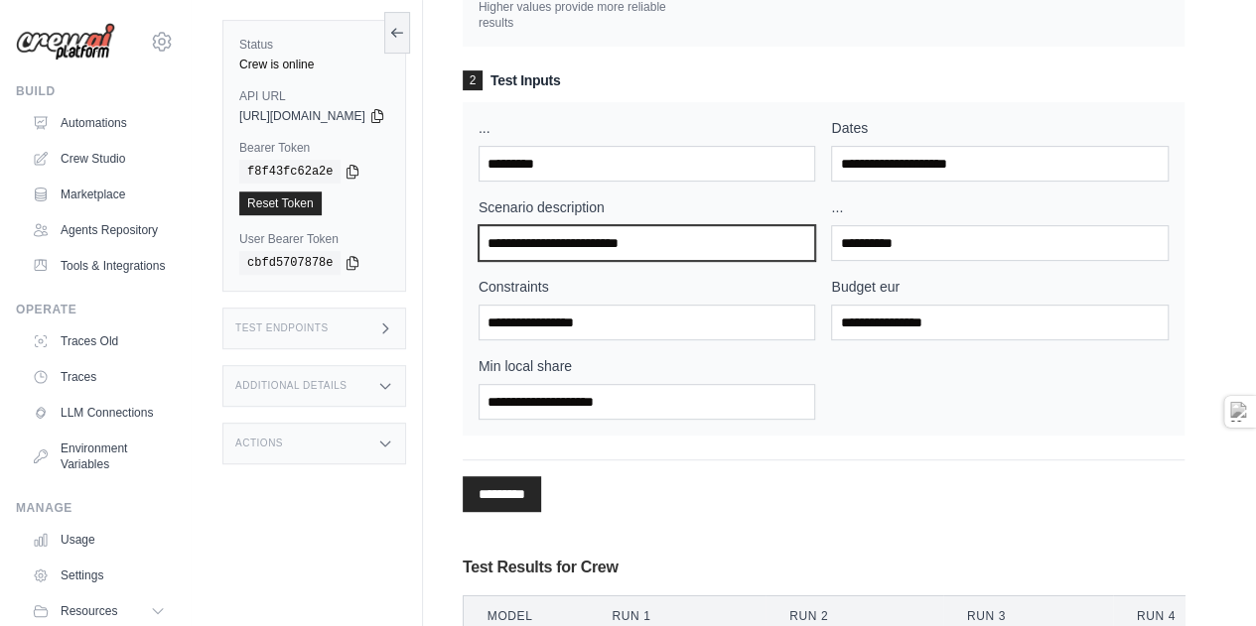
click at [679, 261] on input "Scenario description" at bounding box center [646, 243] width 337 height 36
type input "**********"
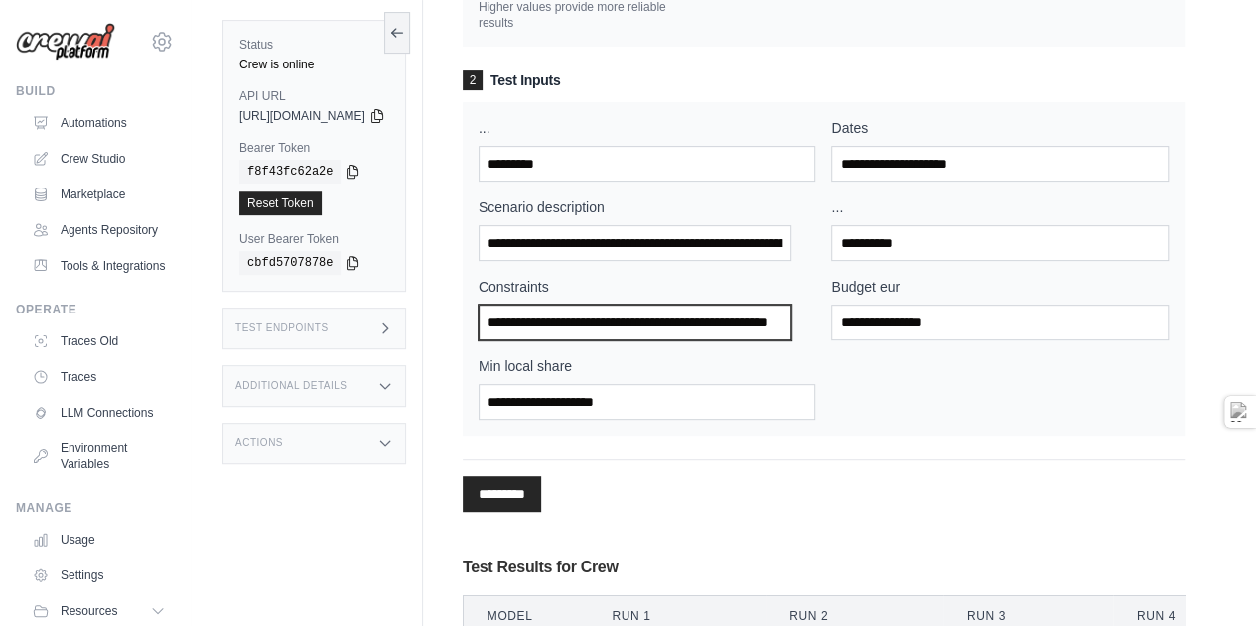
scroll to position [0, 63]
type input "**********"
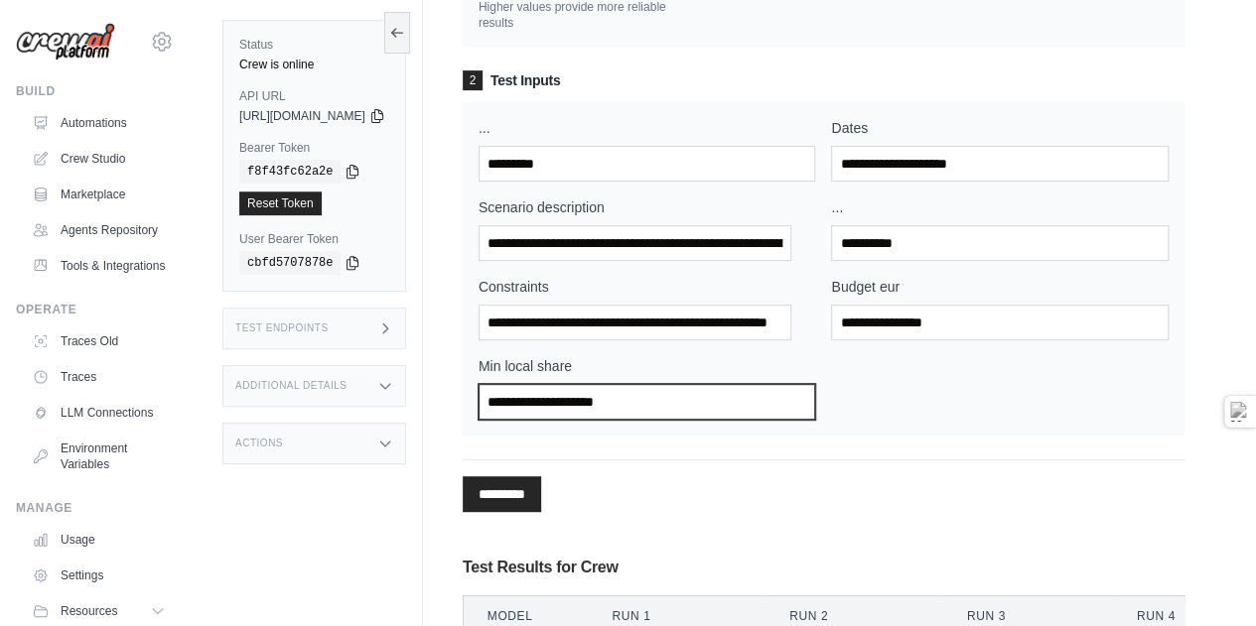
scroll to position [0, 0]
click at [715, 420] on input "Min local share" at bounding box center [646, 402] width 337 height 36
type input "**"
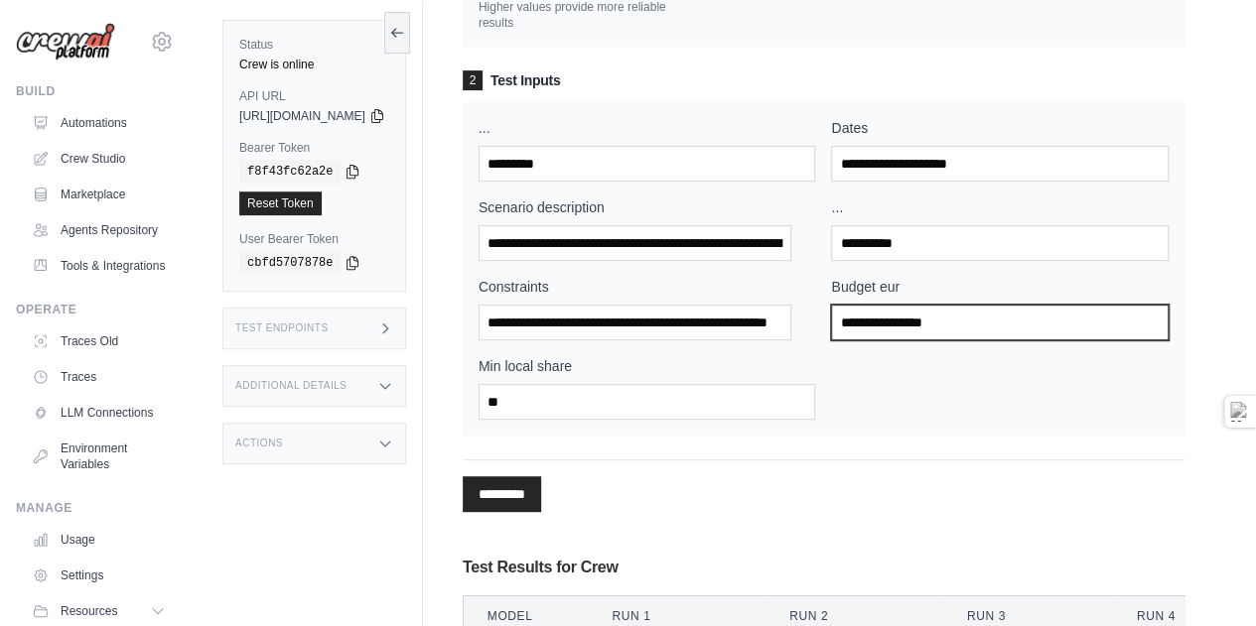
click at [919, 340] on input "Budget eur" at bounding box center [999, 323] width 337 height 36
type input "****"
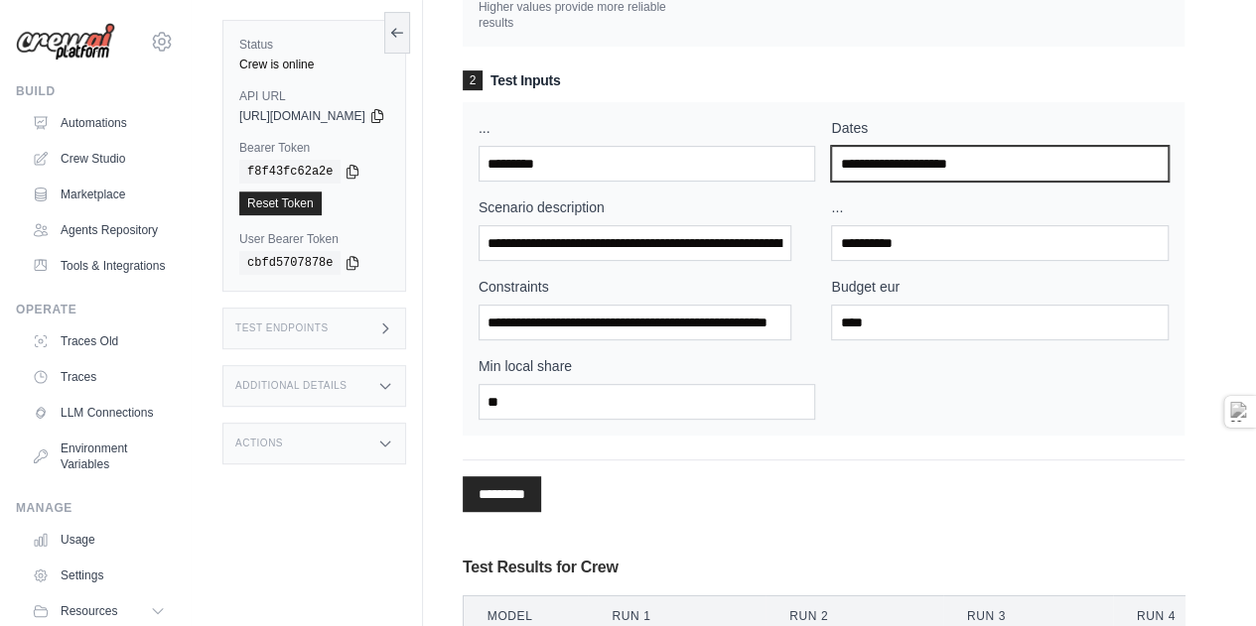
click at [899, 182] on input "**********" at bounding box center [999, 164] width 337 height 36
type input "**********"
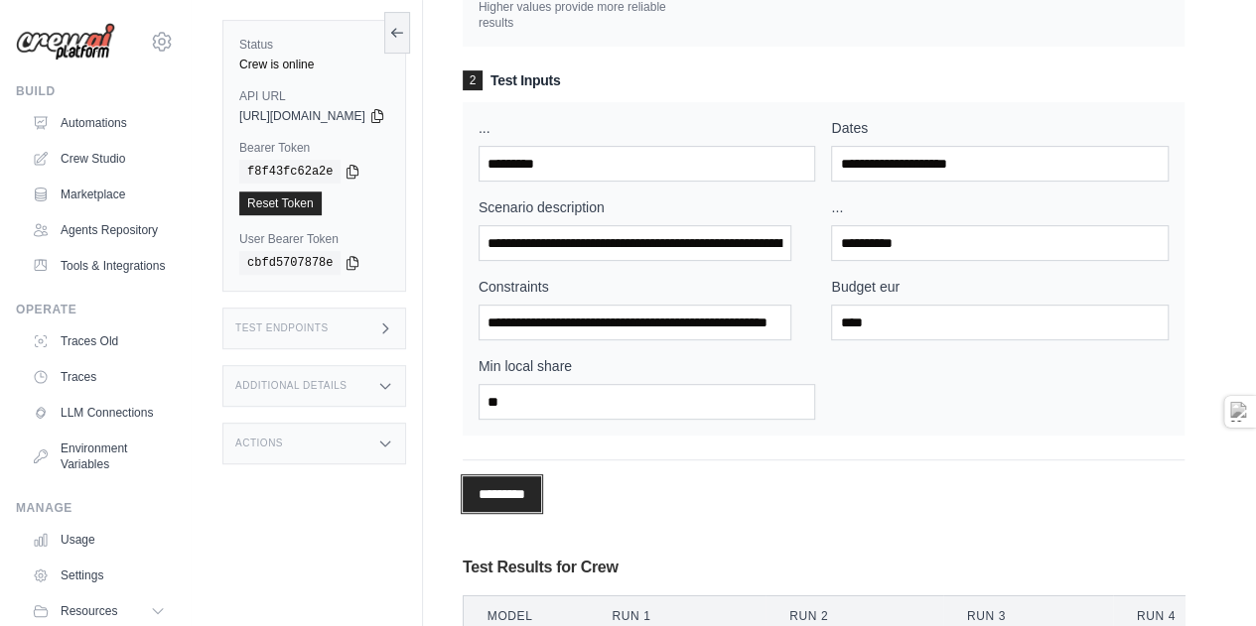
click at [541, 512] on input "*********" at bounding box center [502, 494] width 78 height 36
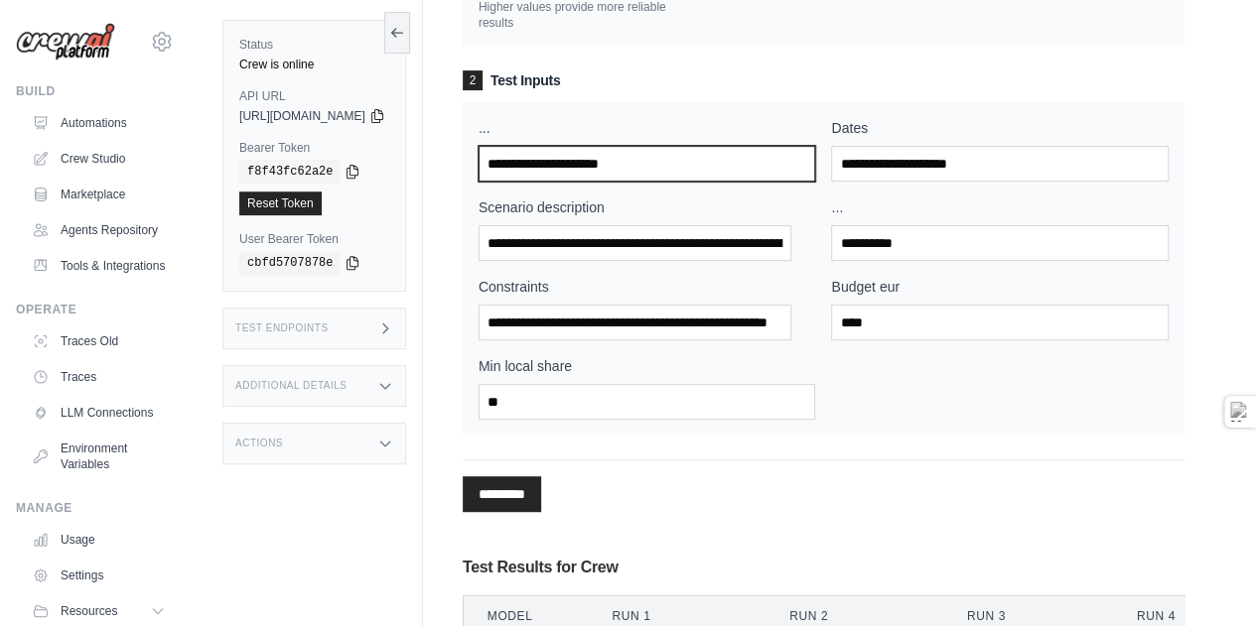
type input "**********"
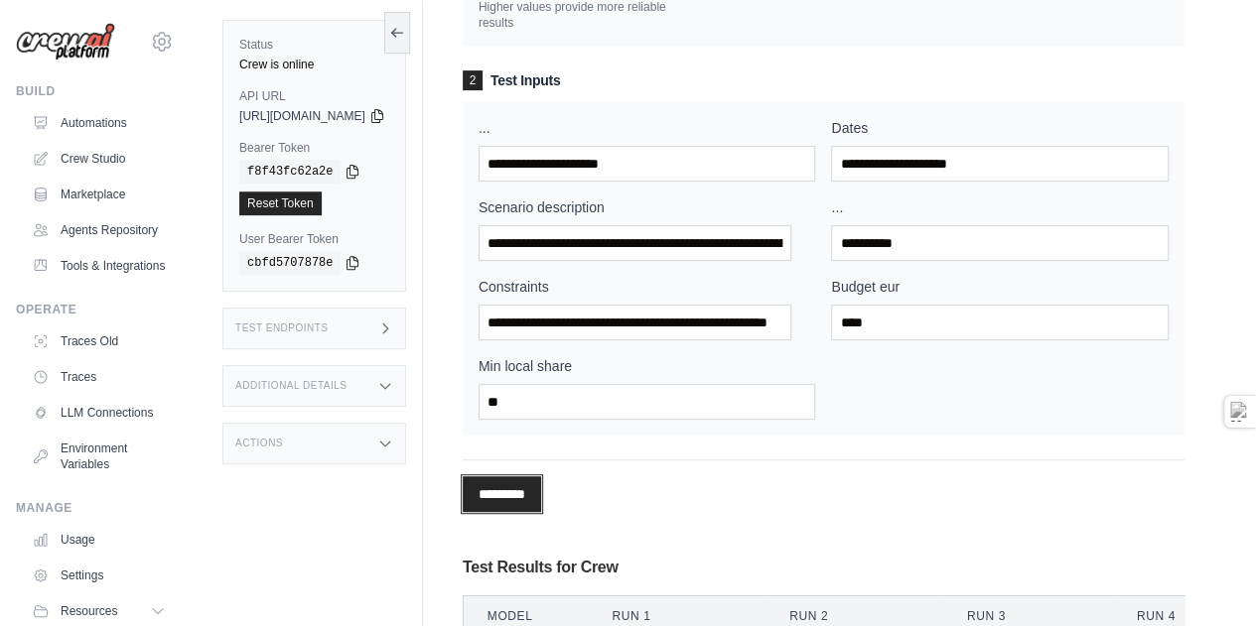
click at [541, 512] on input "*********" at bounding box center [502, 494] width 78 height 36
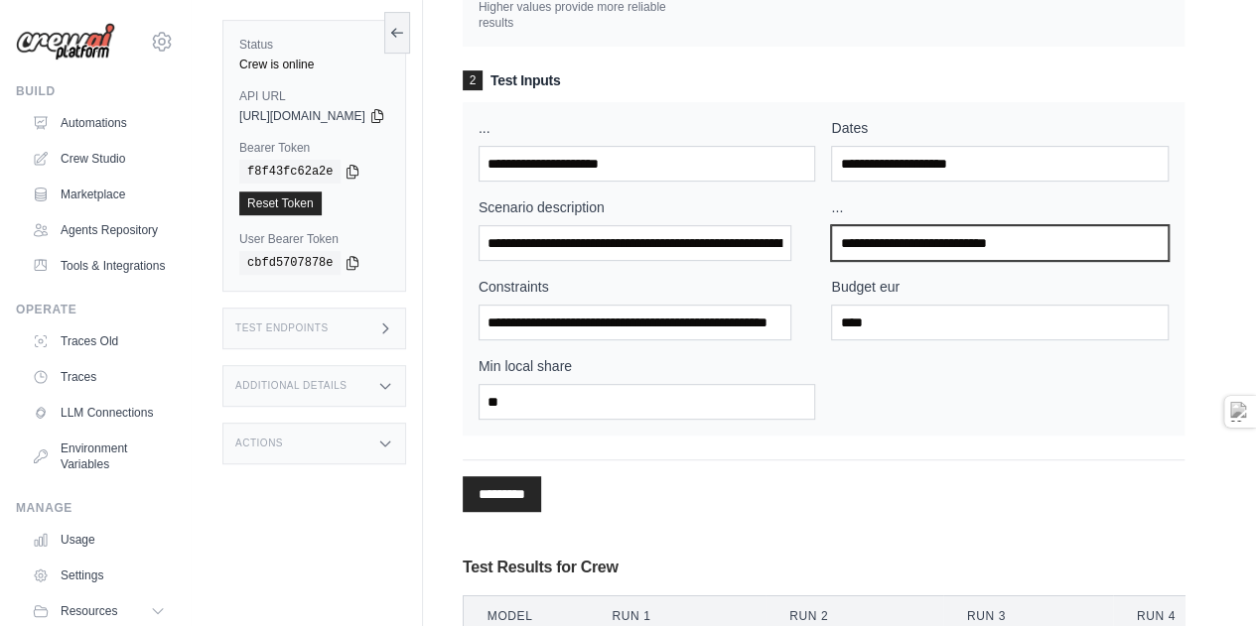
type input "**********"
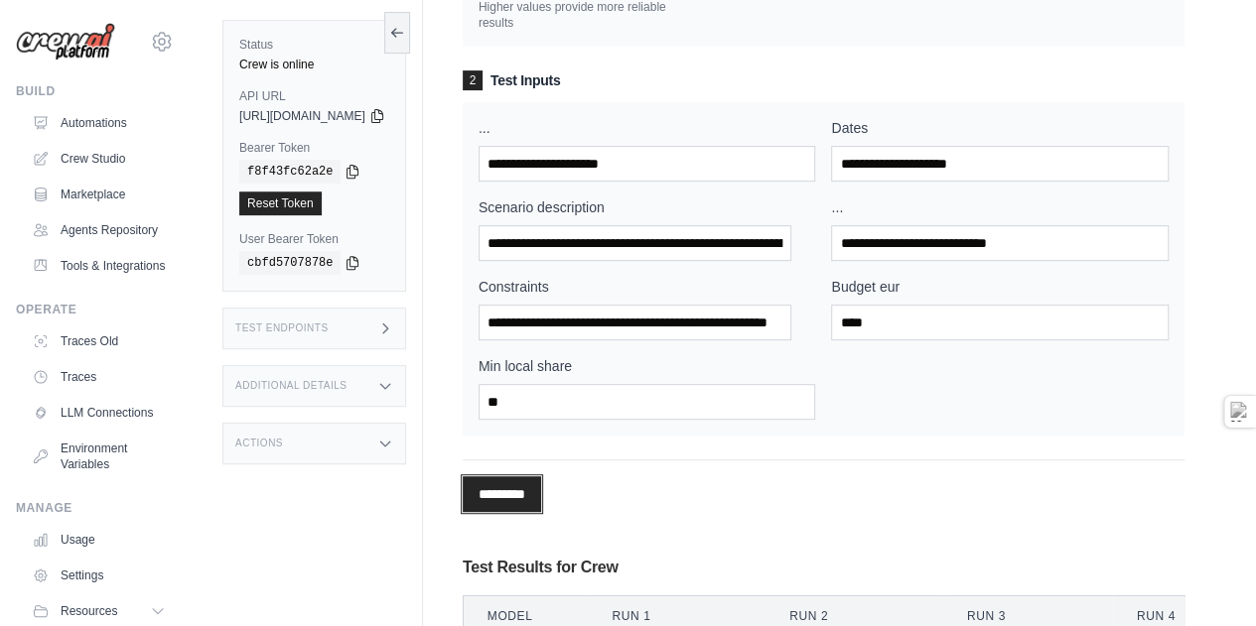
click at [541, 512] on input "*********" at bounding box center [502, 494] width 78 height 36
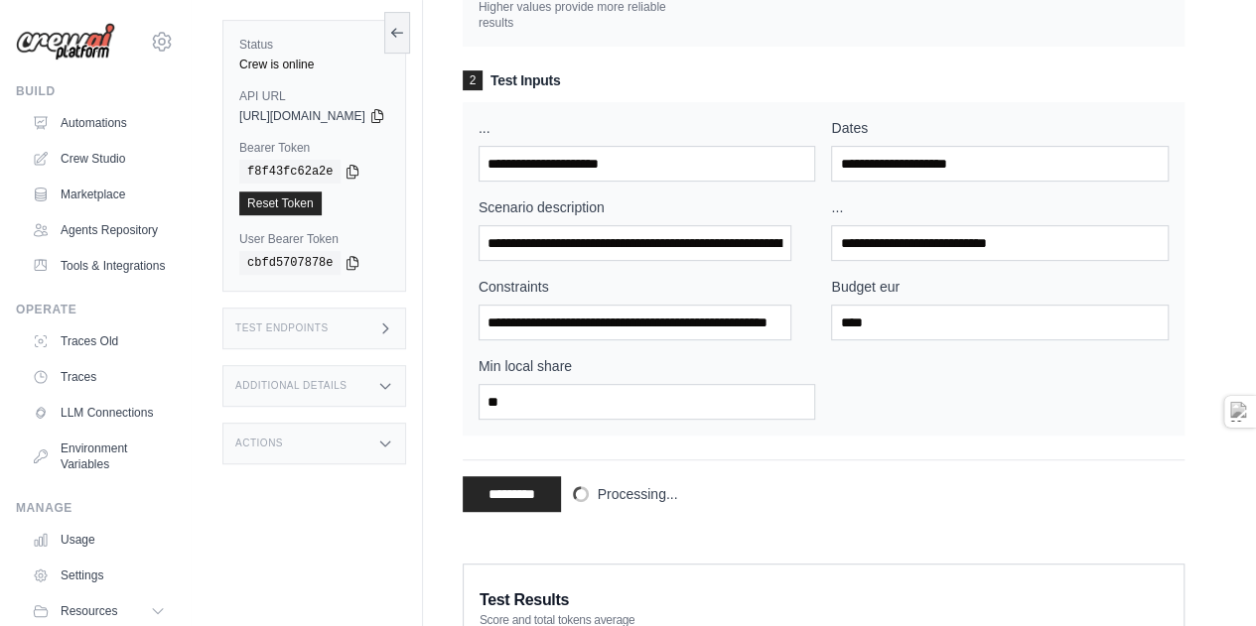
scroll to position [596, 0]
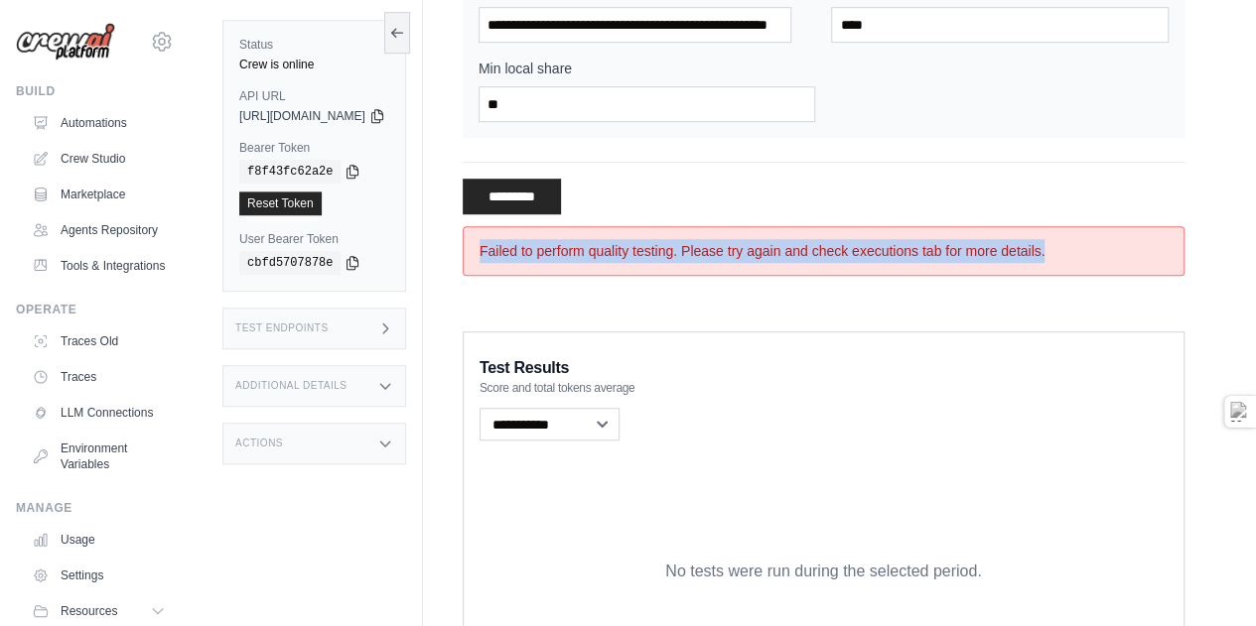
drag, startPoint x: 1132, startPoint y: 293, endPoint x: 499, endPoint y: 307, distance: 632.5
copy div "Failed to perform quality testing. Please try again and check executions tab fo…"
